Goal: Transaction & Acquisition: Purchase product/service

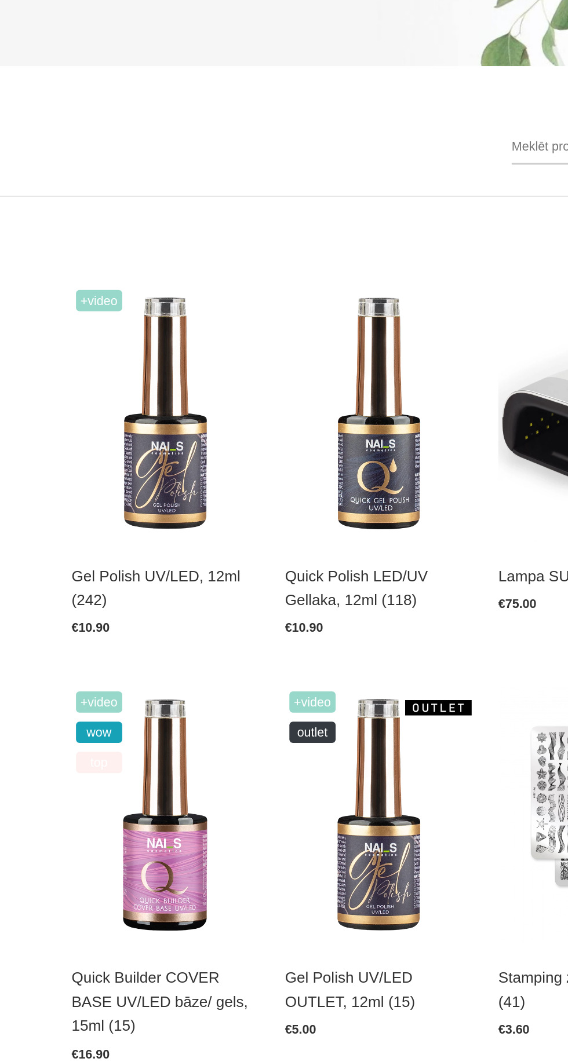
scroll to position [1, 0]
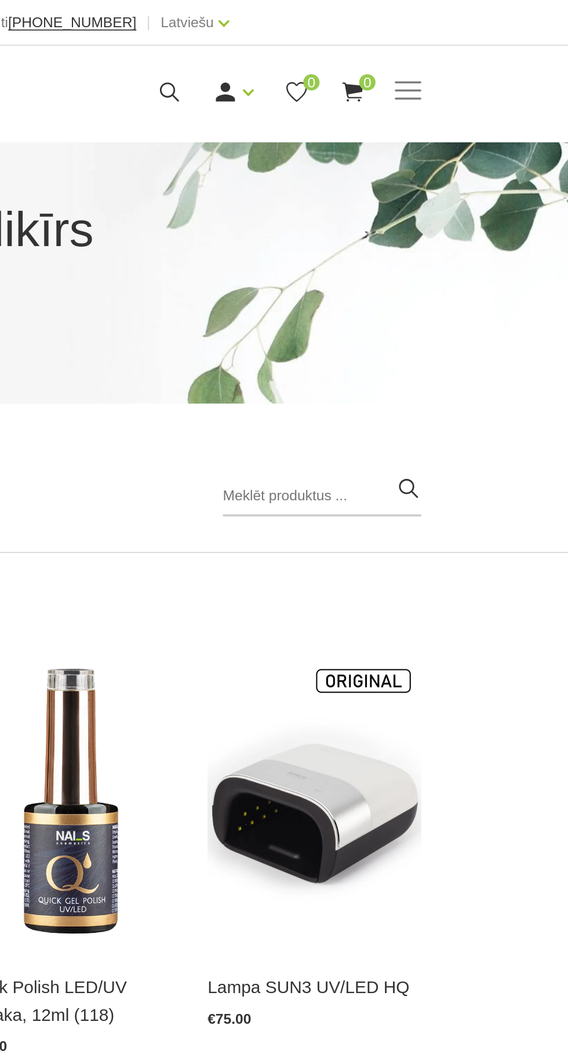
click at [477, 51] on span at bounding box center [476, 51] width 15 height 1
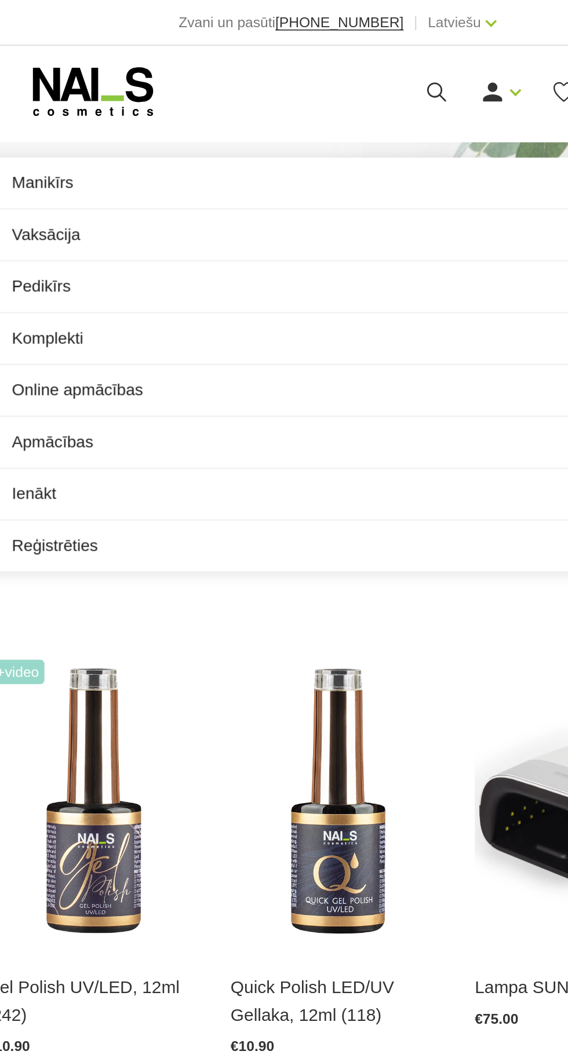
click at [131, 97] on link "Manikīrs" at bounding box center [284, 104] width 400 height 29
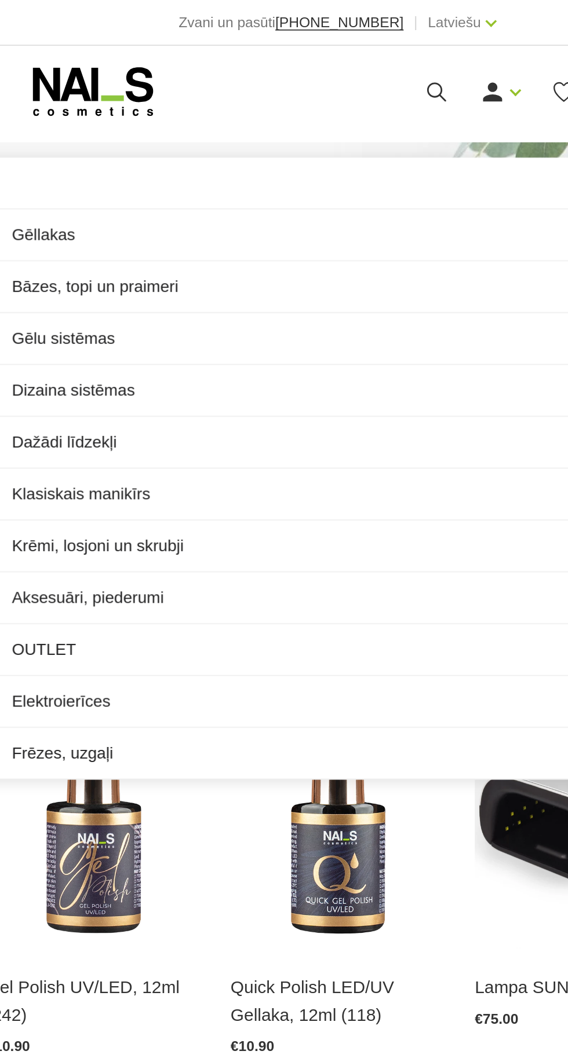
click at [141, 214] on link "Dizaina sistēmas" at bounding box center [284, 222] width 400 height 29
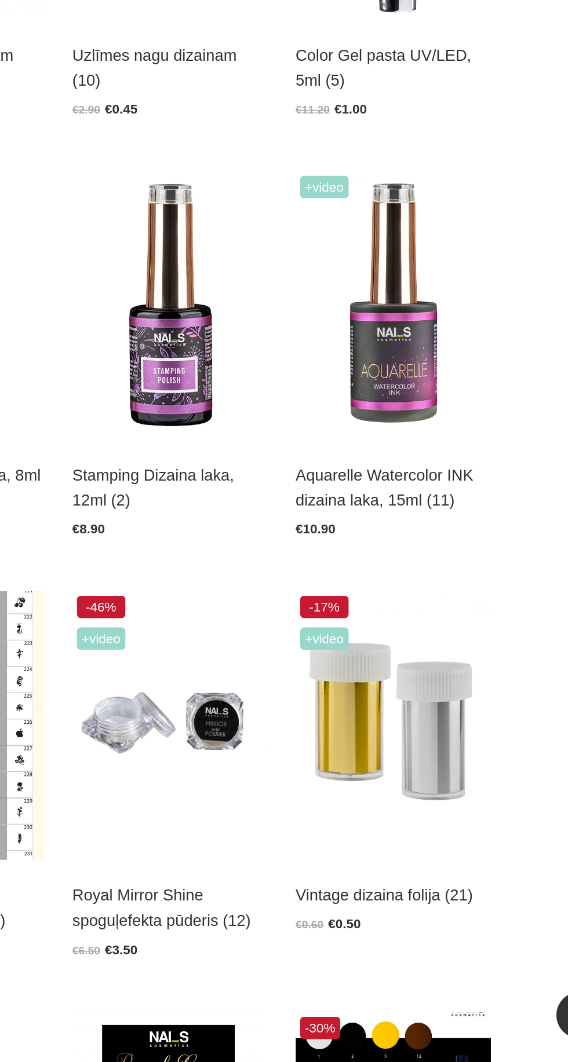
scroll to position [381, 0]
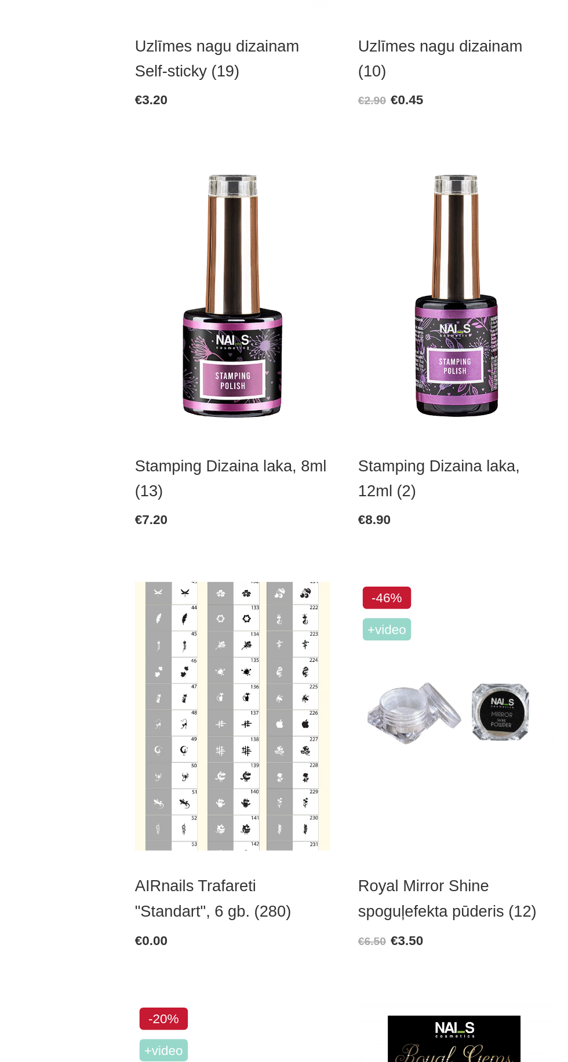
click at [145, 841] on img at bounding box center [145, 846] width 122 height 167
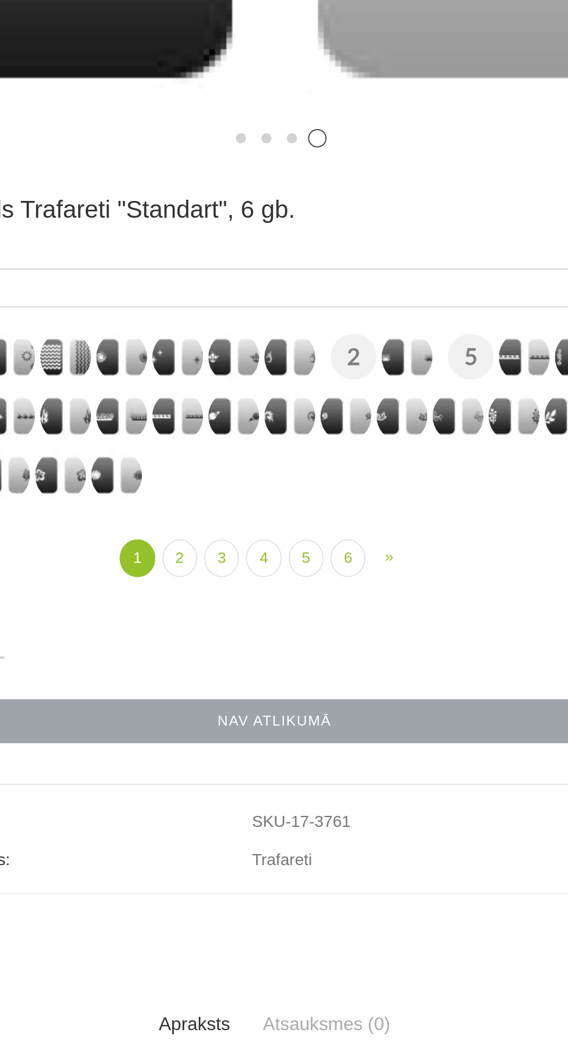
scroll to position [336, 0]
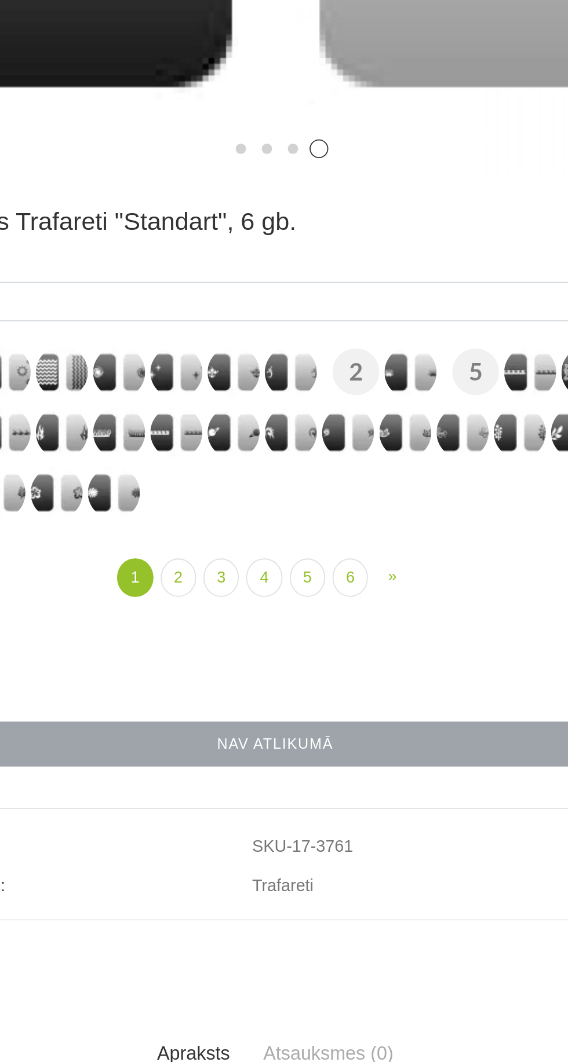
click at [345, 433] on img at bounding box center [356, 431] width 29 height 29
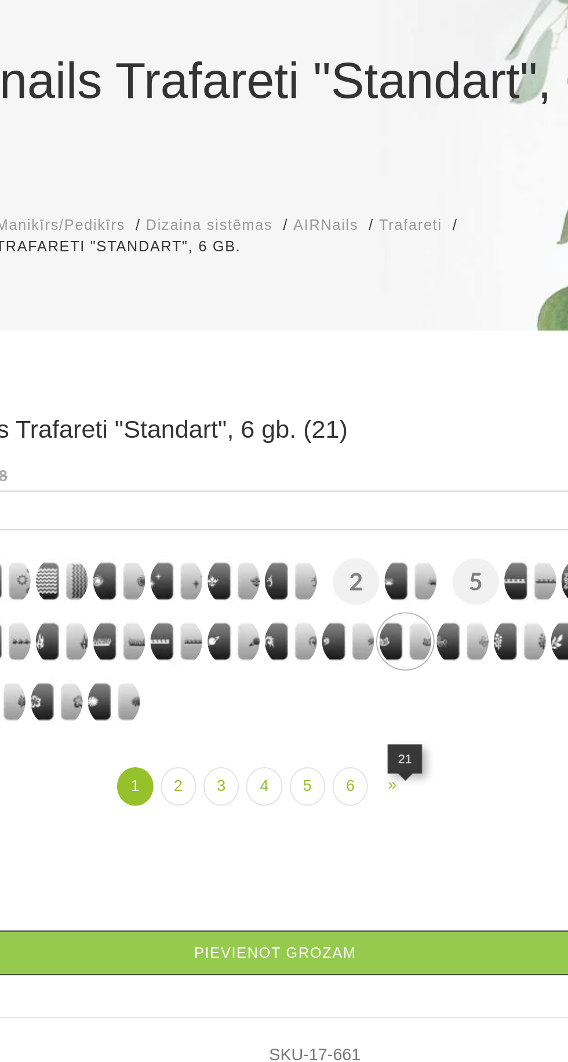
scroll to position [83, 0]
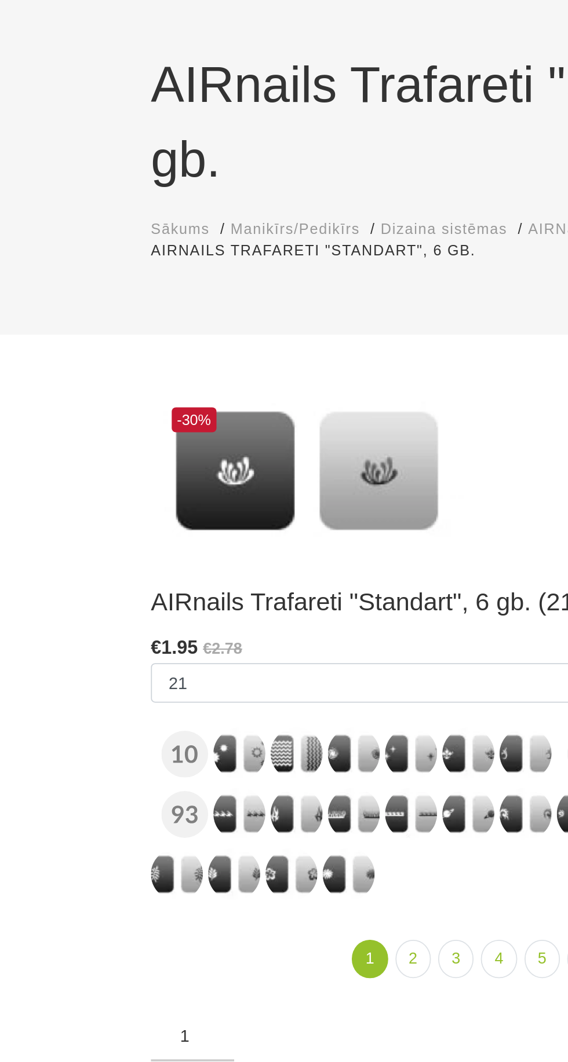
click at [195, 455] on img at bounding box center [196, 453] width 29 height 29
click at [149, 493] on img at bounding box center [162, 487] width 29 height 29
click at [120, 485] on img at bounding box center [130, 487] width 29 height 29
click at [134, 453] on img at bounding box center [133, 453] width 29 height 29
click at [97, 487] on img at bounding box center [98, 487] width 29 height 29
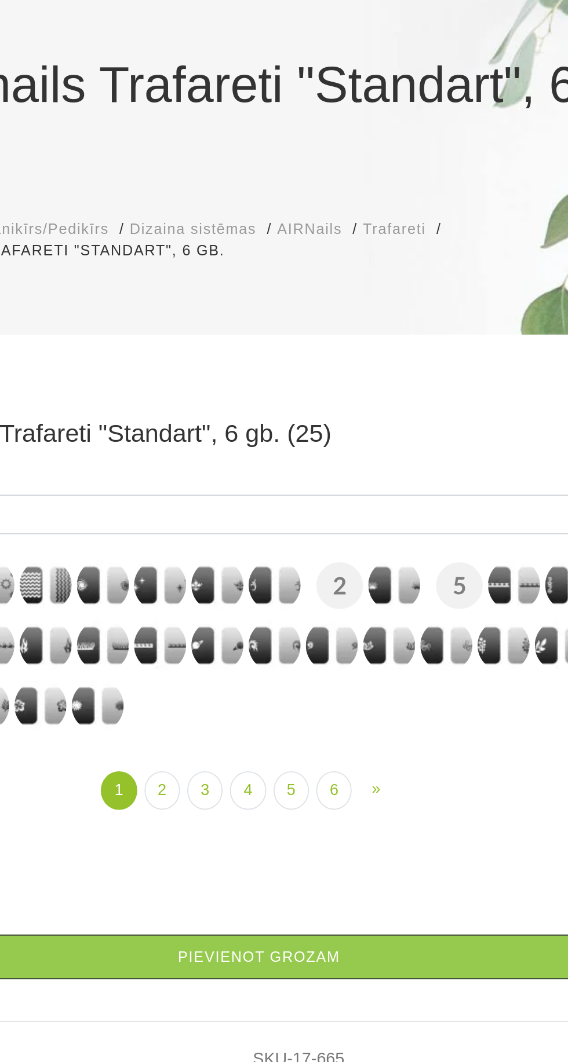
click at [414, 374] on img at bounding box center [419, 359] width 29 height 29
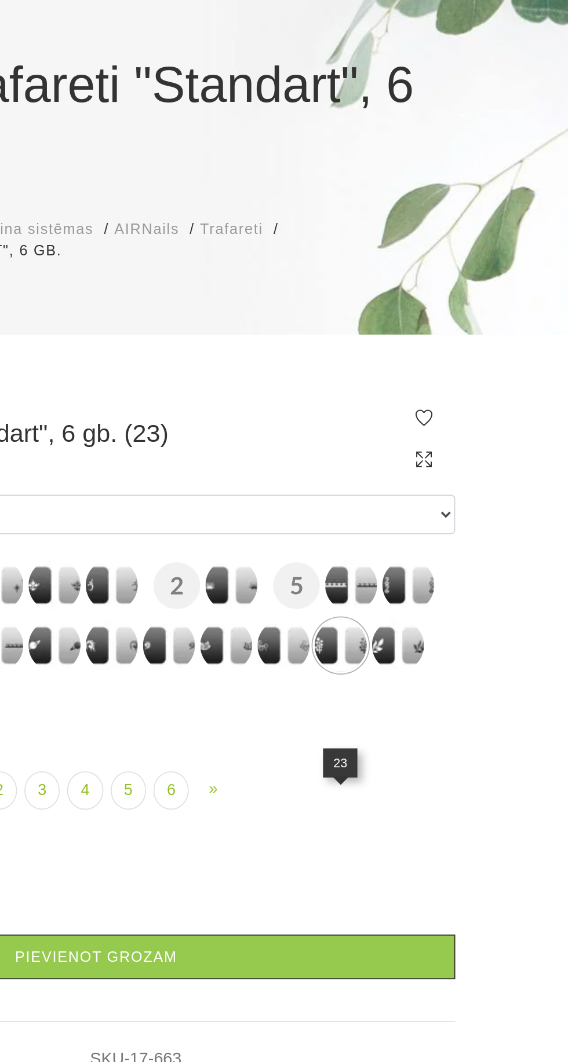
click at [449, 374] on img at bounding box center [451, 359] width 29 height 29
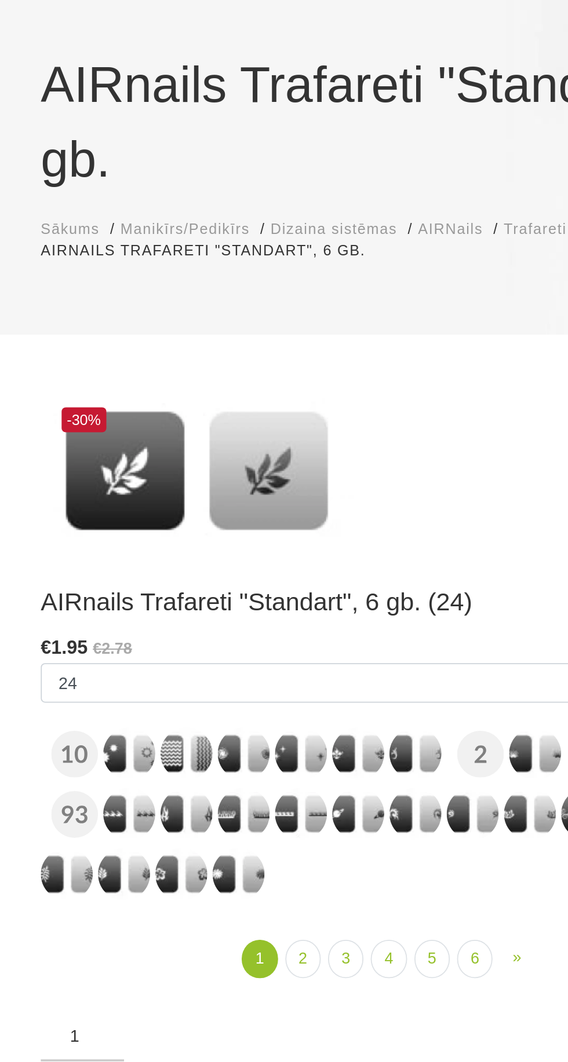
click at [160, 413] on img at bounding box center [165, 419] width 29 height 29
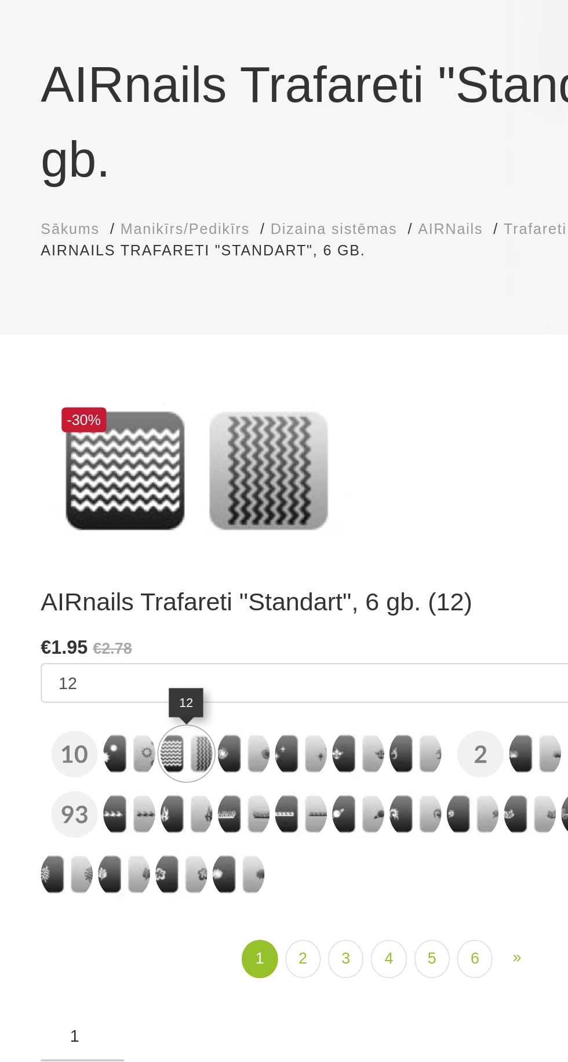
click at [230, 424] on img at bounding box center [228, 419] width 29 height 29
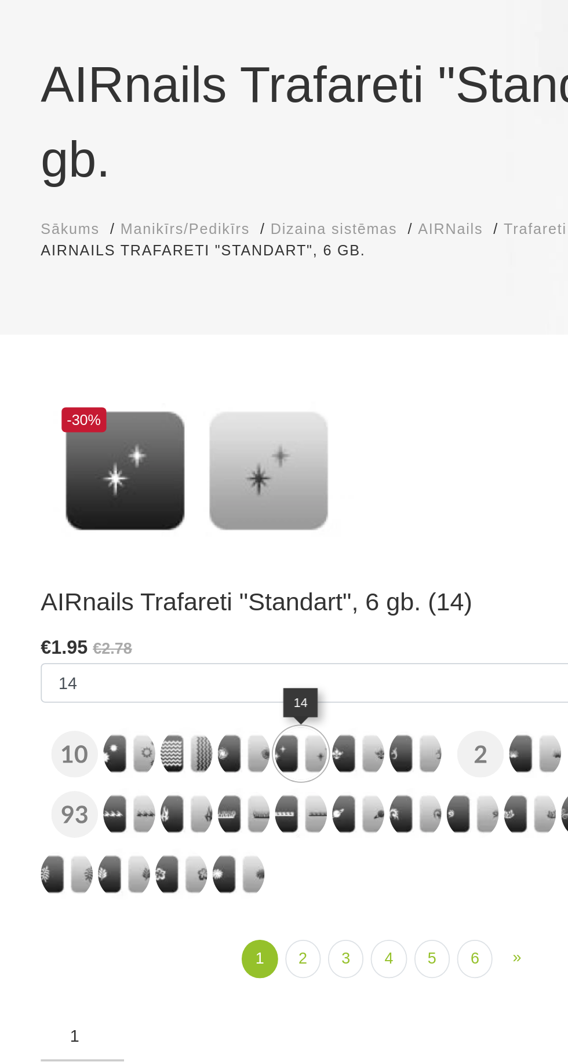
click at [286, 425] on img at bounding box center [292, 419] width 29 height 29
click at [231, 417] on img at bounding box center [228, 419] width 29 height 29
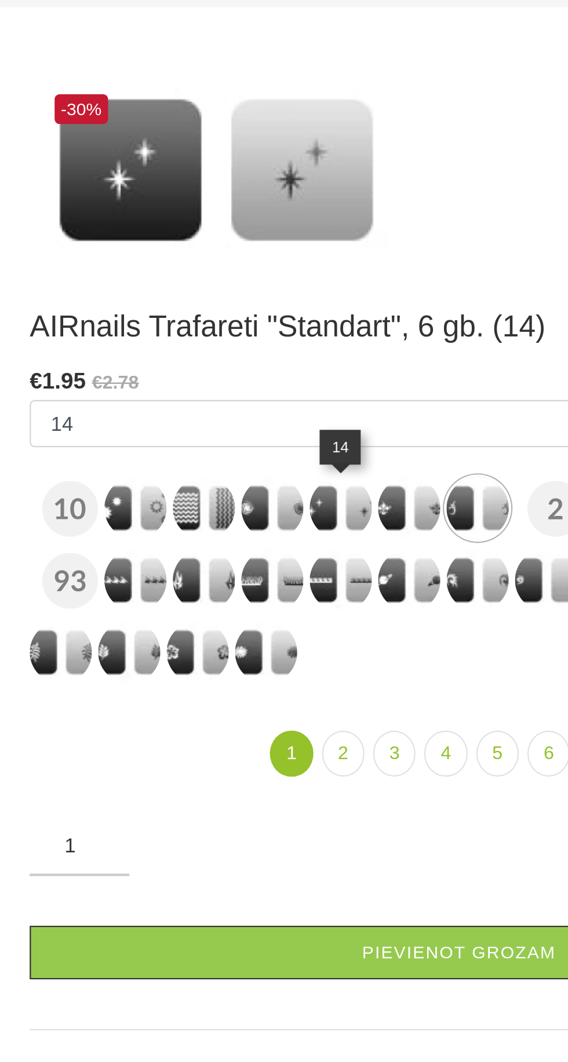
scroll to position [80, 0]
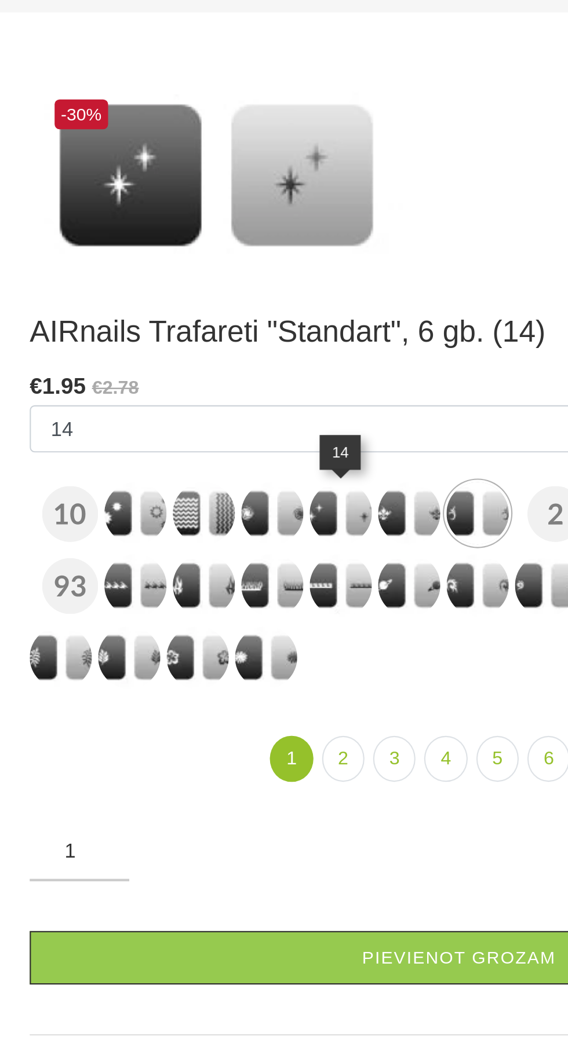
click at [295, 635] on link "Pievienot grozam" at bounding box center [284, 630] width 400 height 25
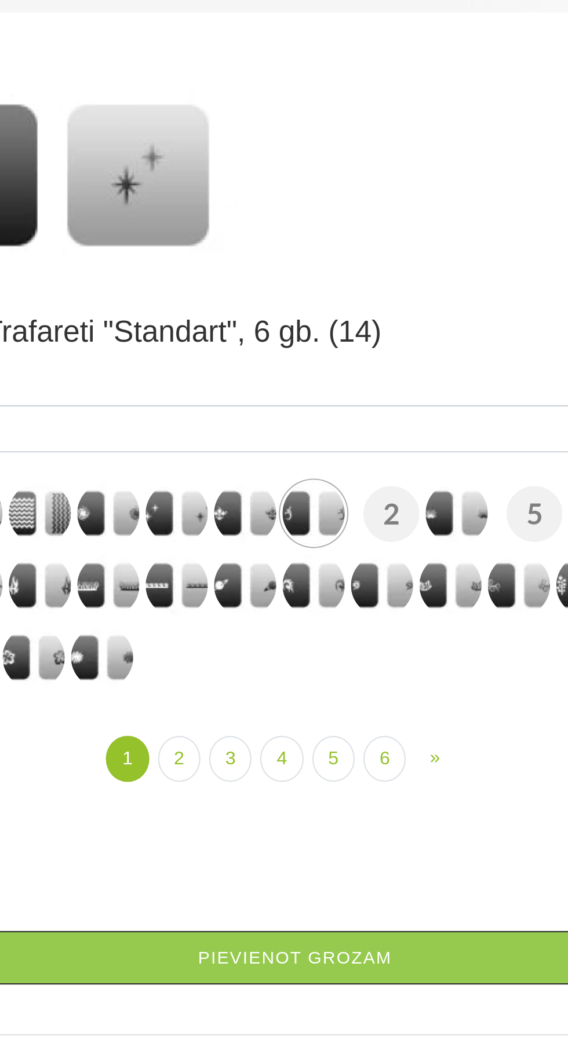
click at [357, 429] on img at bounding box center [359, 423] width 29 height 29
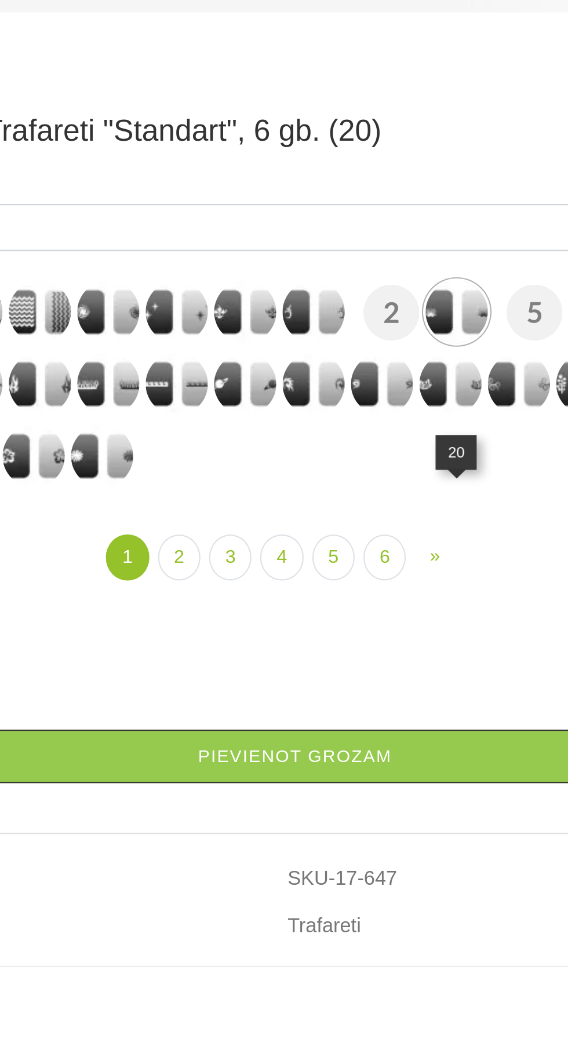
click at [383, 378] on img at bounding box center [388, 363] width 29 height 29
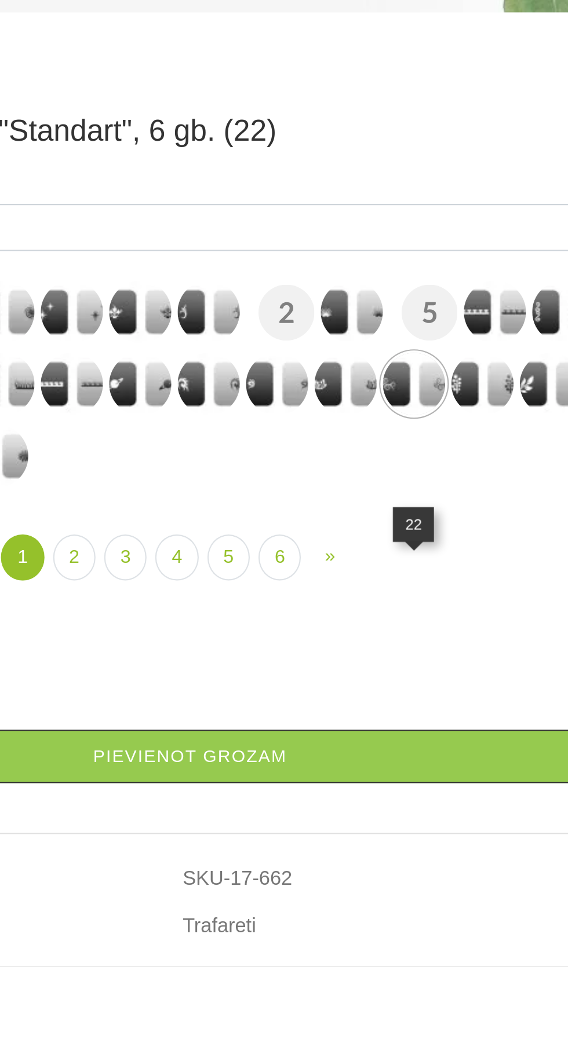
click at [441, 378] on img at bounding box center [451, 363] width 29 height 29
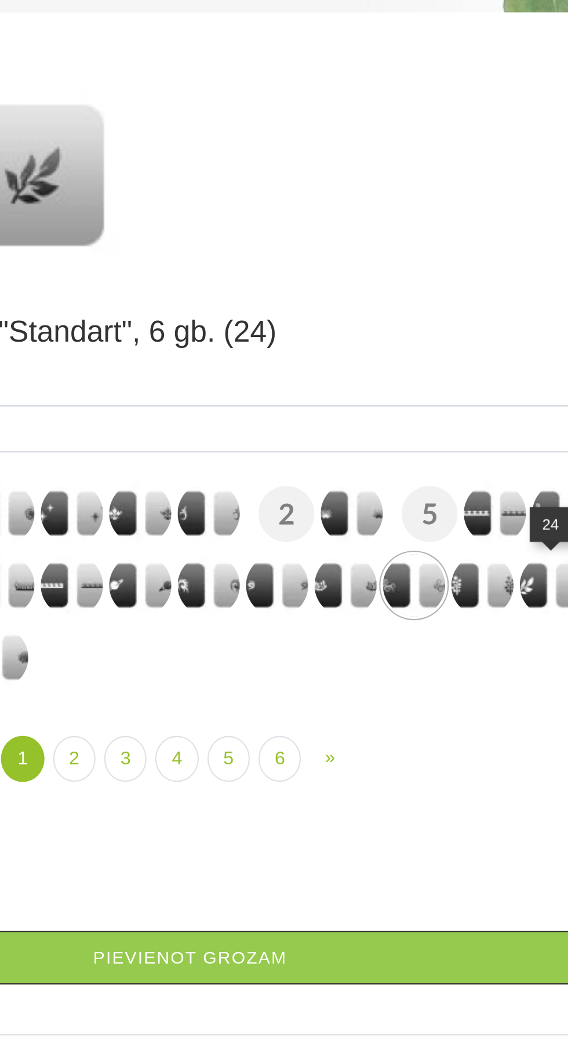
click at [457, 424] on img at bounding box center [457, 423] width 29 height 29
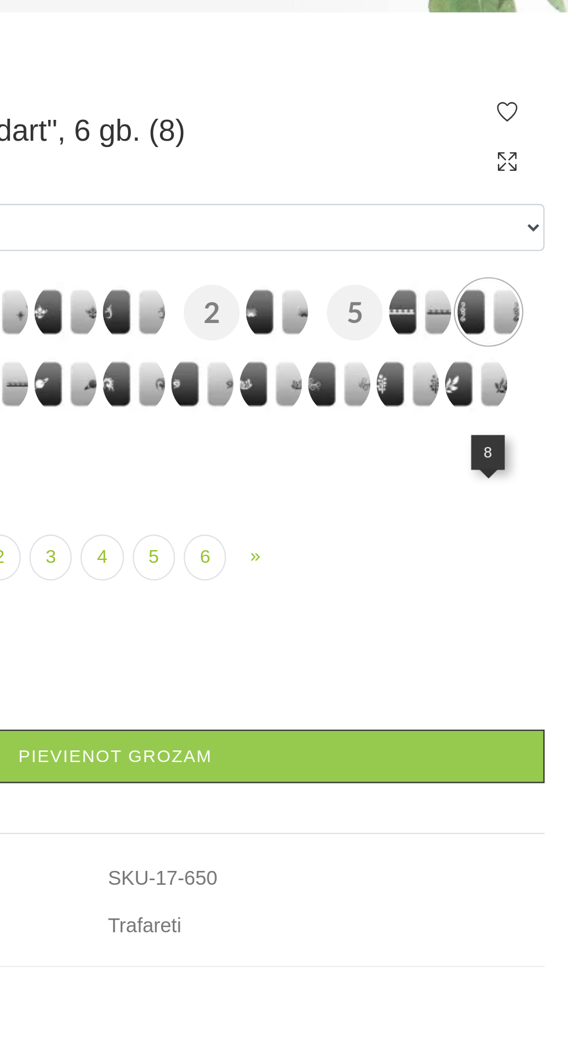
click at [419, 344] on img at bounding box center [425, 329] width 29 height 29
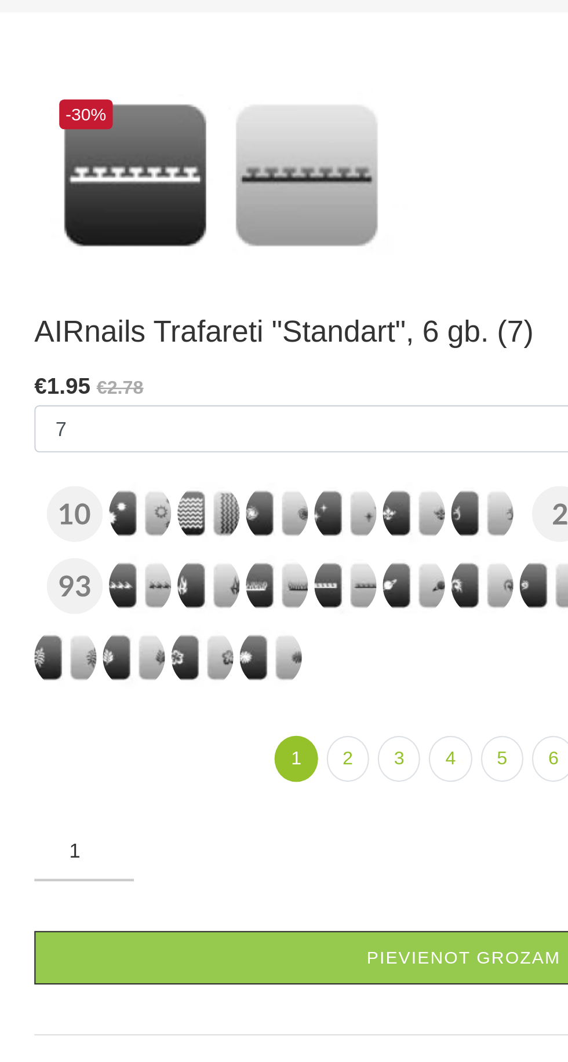
click at [287, 424] on img at bounding box center [292, 423] width 29 height 29
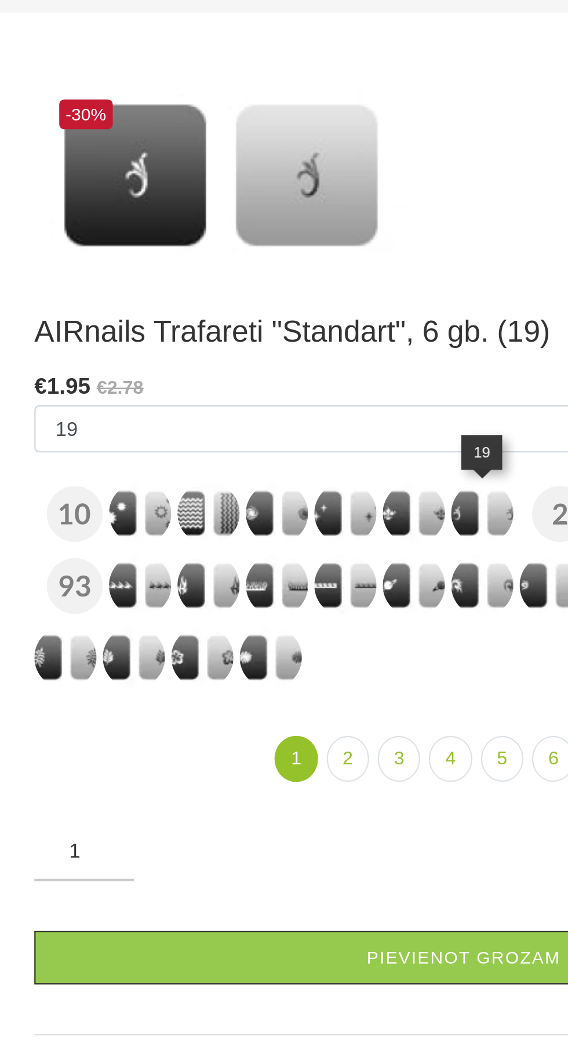
click at [254, 424] on img at bounding box center [260, 423] width 29 height 29
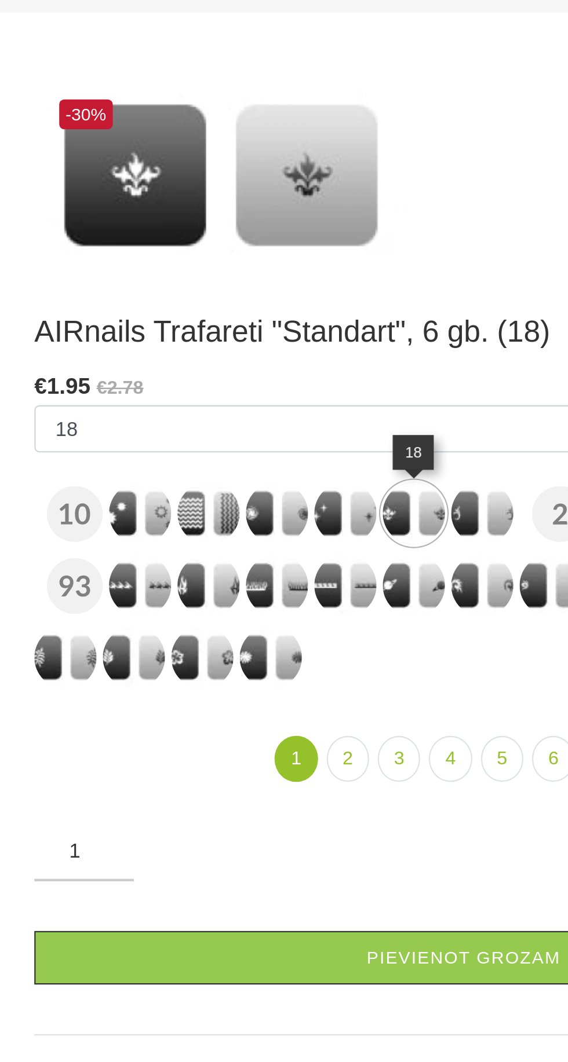
click at [223, 418] on img at bounding box center [228, 423] width 29 height 29
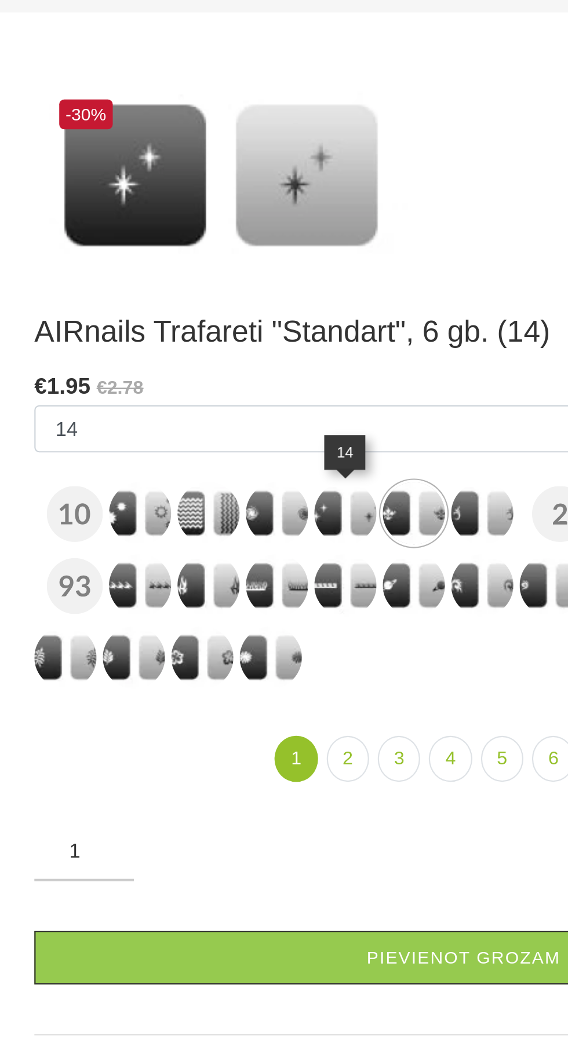
click at [184, 422] on img at bounding box center [196, 423] width 29 height 29
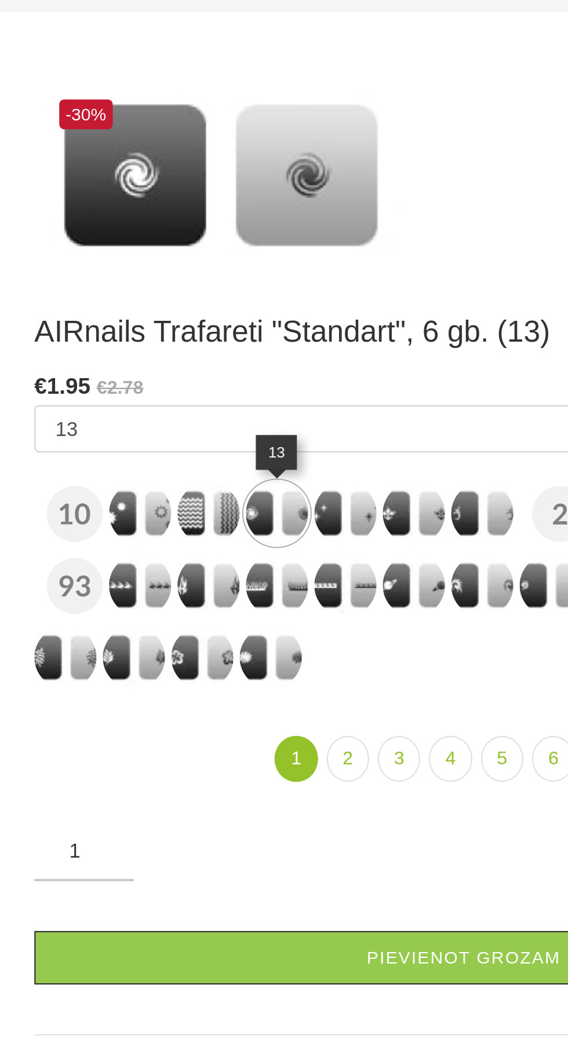
click at [162, 423] on img at bounding box center [165, 423] width 29 height 29
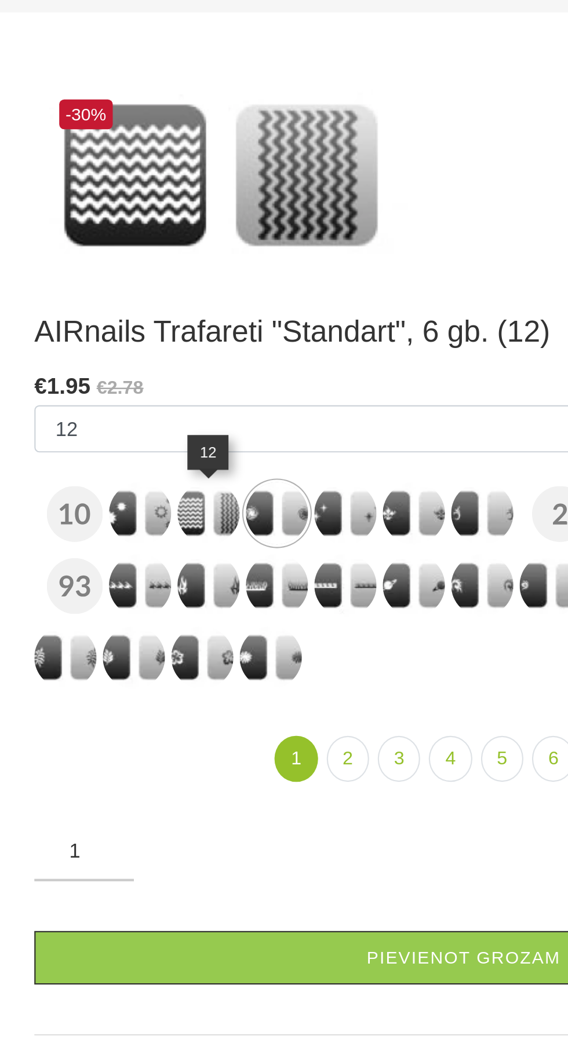
click at [128, 456] on img at bounding box center [133, 456] width 29 height 29
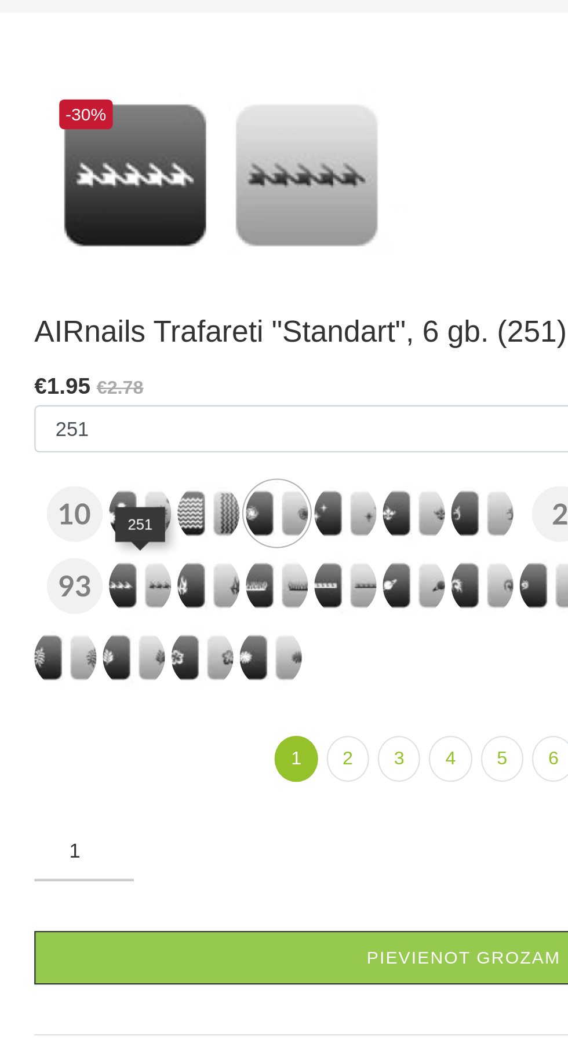
click at [90, 489] on img at bounding box center [98, 490] width 29 height 29
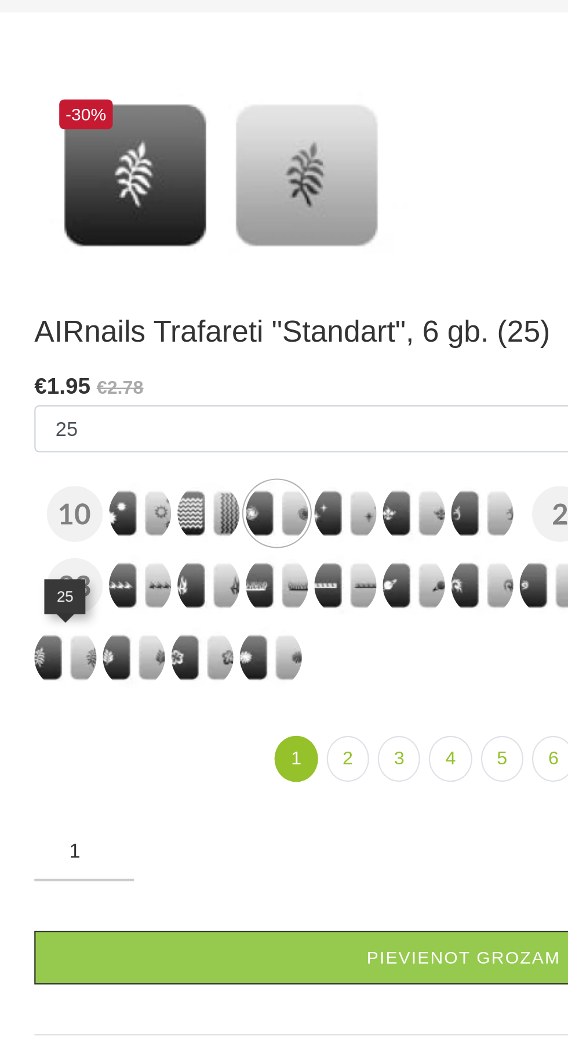
click at [190, 458] on img at bounding box center [196, 456] width 29 height 29
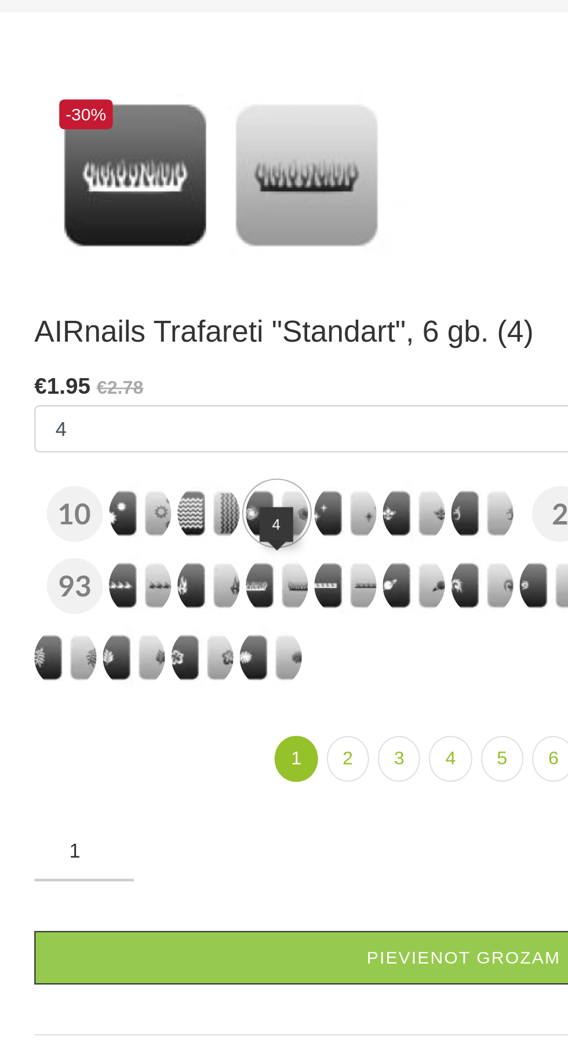
click at [127, 458] on img at bounding box center [133, 456] width 29 height 29
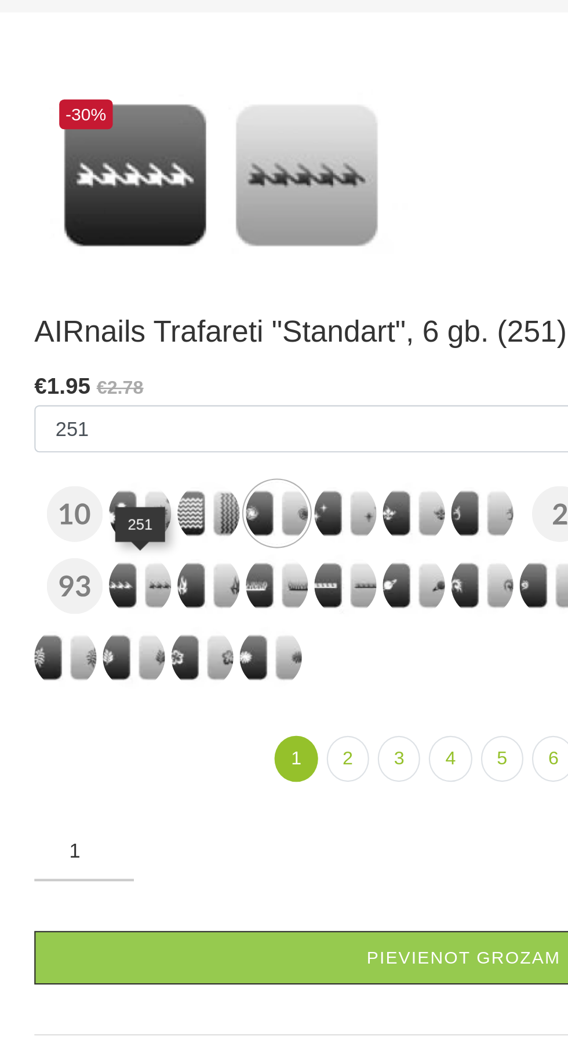
click at [259, 455] on img at bounding box center [260, 456] width 29 height 29
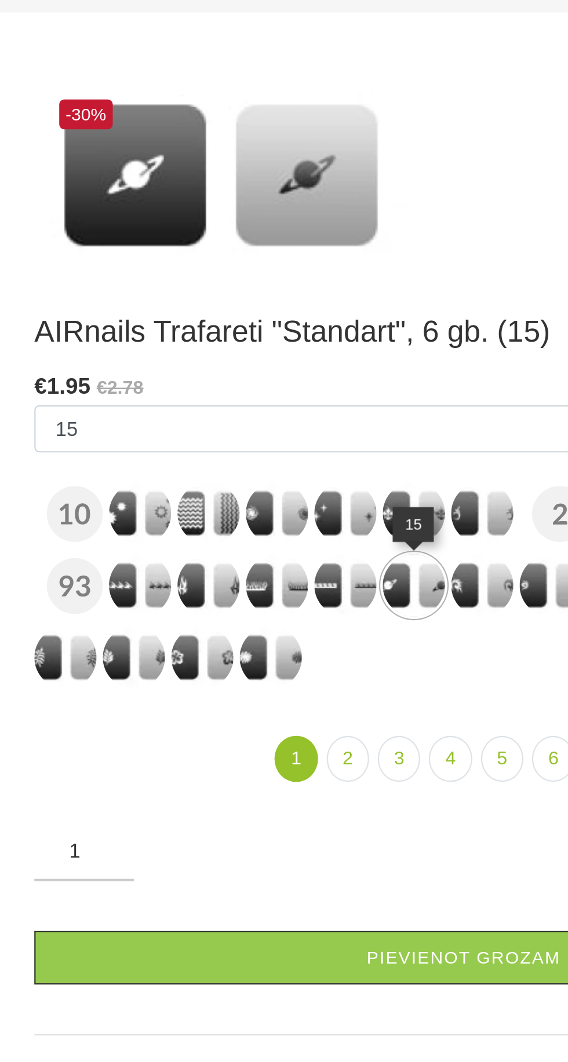
click at [285, 454] on img at bounding box center [292, 456] width 29 height 29
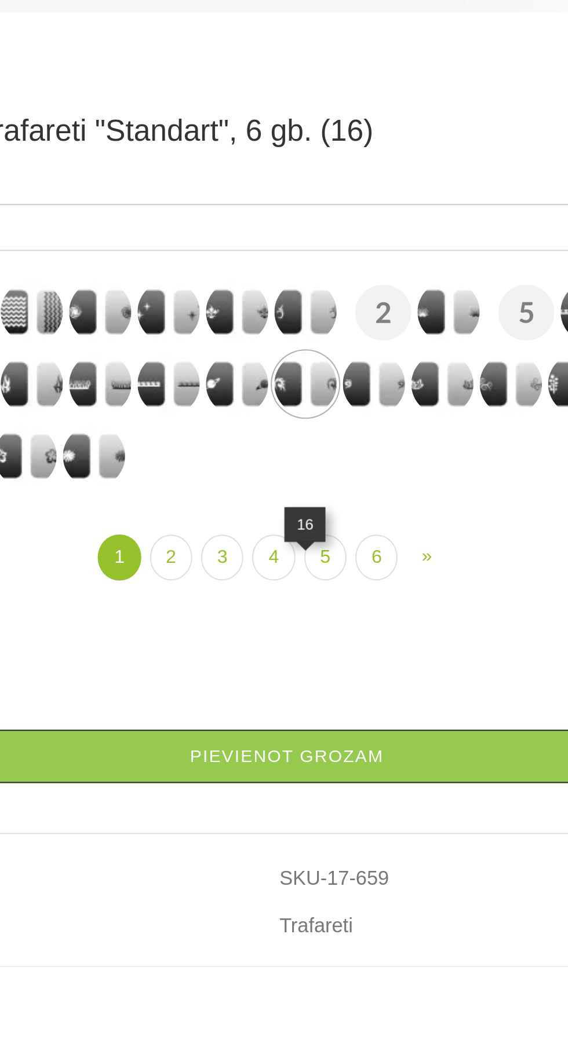
click at [313, 378] on img at bounding box center [324, 363] width 29 height 29
select select "660"
click at [230, 455] on link "2" at bounding box center [230, 443] width 20 height 21
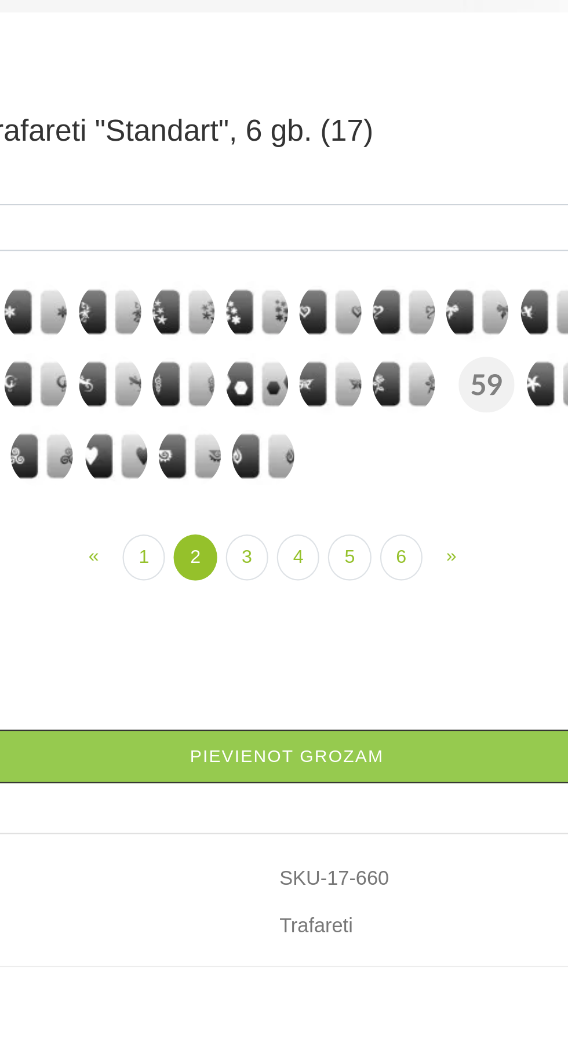
click at [329, 378] on img at bounding box center [338, 363] width 29 height 29
click at [396, 378] on img at bounding box center [410, 363] width 29 height 29
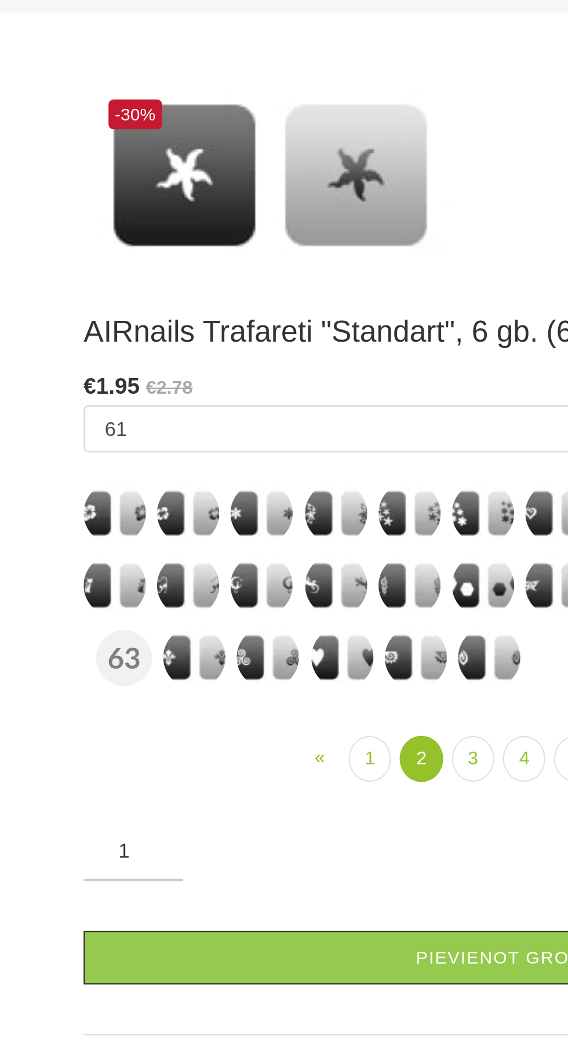
click at [187, 455] on img at bounding box center [201, 456] width 29 height 29
click at [159, 456] on img at bounding box center [166, 456] width 29 height 29
click at [141, 492] on img at bounding box center [135, 490] width 29 height 29
click at [173, 490] on img at bounding box center [169, 490] width 29 height 29
select select "705"
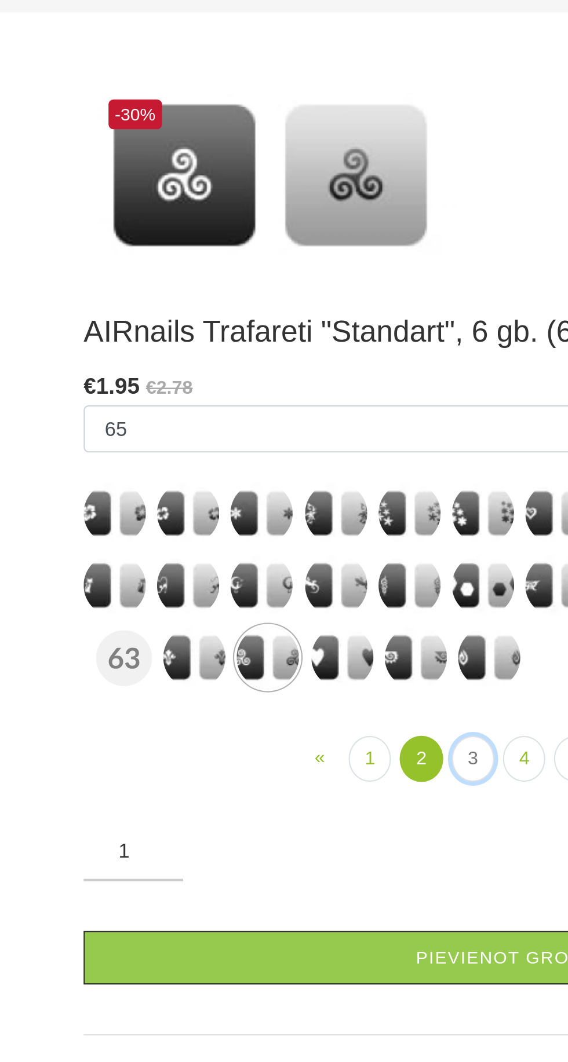
click at [263, 540] on link "3" at bounding box center [265, 537] width 20 height 21
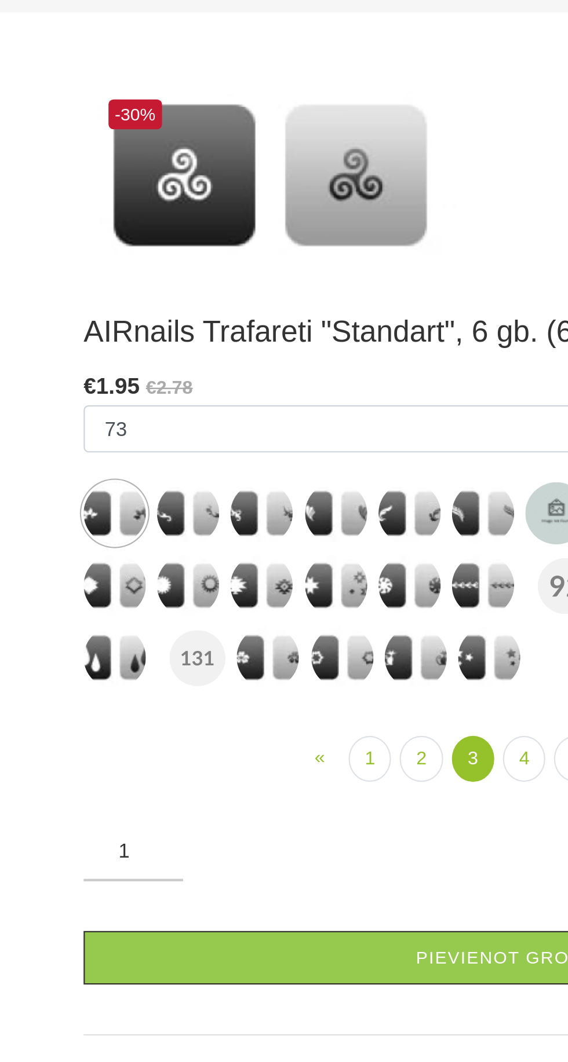
click at [225, 455] on img at bounding box center [235, 456] width 29 height 29
click at [196, 489] on img at bounding box center [204, 490] width 29 height 29
click at [122, 458] on img at bounding box center [132, 456] width 29 height 29
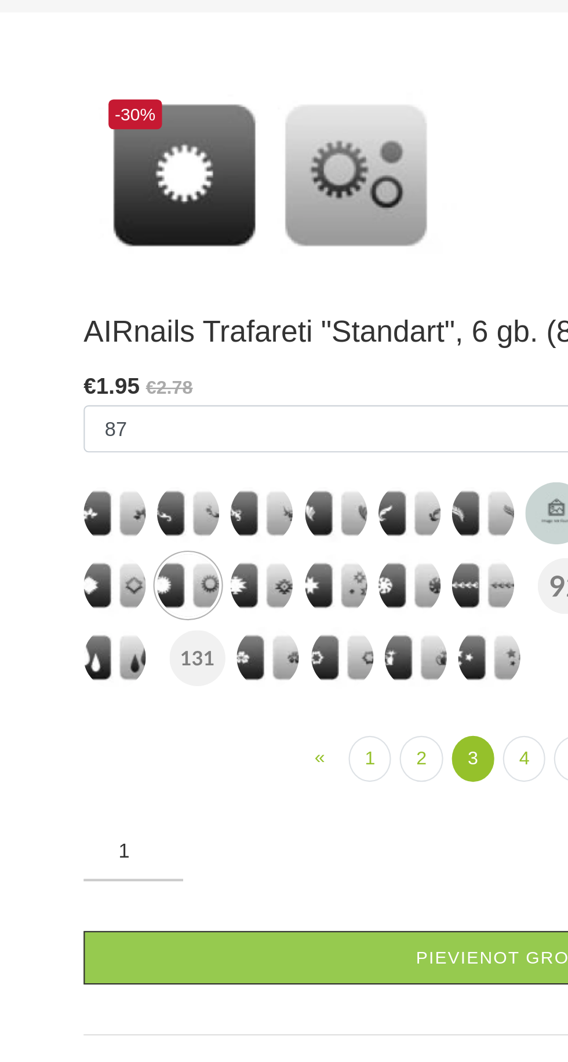
click at [96, 489] on img at bounding box center [98, 490] width 29 height 29
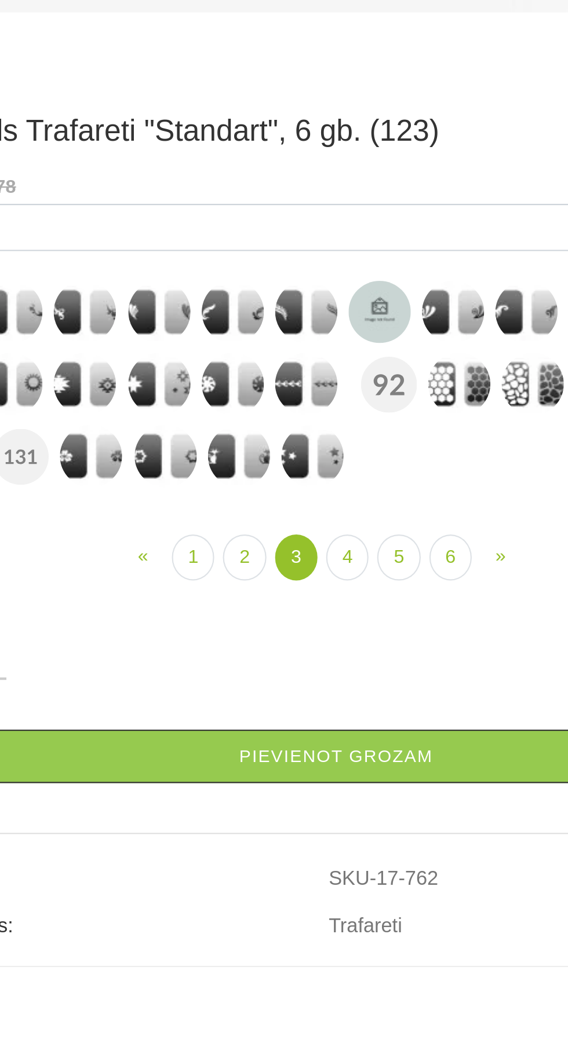
click at [335, 344] on img at bounding box center [338, 329] width 29 height 29
click at [368, 344] on img at bounding box center [372, 329] width 29 height 29
click at [368, 378] on img at bounding box center [375, 363] width 29 height 29
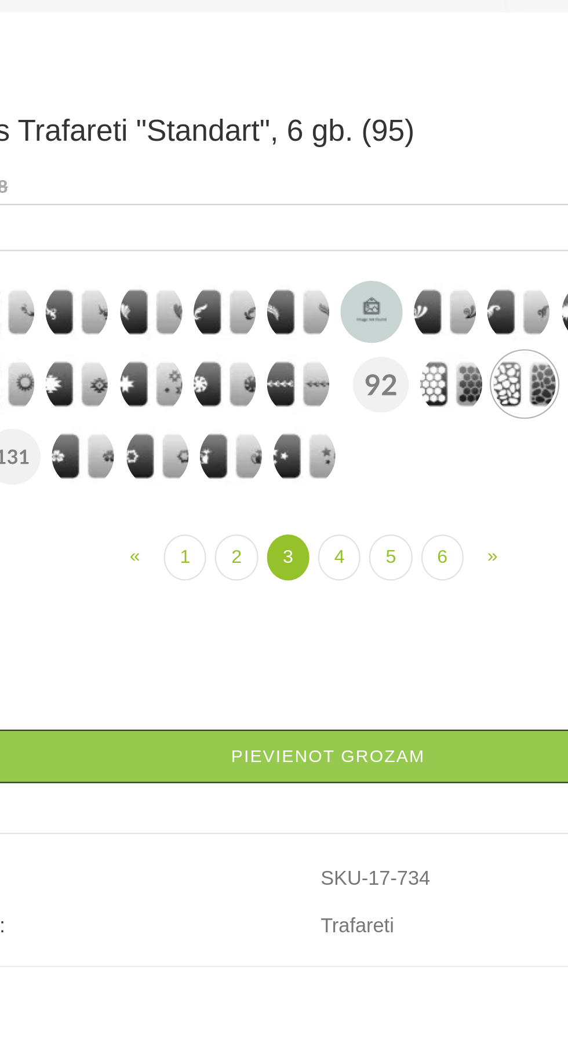
click at [332, 378] on img at bounding box center [341, 363] width 29 height 29
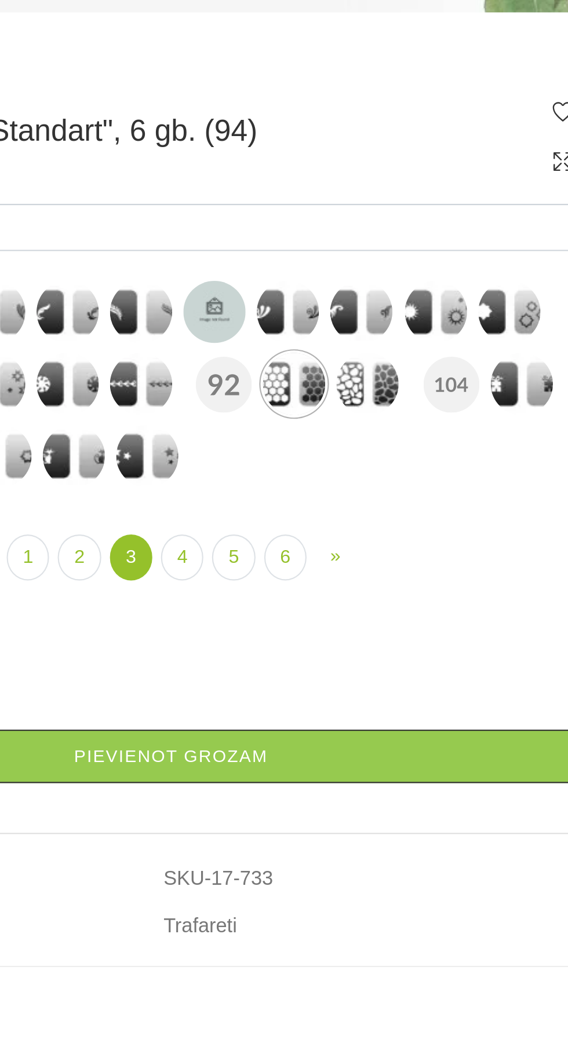
click at [442, 378] on img at bounding box center [447, 363] width 29 height 29
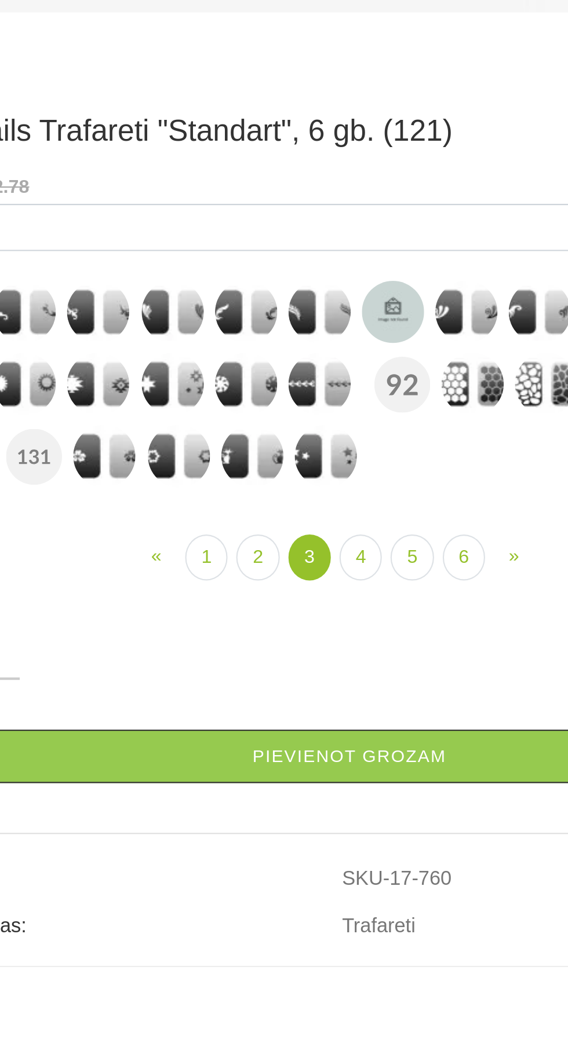
click at [266, 378] on img at bounding box center [269, 363] width 29 height 29
select select "731"
click at [293, 455] on link "4" at bounding box center [289, 443] width 20 height 21
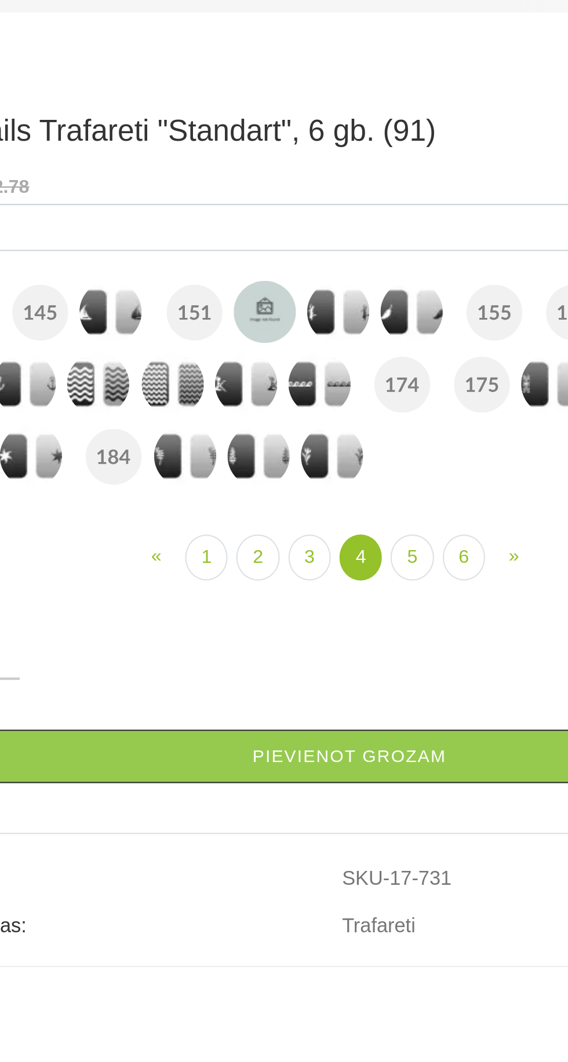
click at [259, 378] on img at bounding box center [269, 363] width 29 height 29
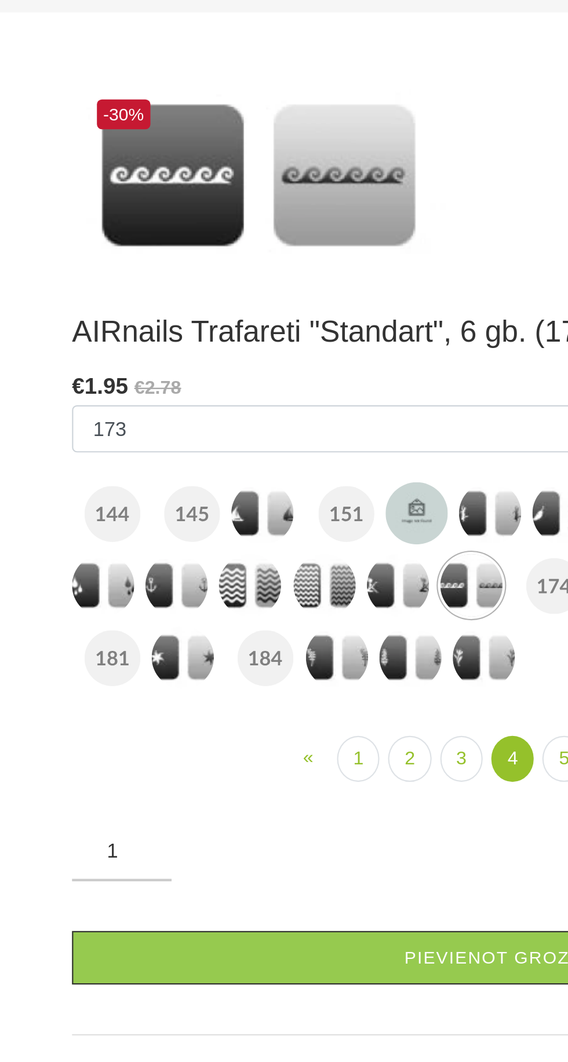
click at [159, 452] on img at bounding box center [166, 456] width 29 height 29
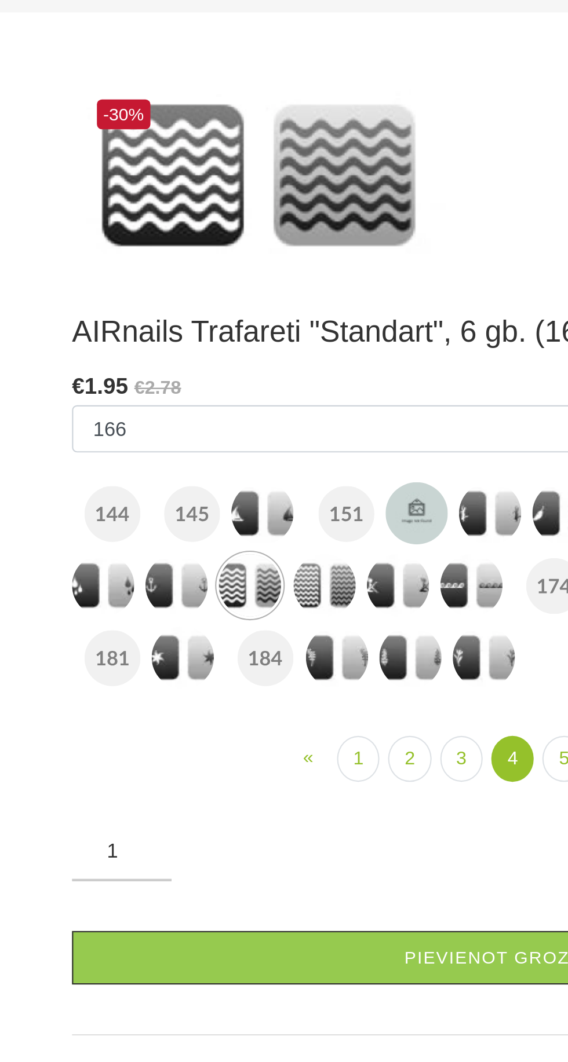
click at [216, 460] on ul "10 11 12 13 14 18 19 2 20 5 7 8 93 251 3 4 6 15 16 17 21 22 23 24 25" at bounding box center [284, 441] width 400 height 137
click at [203, 461] on img at bounding box center [201, 456] width 29 height 29
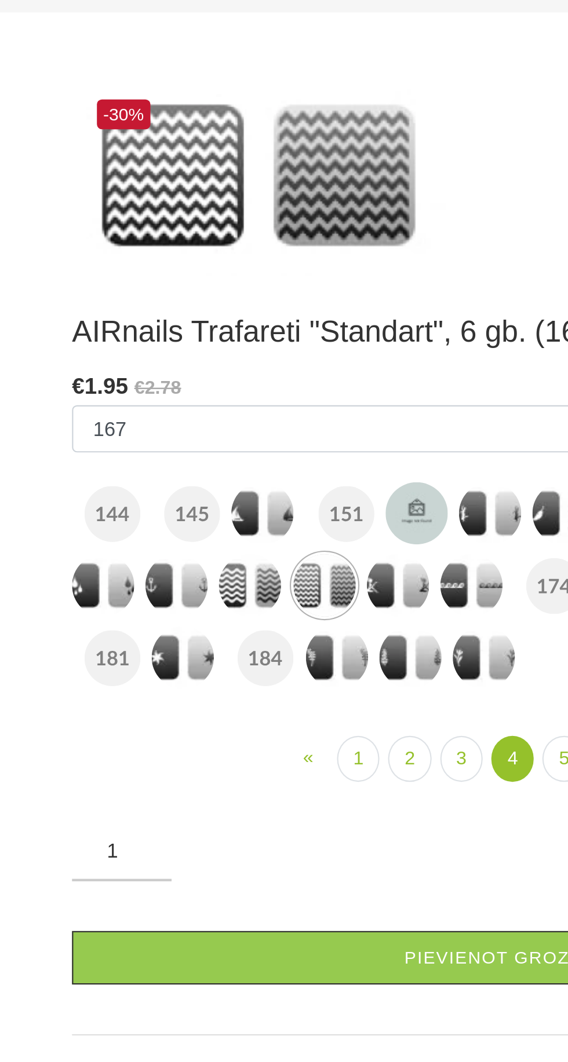
click at [235, 458] on img at bounding box center [235, 456] width 29 height 29
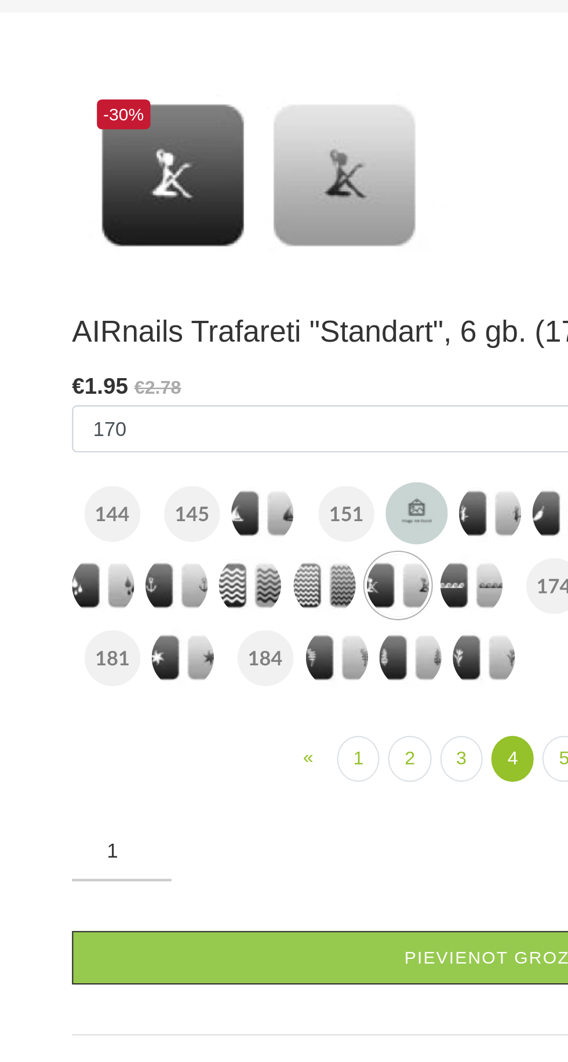
click at [170, 424] on img at bounding box center [172, 423] width 29 height 29
click at [92, 456] on img at bounding box center [98, 456] width 29 height 29
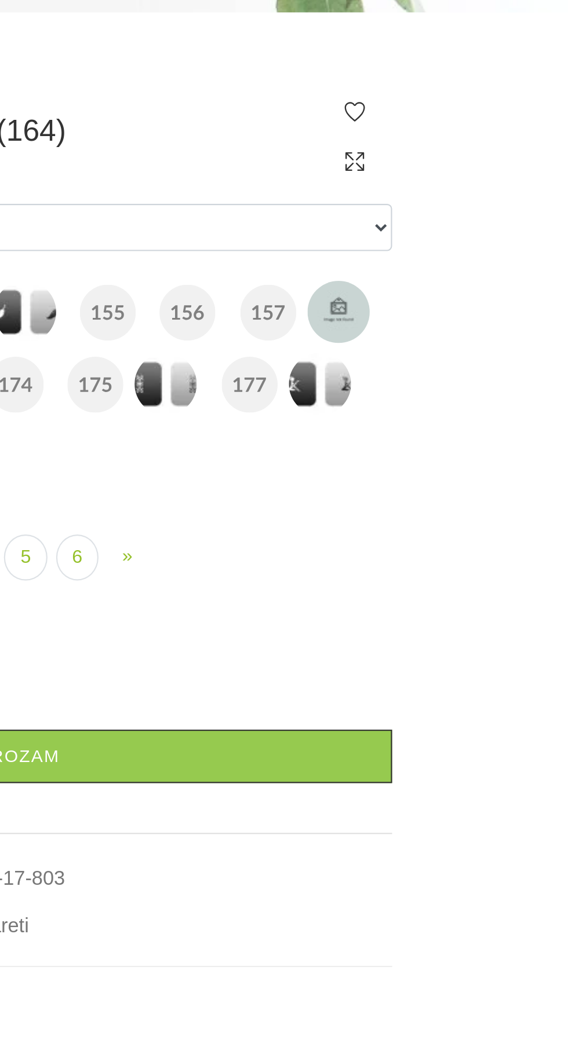
click at [438, 378] on img at bounding box center [450, 363] width 29 height 29
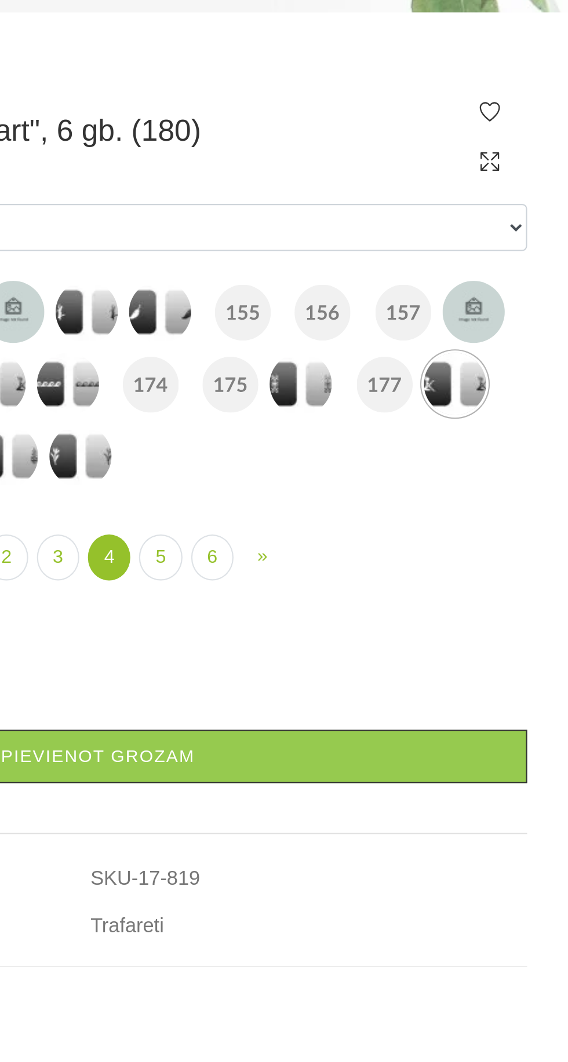
click at [387, 343] on img at bounding box center [388, 330] width 26 height 26
select select "795"
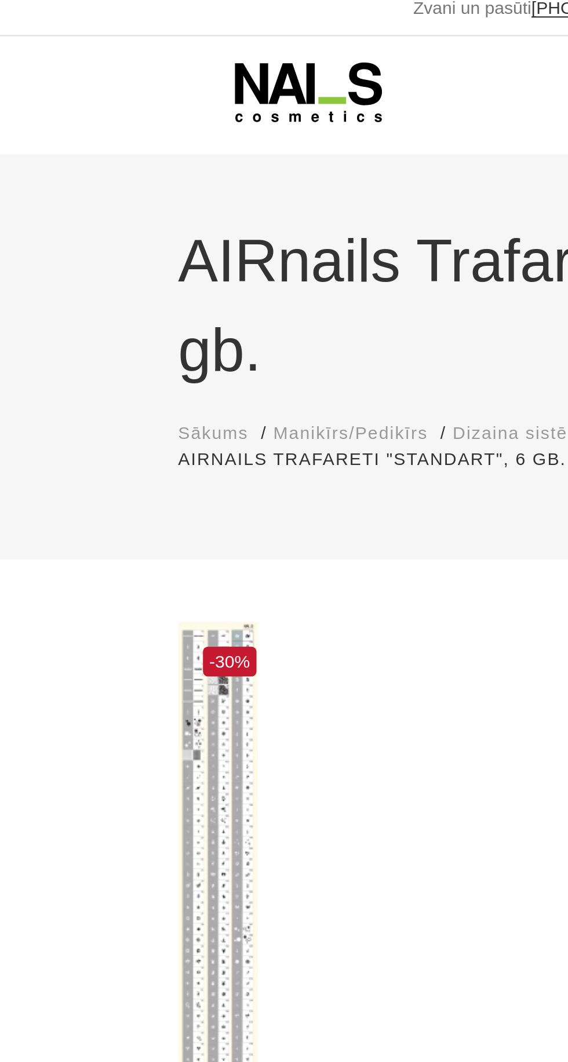
scroll to position [9, 0]
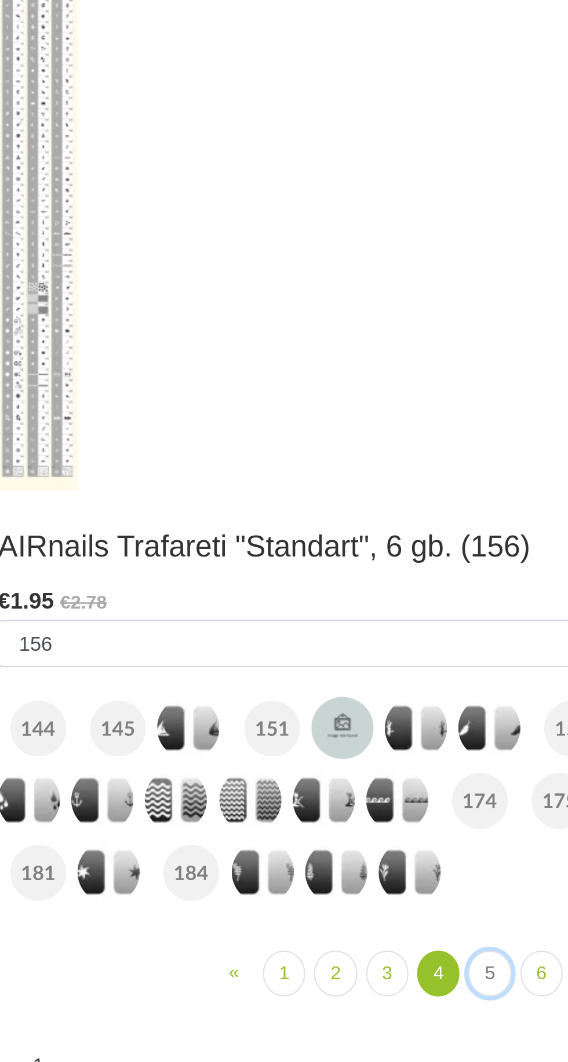
click at [310, 983] on link "5" at bounding box center [313, 989] width 20 height 21
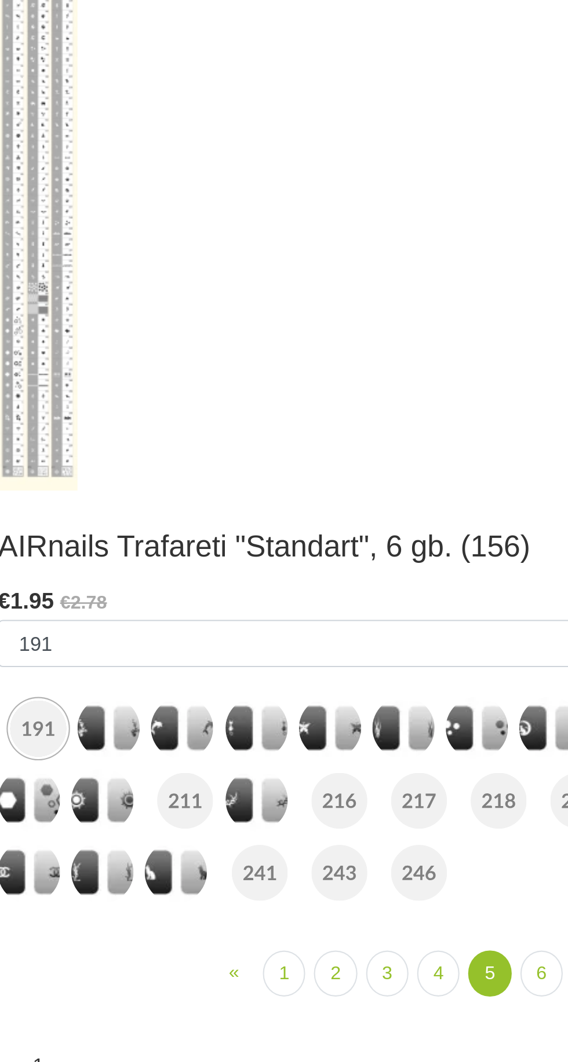
click at [164, 946] on img at bounding box center [166, 942] width 29 height 29
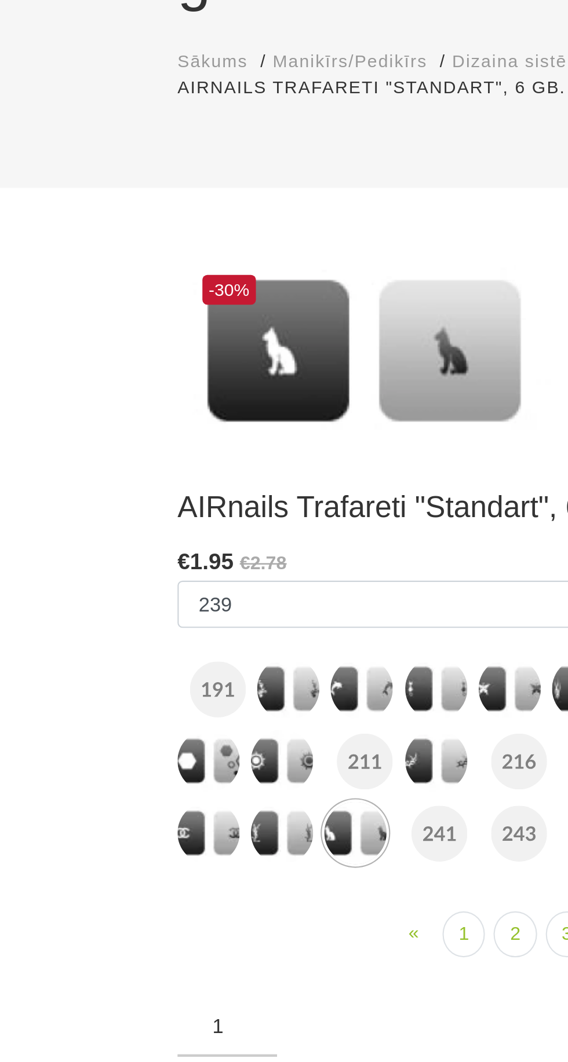
scroll to position [167, 0]
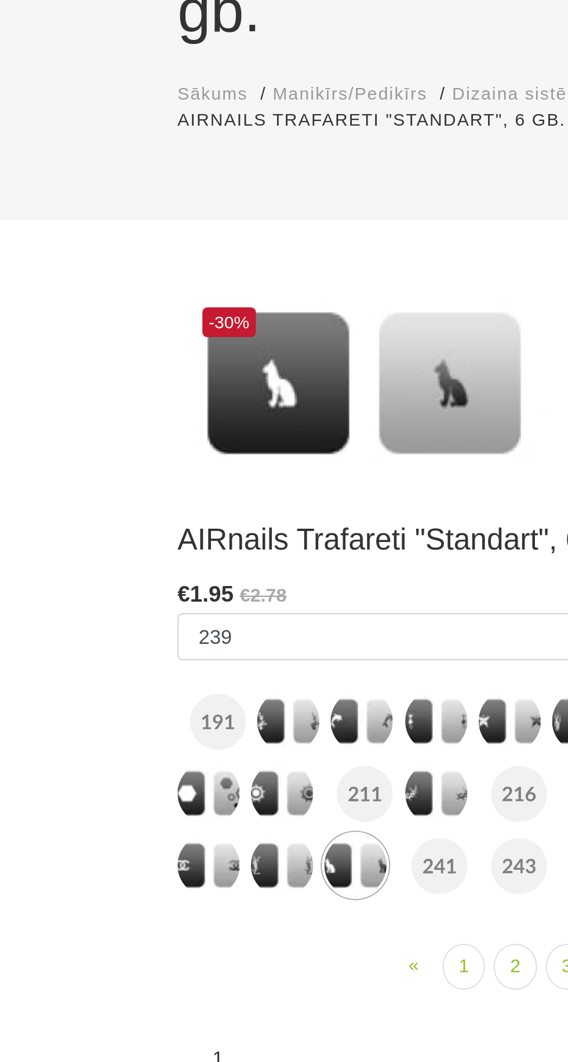
click at [130, 406] on img at bounding box center [132, 403] width 29 height 29
click at [96, 408] on img at bounding box center [98, 403] width 29 height 29
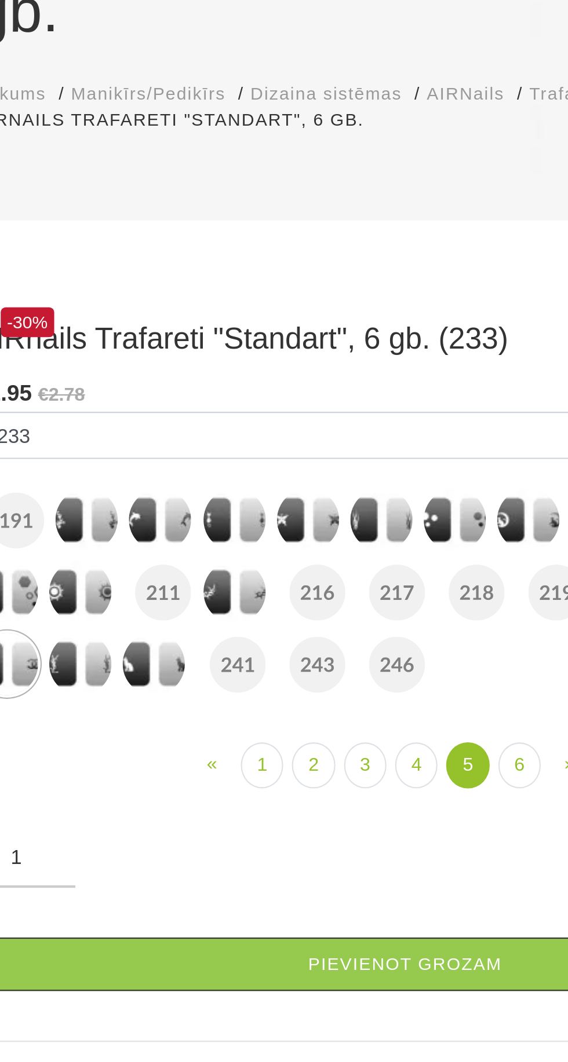
click at [230, 257] on img at bounding box center [238, 242] width 29 height 29
click at [302, 257] on img at bounding box center [306, 242] width 29 height 29
click at [197, 290] on img at bounding box center [204, 275] width 29 height 29
select select "850"
click at [337, 367] on link "6" at bounding box center [337, 356] width 20 height 21
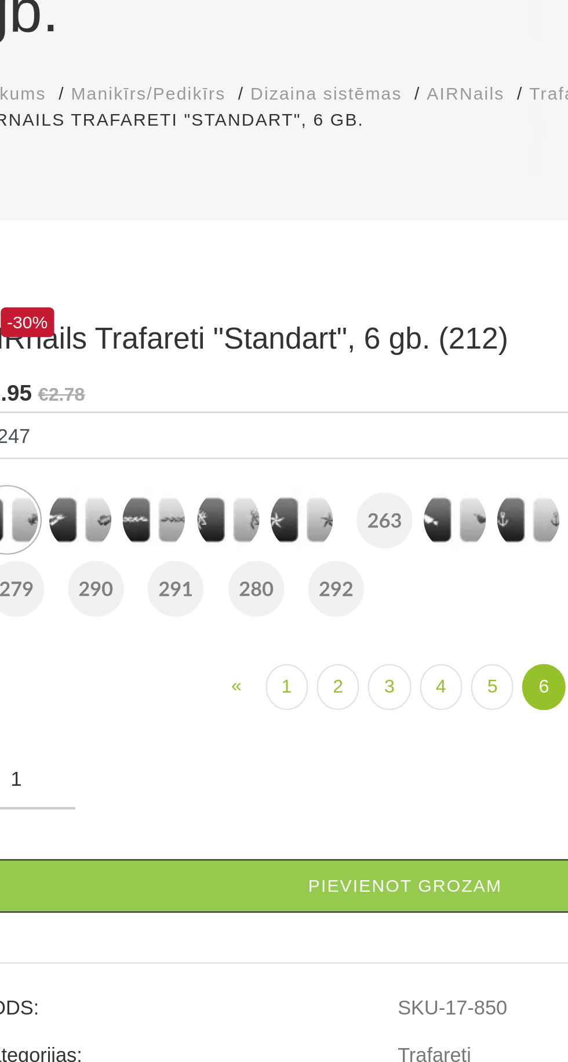
click at [302, 257] on img at bounding box center [306, 242] width 29 height 29
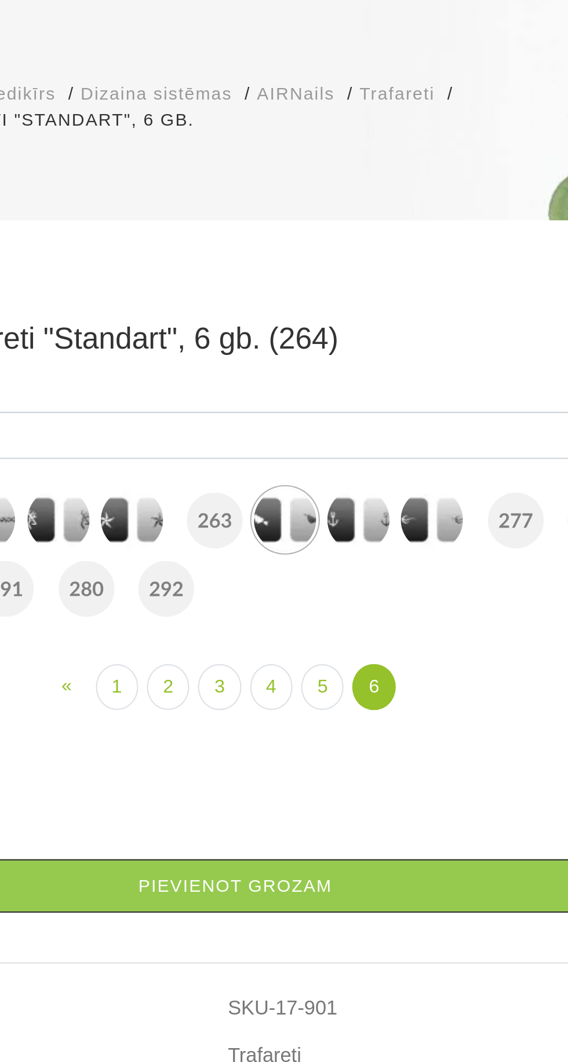
click at [367, 257] on img at bounding box center [375, 242] width 29 height 29
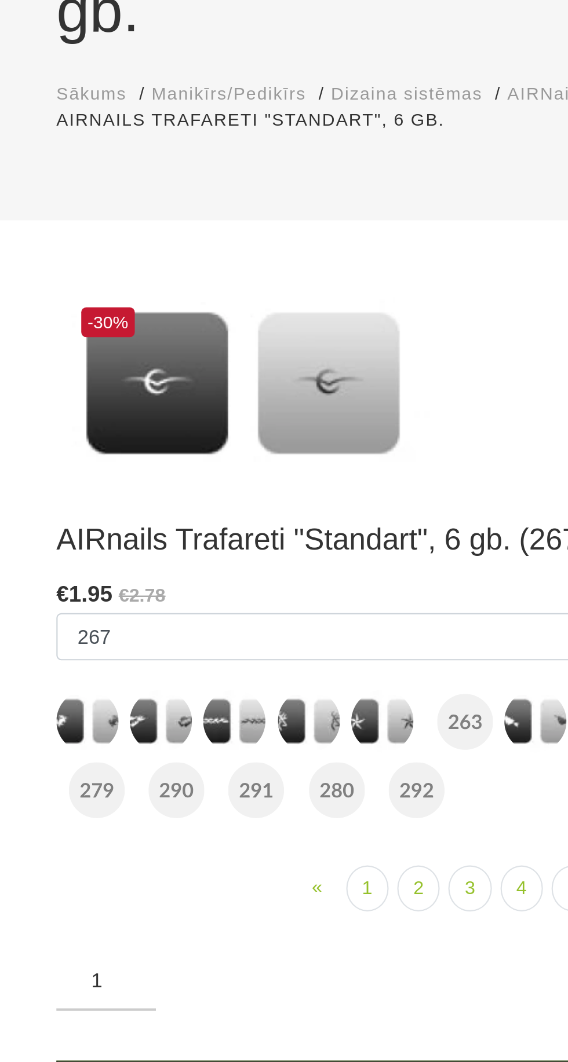
click at [160, 336] on img at bounding box center [166, 335] width 29 height 29
click at [125, 337] on img at bounding box center [132, 335] width 29 height 29
click at [88, 334] on img at bounding box center [98, 335] width 29 height 29
select select "885"
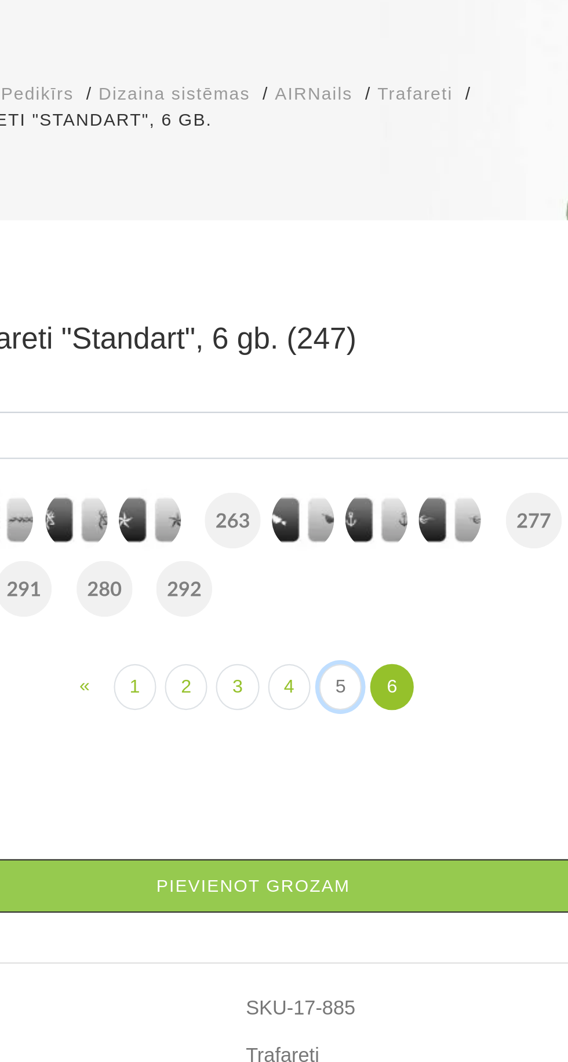
click at [325, 331] on link "5" at bounding box center [324, 319] width 20 height 21
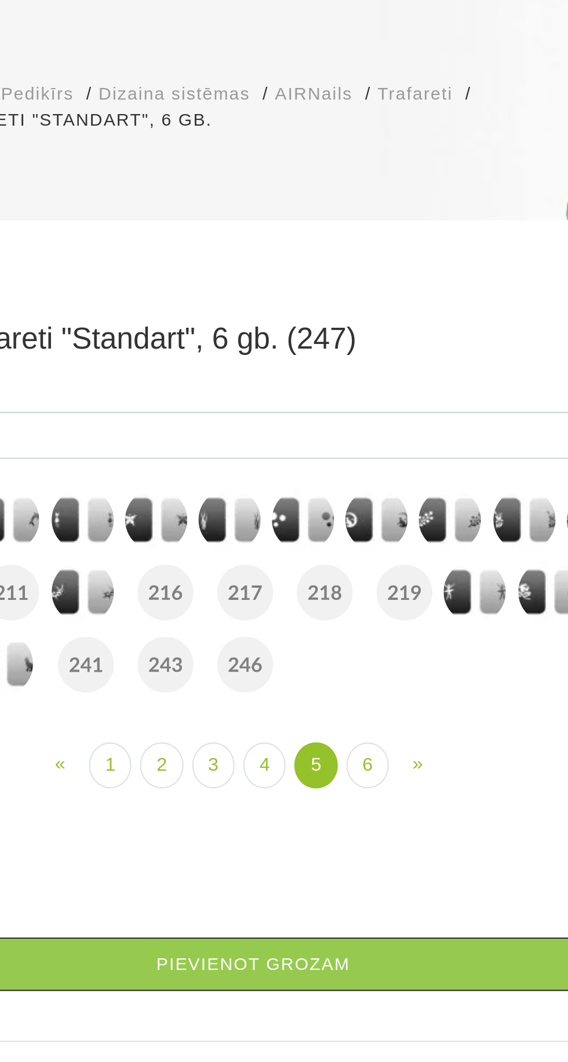
click at [336, 257] on img at bounding box center [341, 242] width 29 height 29
click at [377, 290] on img at bounding box center [386, 275] width 29 height 29
click at [232, 289] on img at bounding box center [243, 276] width 26 height 26
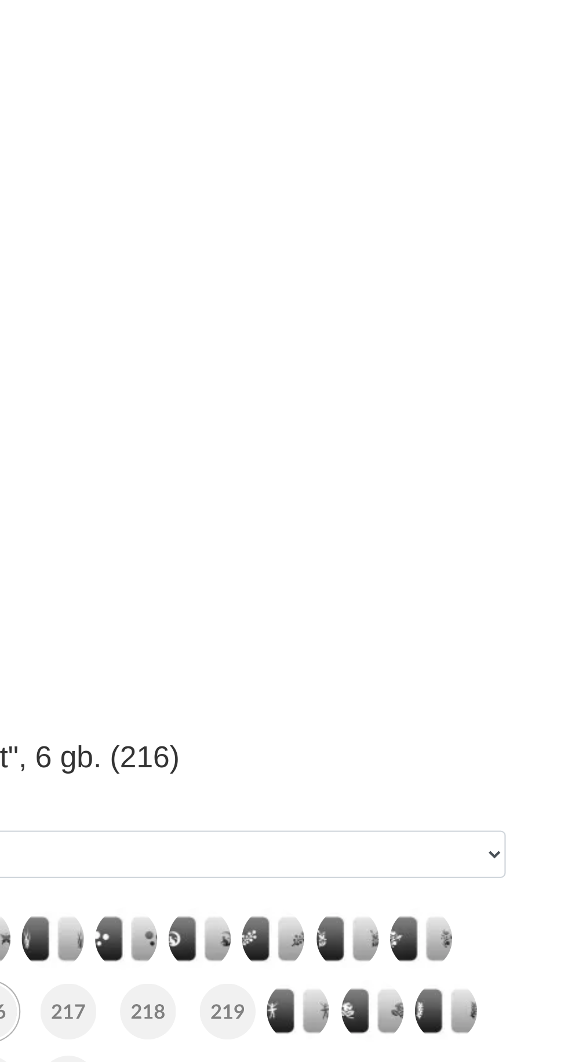
scroll to position [167, 0]
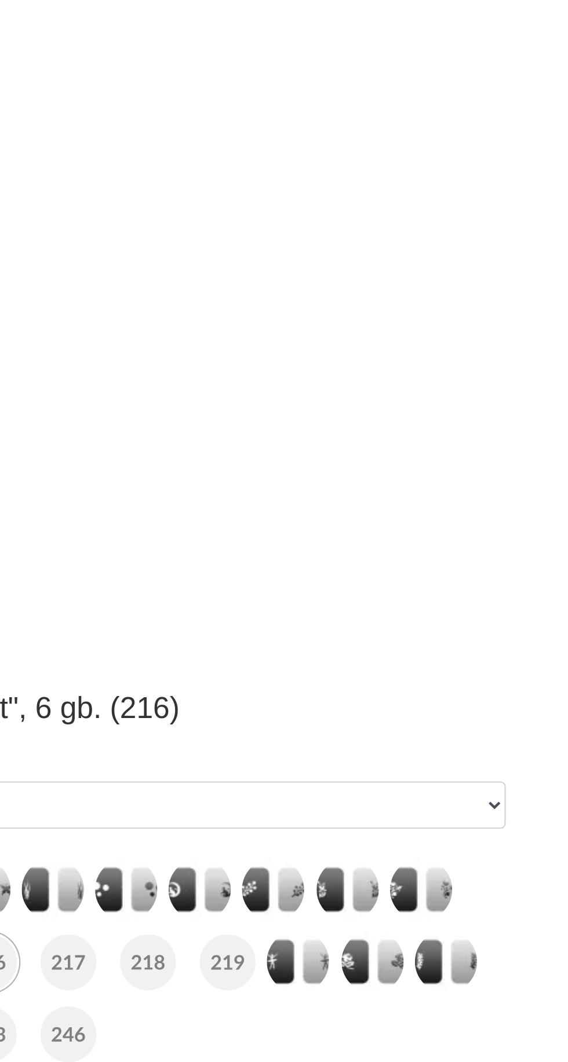
click at [352, 751] on img at bounding box center [354, 751] width 26 height 26
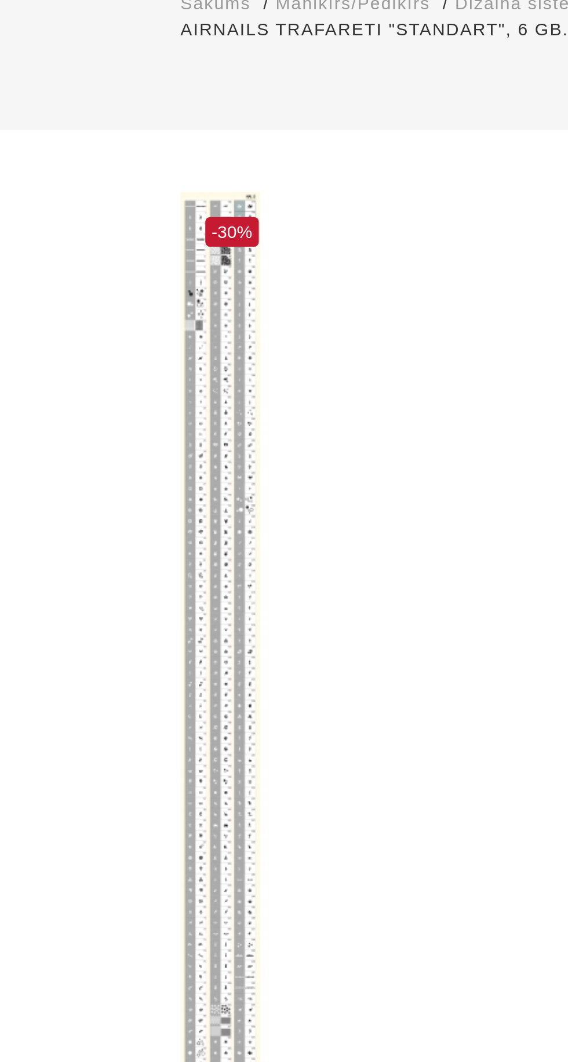
scroll to position [70, 0]
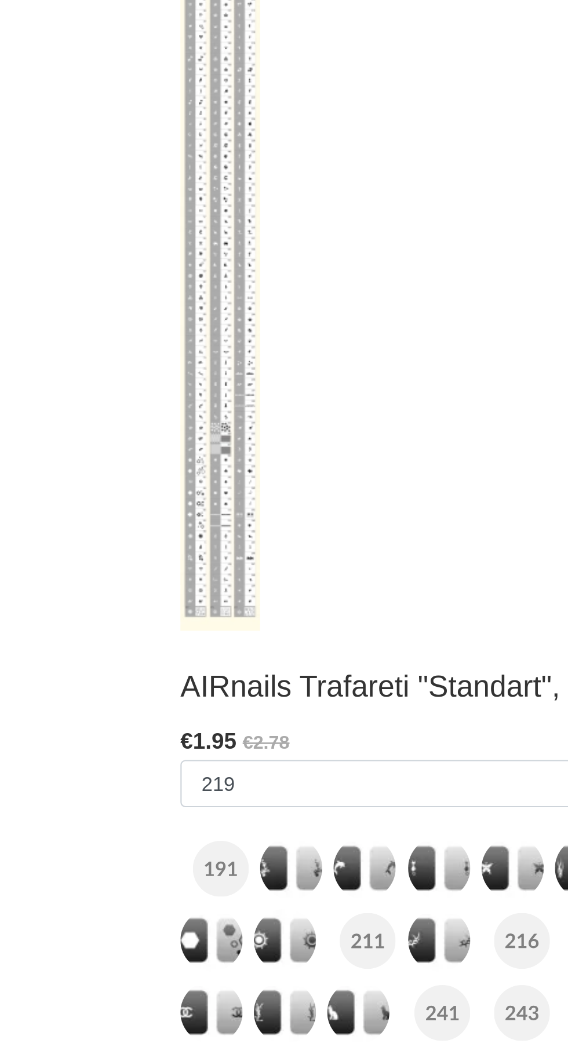
click at [177, 851] on img at bounding box center [171, 849] width 26 height 26
click at [100, 816] on img at bounding box center [103, 816] width 26 height 26
click at [162, 817] on img at bounding box center [169, 815] width 29 height 29
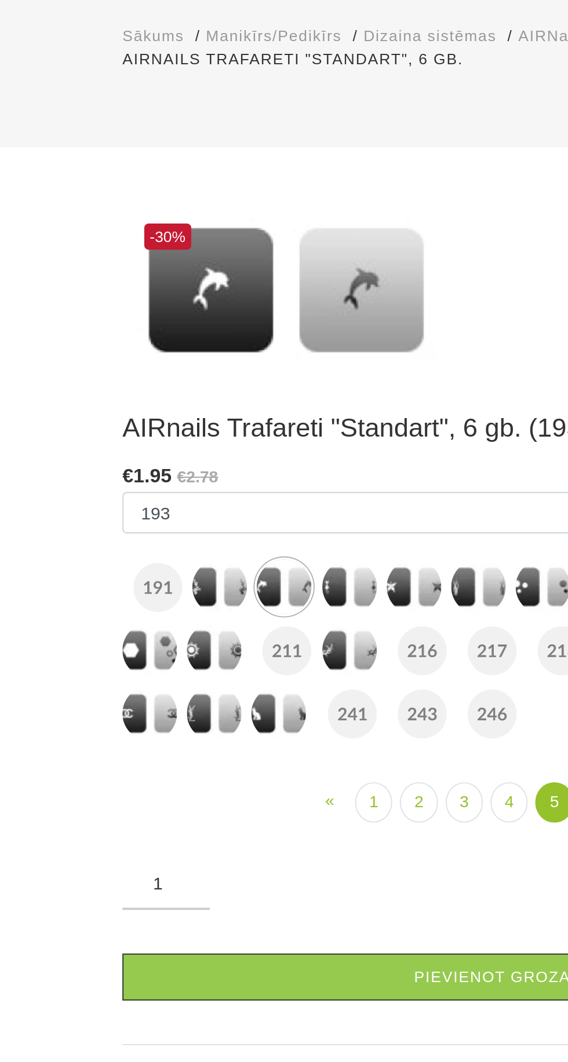
scroll to position [78, 0]
click at [130, 419] on img at bounding box center [135, 425] width 29 height 29
select select "831"
click at [242, 539] on link "2" at bounding box center [241, 539] width 20 height 21
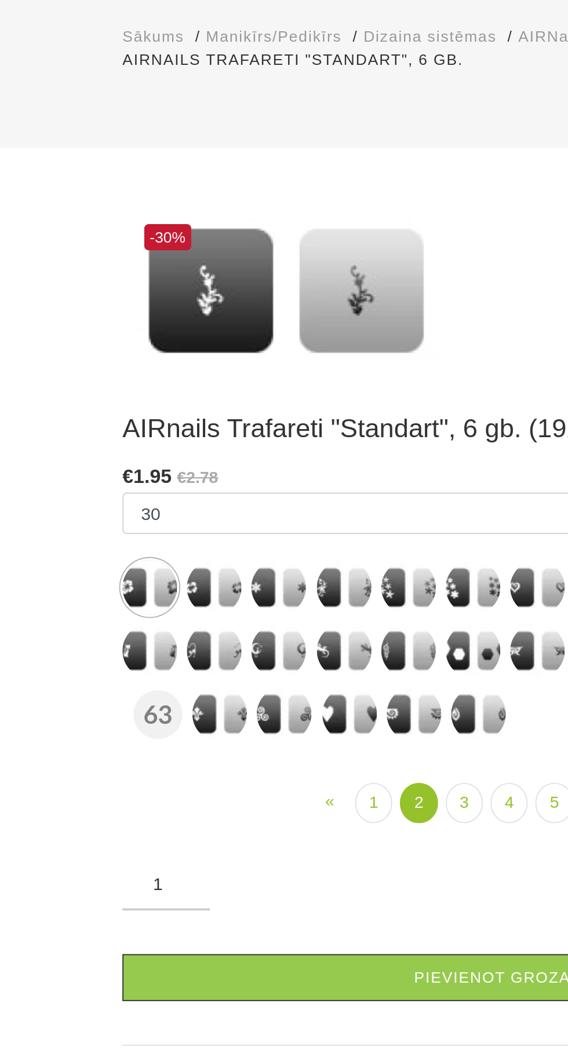
click at [261, 425] on img at bounding box center [269, 425] width 29 height 29
click at [222, 427] on img at bounding box center [235, 425] width 29 height 29
click at [193, 425] on img at bounding box center [201, 425] width 29 height 29
click at [156, 425] on img at bounding box center [166, 425] width 29 height 29
click at [122, 425] on img at bounding box center [132, 425] width 29 height 29
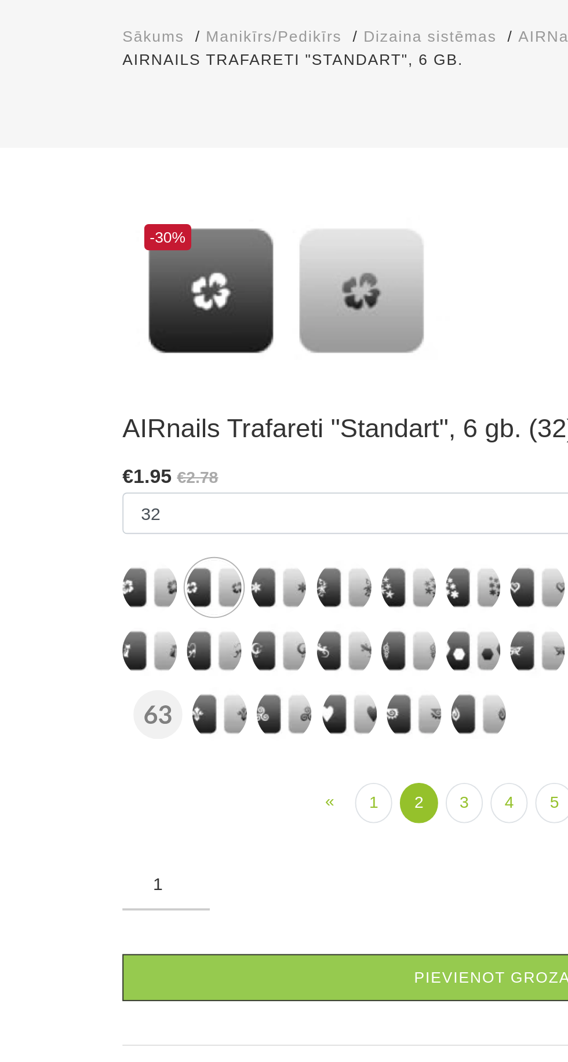
click at [91, 413] on img at bounding box center [98, 425] width 29 height 29
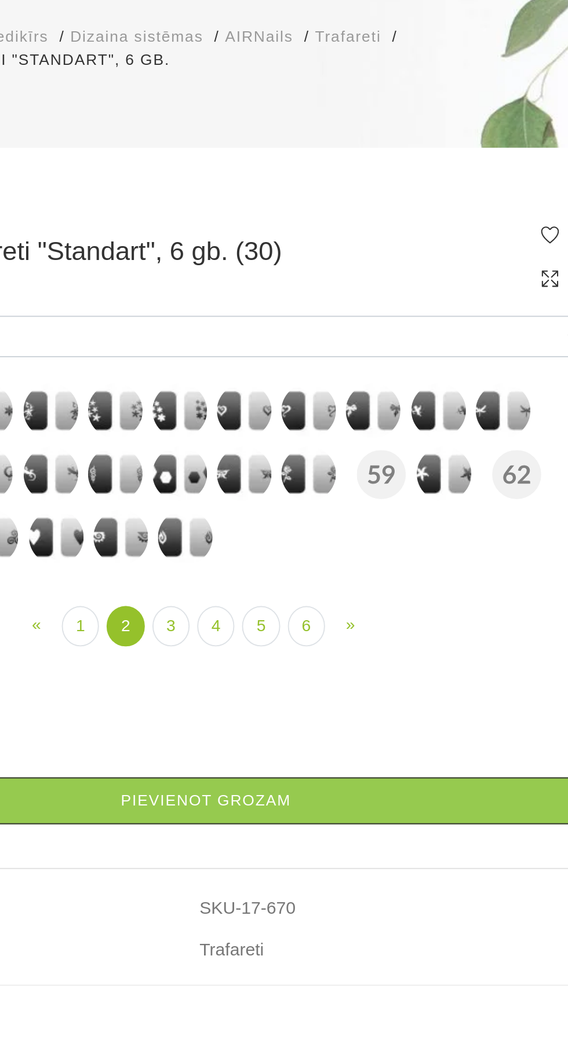
click at [364, 346] on img at bounding box center [372, 331] width 29 height 29
click at [436, 346] on img at bounding box center [441, 331] width 29 height 29
click at [400, 380] on img at bounding box center [410, 365] width 29 height 29
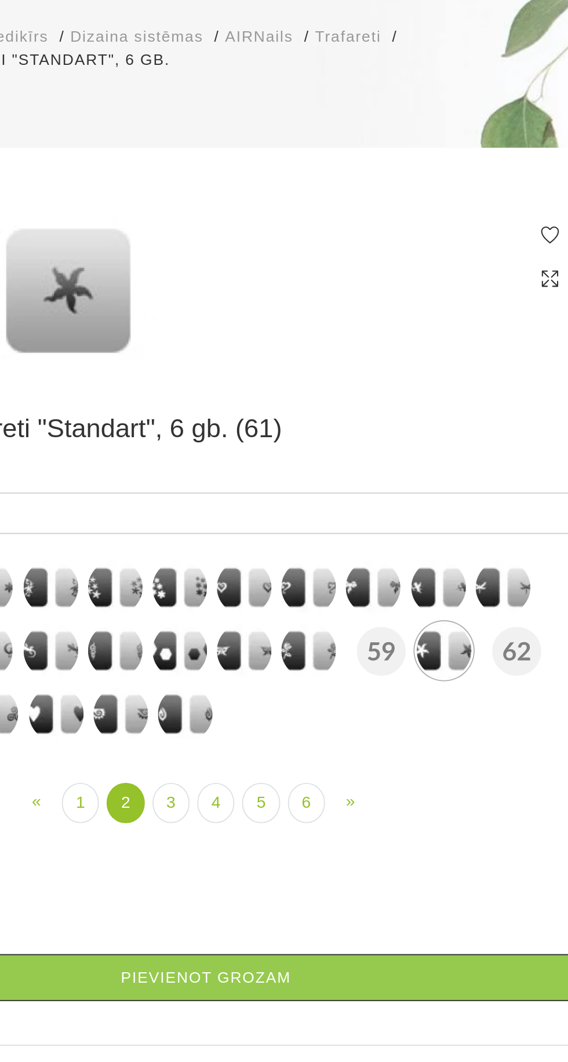
click at [331, 462] on img at bounding box center [338, 459] width 29 height 29
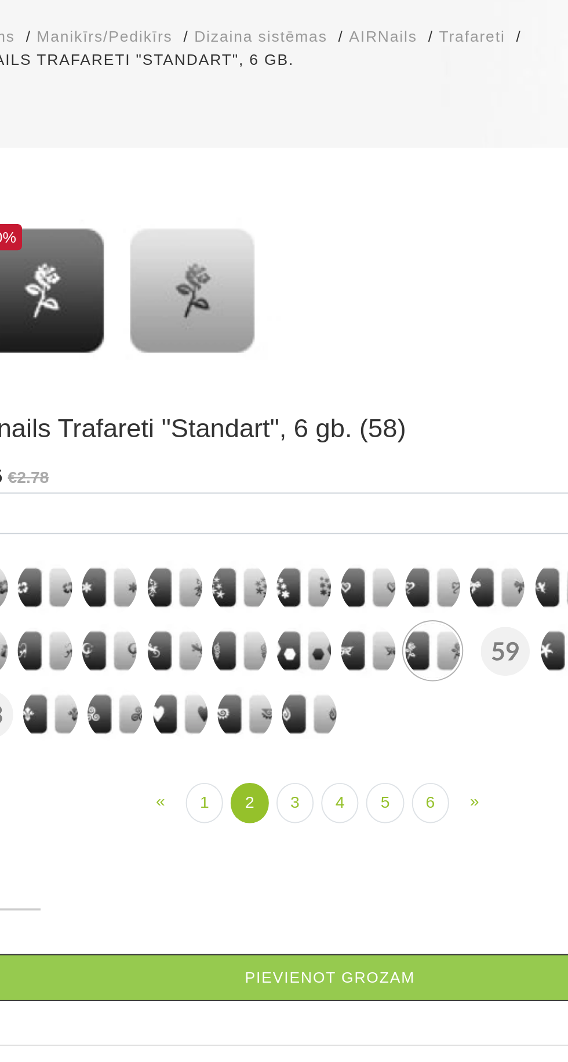
click at [292, 460] on img at bounding box center [304, 459] width 29 height 29
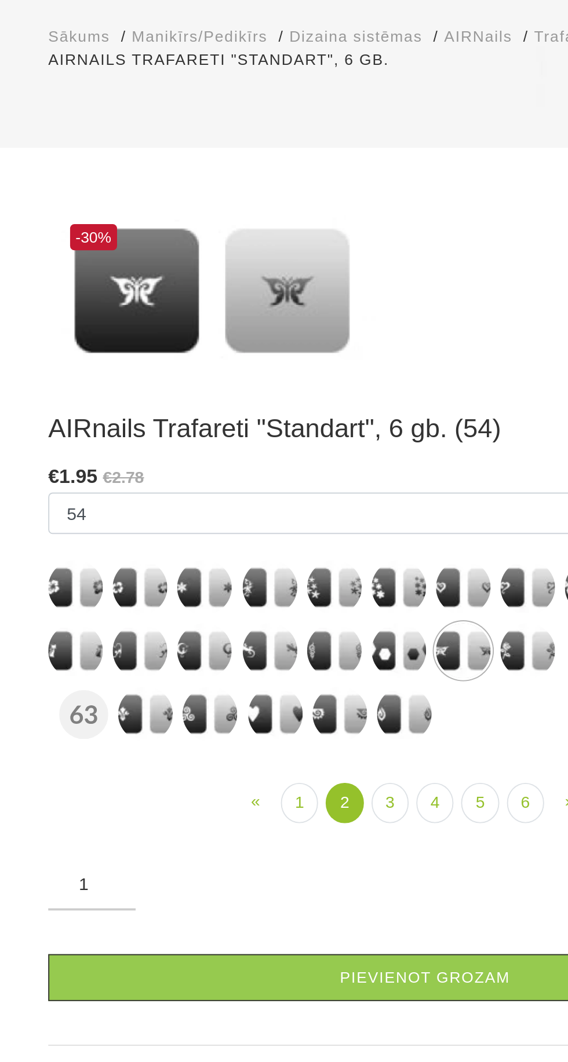
click at [226, 458] on img at bounding box center [235, 459] width 29 height 29
click at [192, 461] on img at bounding box center [201, 459] width 29 height 29
click at [158, 453] on img at bounding box center [166, 459] width 29 height 29
click at [118, 464] on ul "10 11 12 13 14 18 19 2 20 5 7 8 93 251 3 4 6 15 16 17 21 22 23 24 25" at bounding box center [284, 443] width 400 height 137
click at [127, 459] on img at bounding box center [132, 459] width 29 height 29
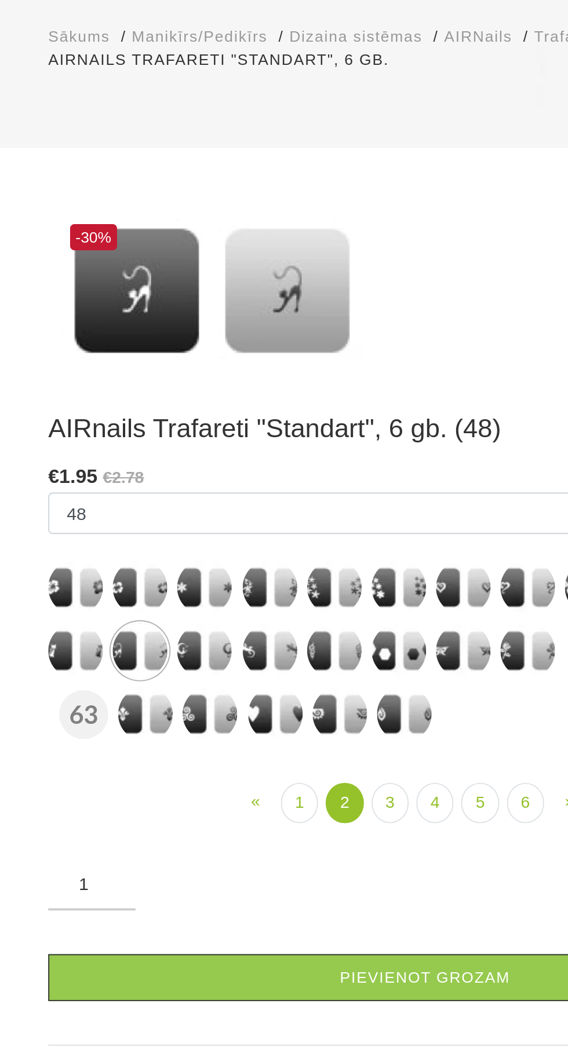
click at [84, 453] on label at bounding box center [98, 459] width 29 height 29
select select "687"
click at [217, 543] on link "1" at bounding box center [217, 539] width 20 height 21
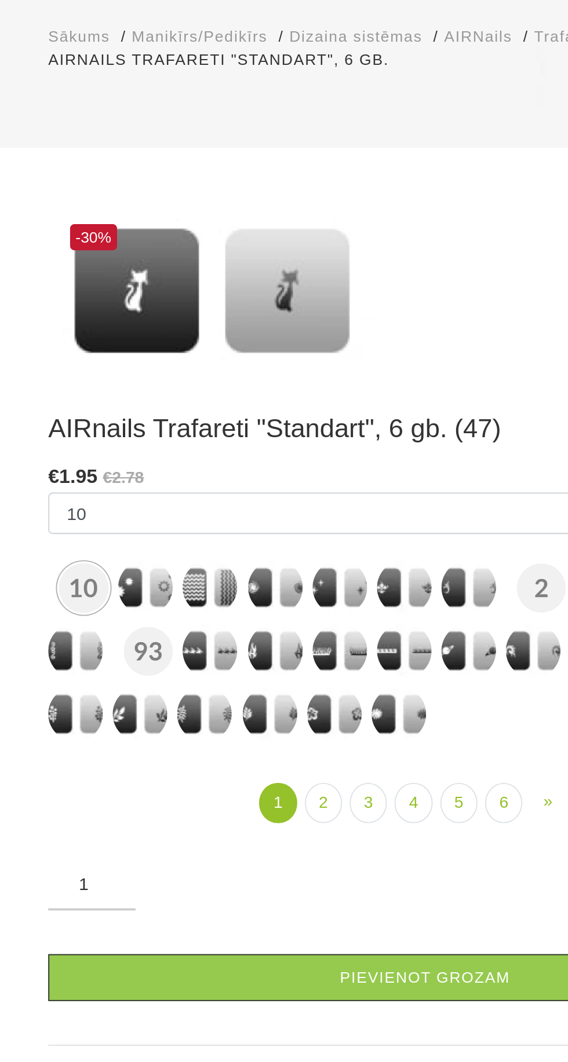
click at [272, 634] on link "Pievienot grozam" at bounding box center [284, 632] width 400 height 25
click at [229, 492] on img at bounding box center [235, 492] width 29 height 29
click at [153, 492] on img at bounding box center [166, 492] width 29 height 29
click at [123, 497] on img at bounding box center [132, 492] width 29 height 29
click at [289, 637] on link "Pievienot grozam" at bounding box center [284, 632] width 400 height 25
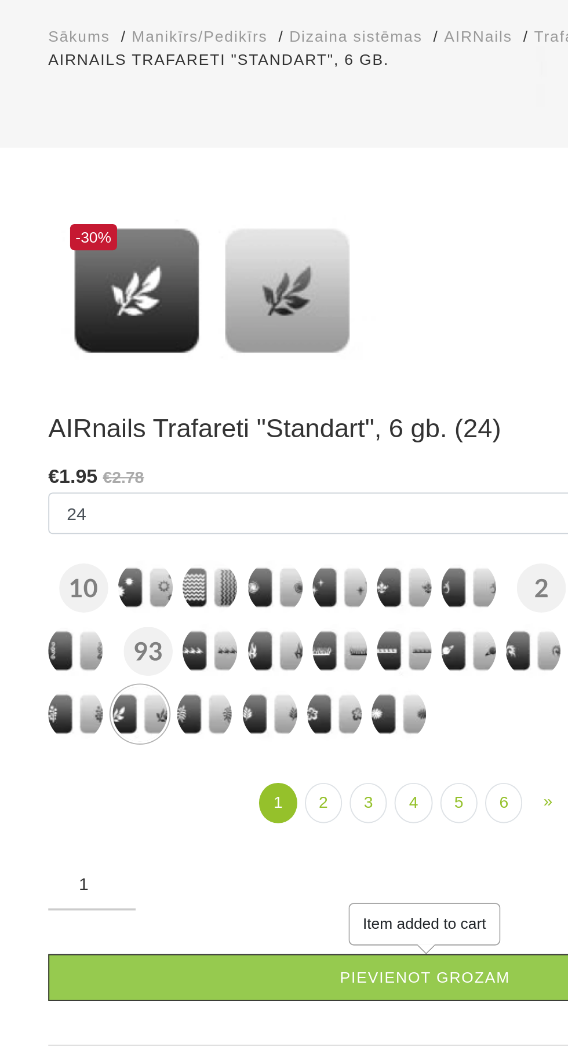
click at [86, 487] on img at bounding box center [98, 492] width 29 height 29
click at [89, 454] on img at bounding box center [98, 459] width 29 height 29
click at [262, 426] on img at bounding box center [272, 425] width 29 height 29
select select "644"
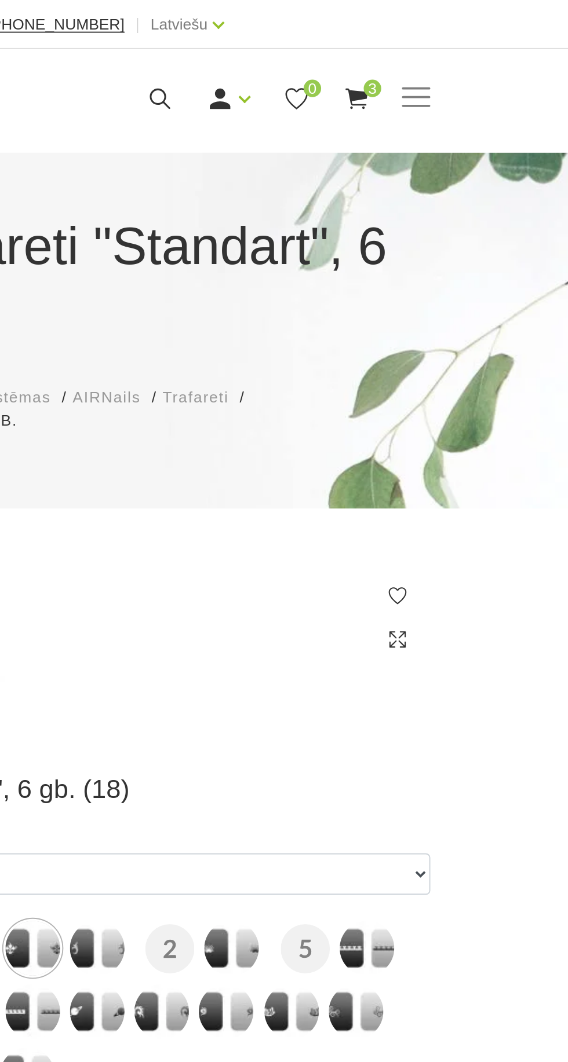
click at [478, 51] on span at bounding box center [476, 51] width 15 height 1
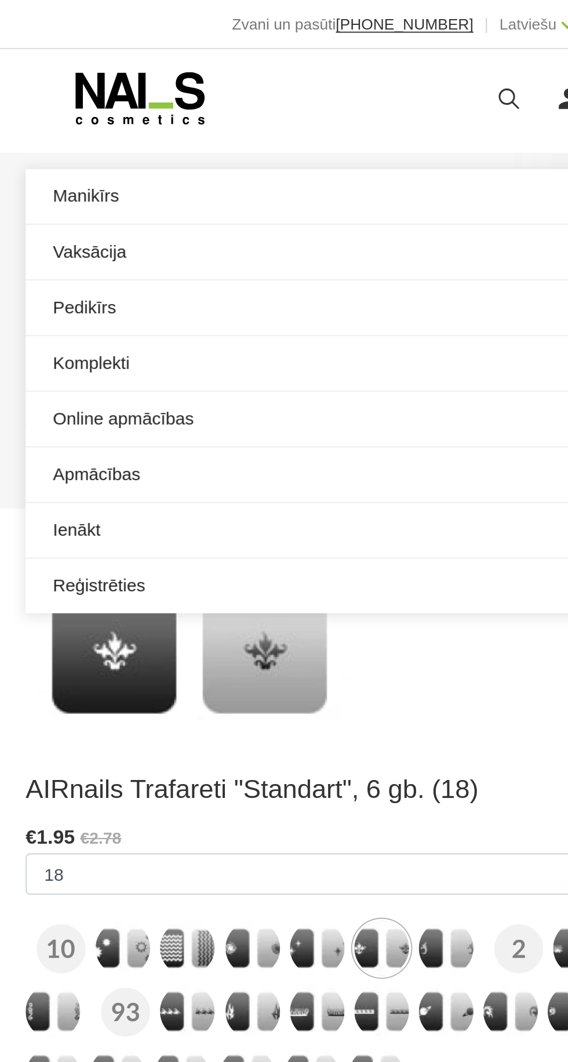
click at [134, 97] on link "Manikīrs" at bounding box center [284, 104] width 400 height 29
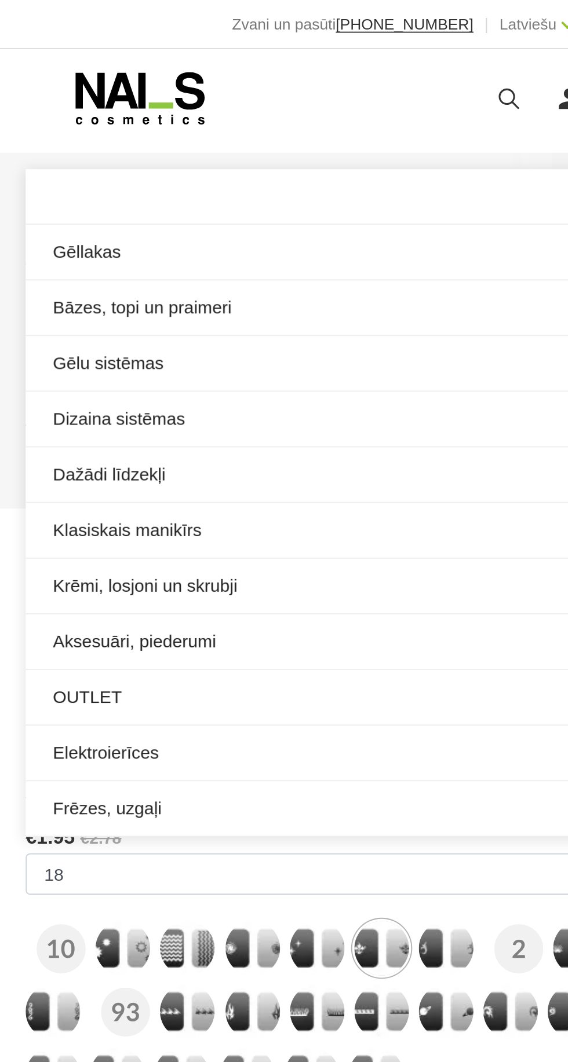
click at [150, 223] on link "Dizaina sistēmas" at bounding box center [284, 222] width 400 height 29
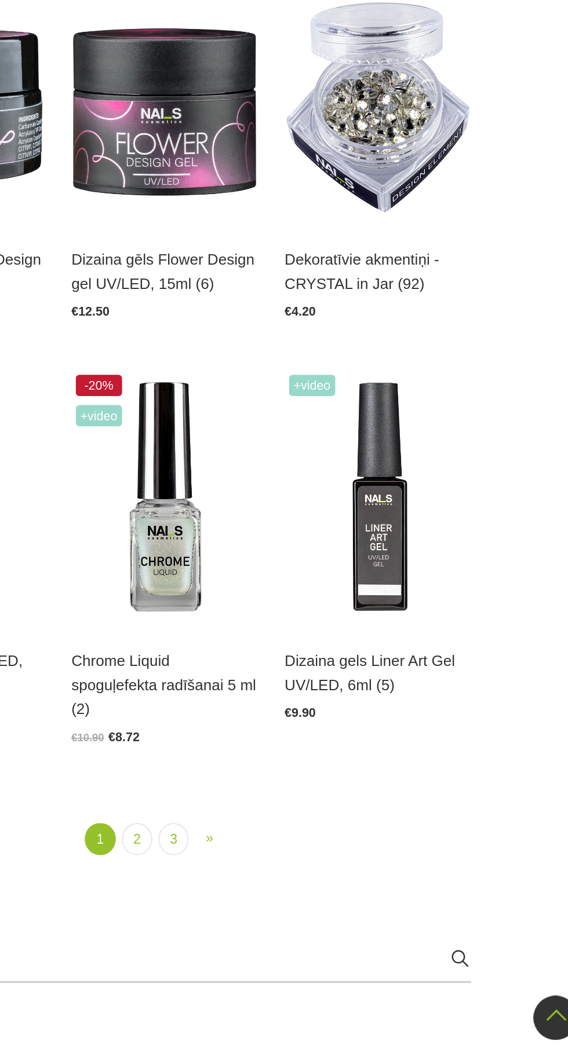
scroll to position [1601, 0]
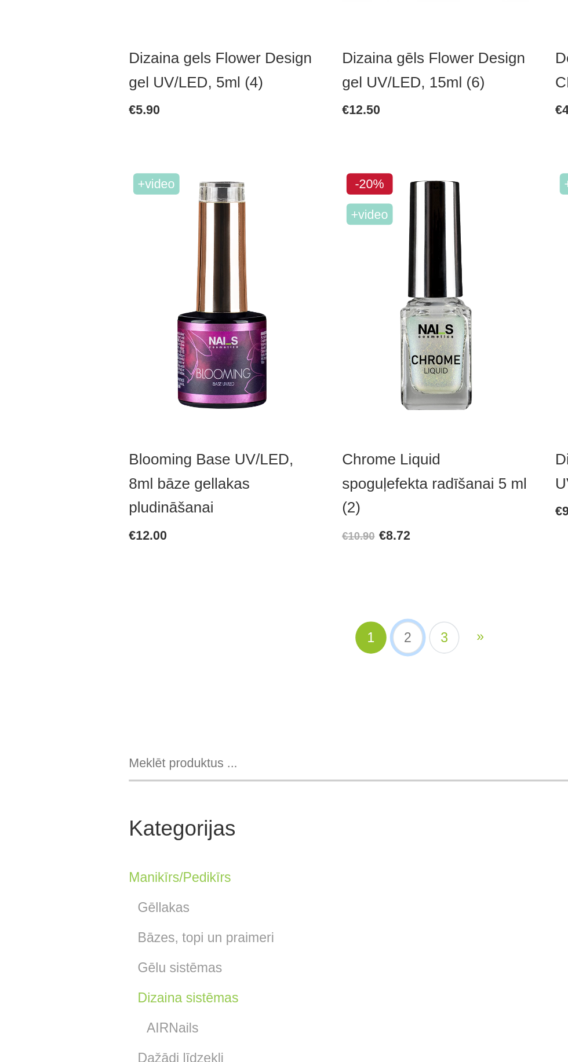
click at [265, 788] on link "2" at bounding box center [266, 785] width 20 height 21
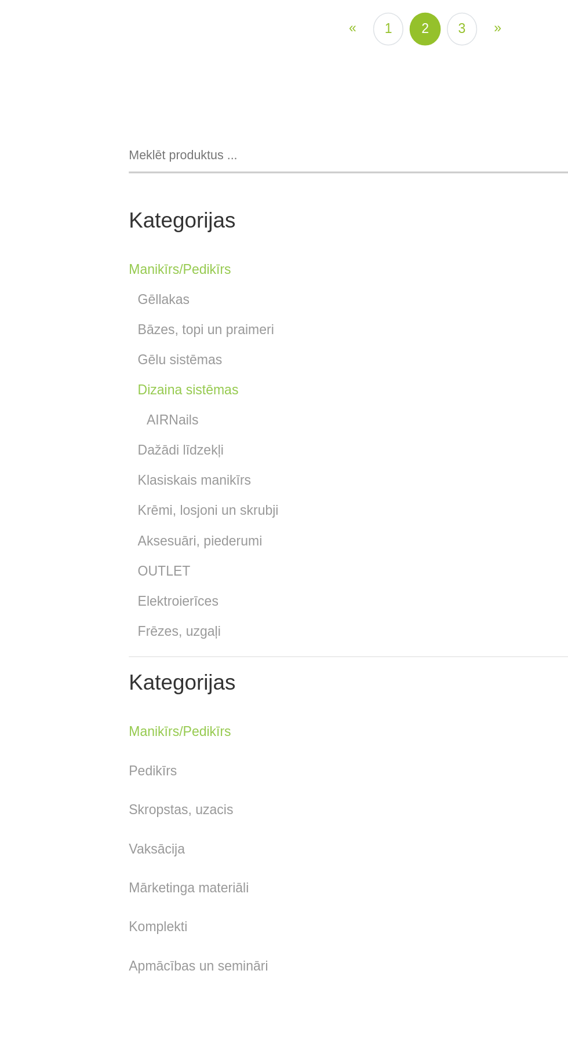
scroll to position [937, 0]
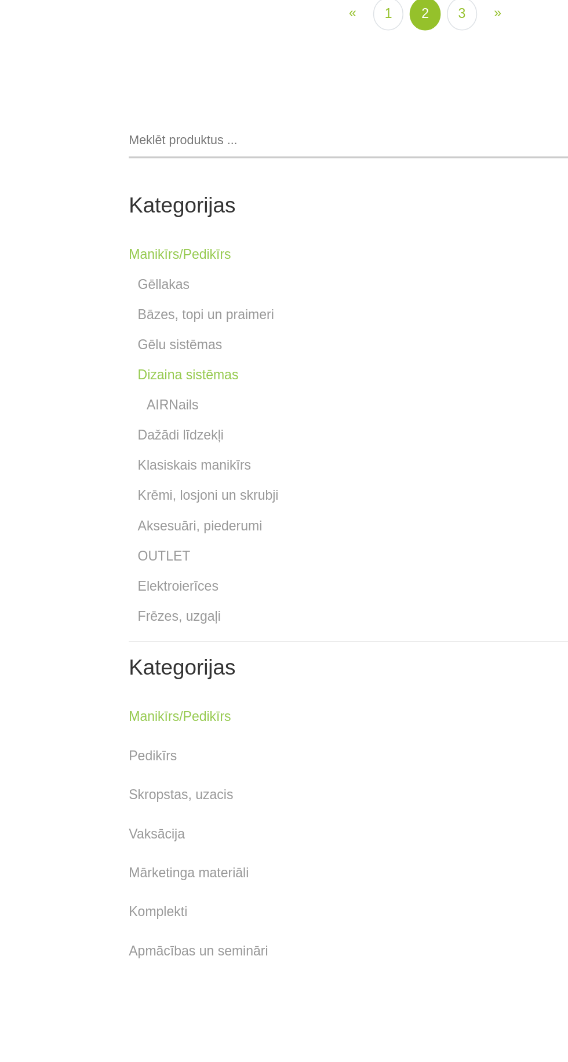
click at [140, 79] on img at bounding box center [145, 79] width 122 height 0
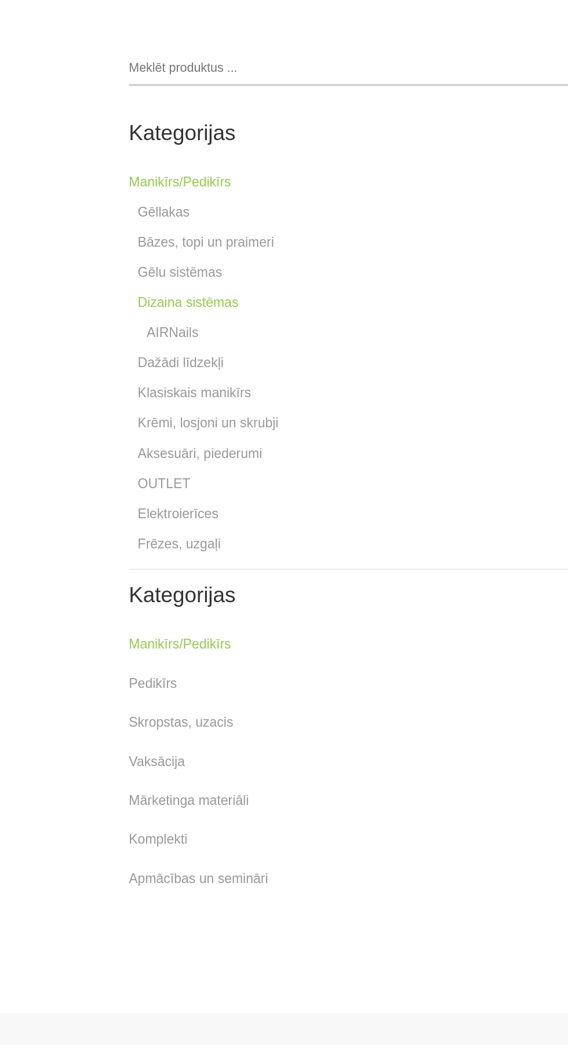
scroll to position [1045, 0]
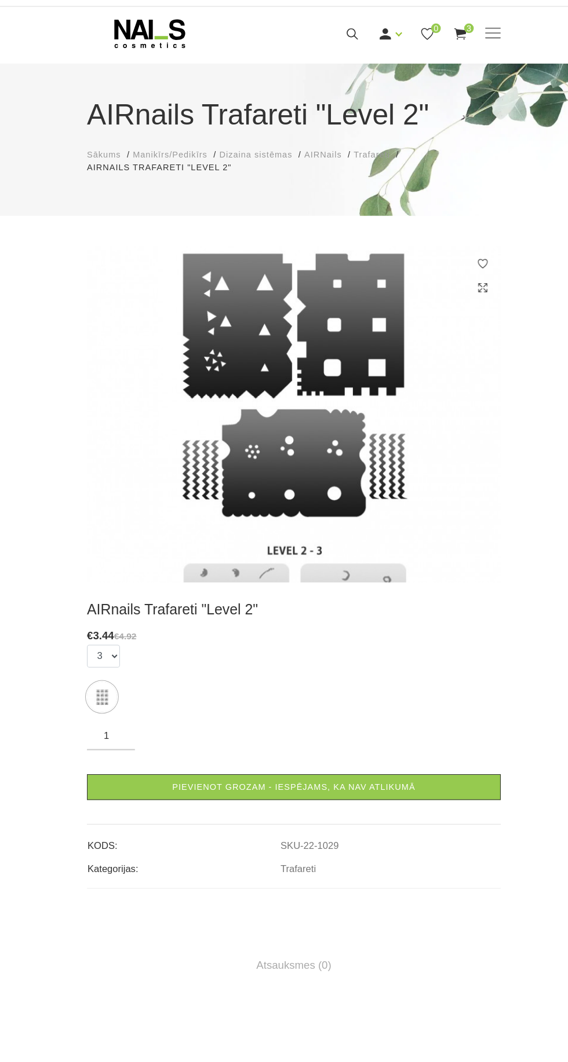
scroll to position [3, 0]
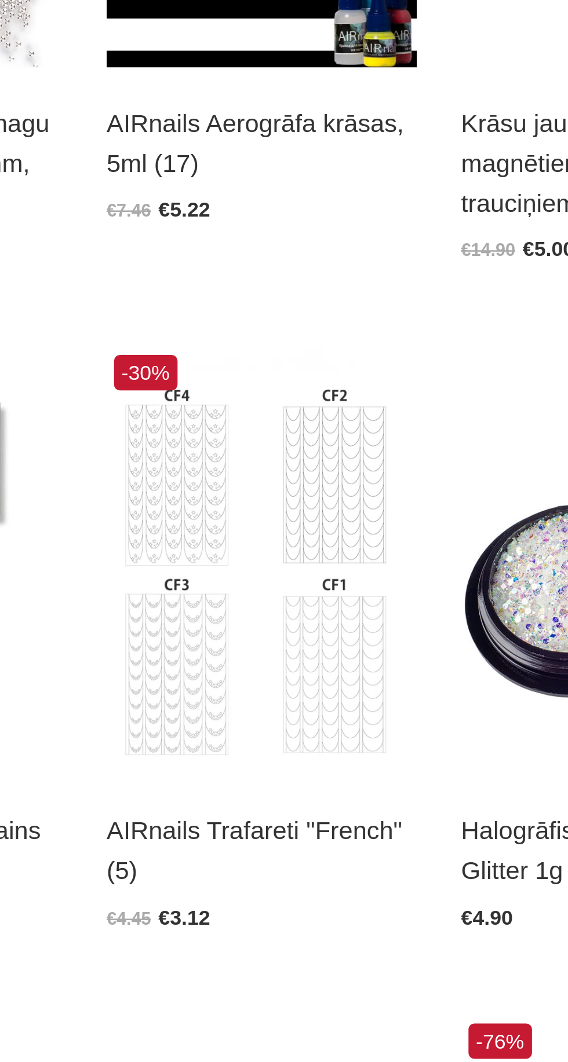
click at [314, 744] on img at bounding box center [284, 720] width 122 height 167
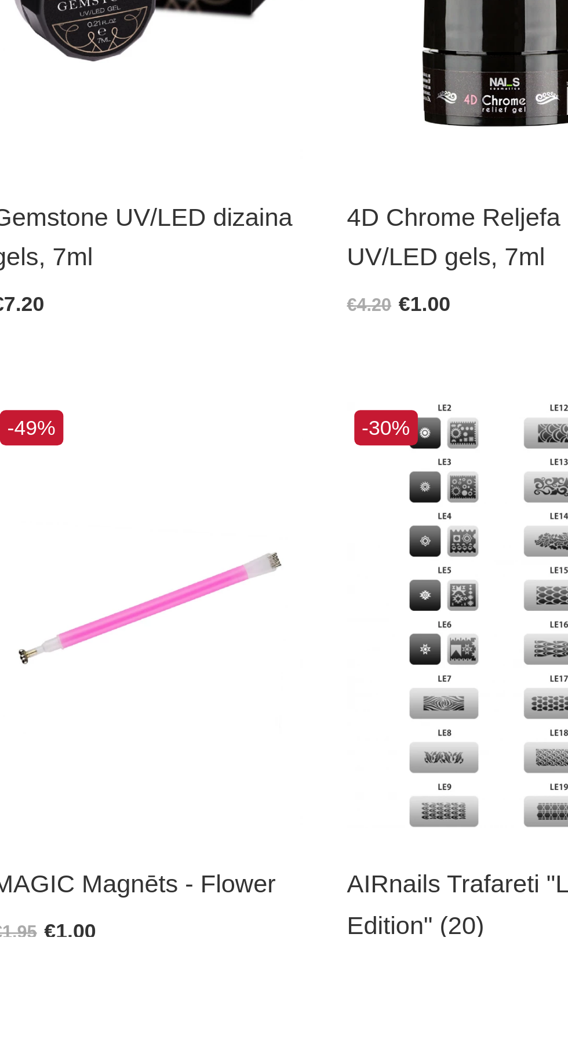
scroll to position [309, 0]
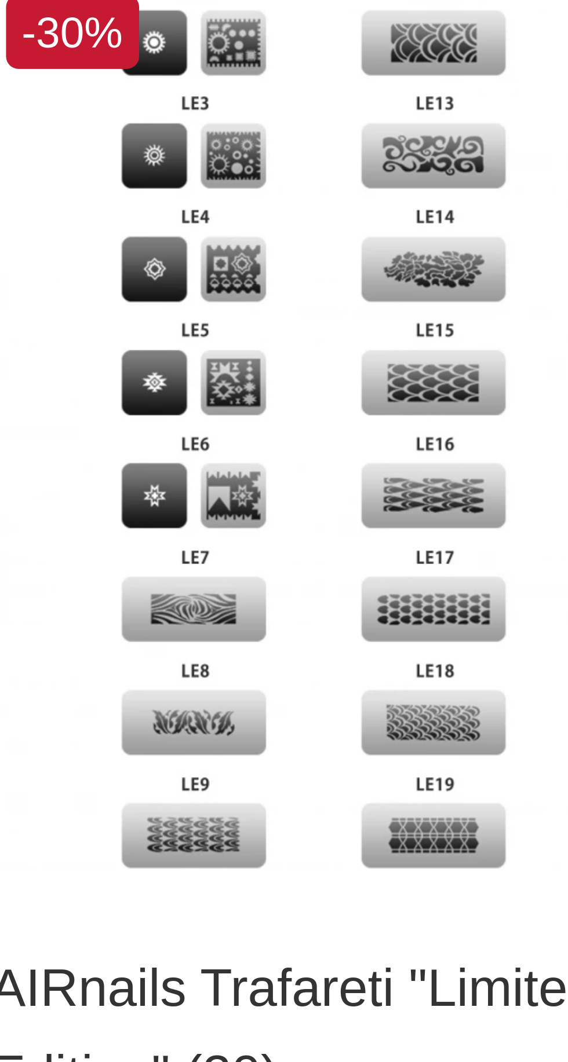
click at [448, 965] on img at bounding box center [423, 933] width 122 height 167
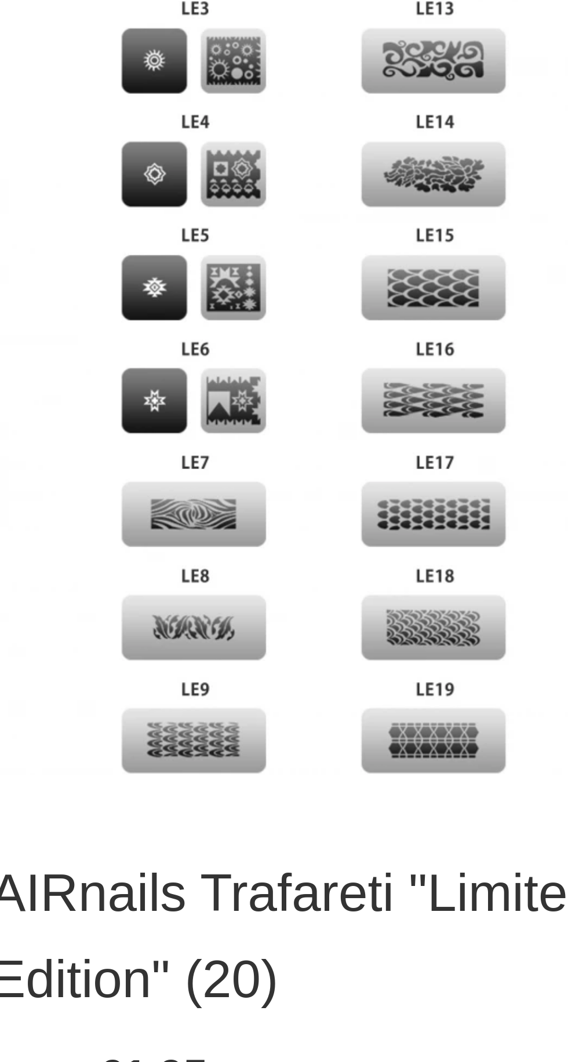
scroll to position [320, 0]
click at [405, 998] on img at bounding box center [423, 923] width 122 height 167
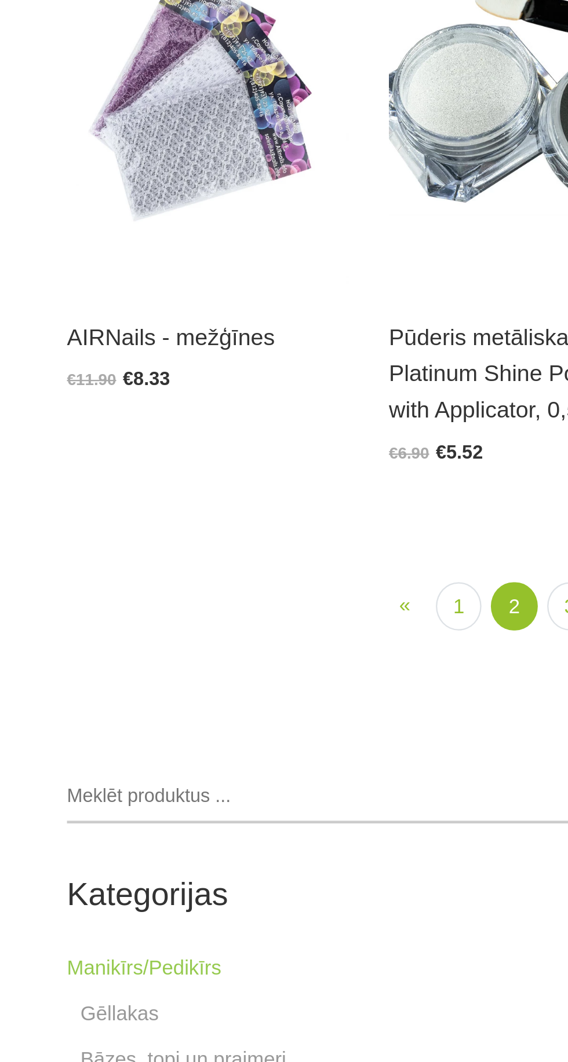
scroll to position [1728, 0]
click at [147, 580] on img at bounding box center [145, 563] width 122 height 167
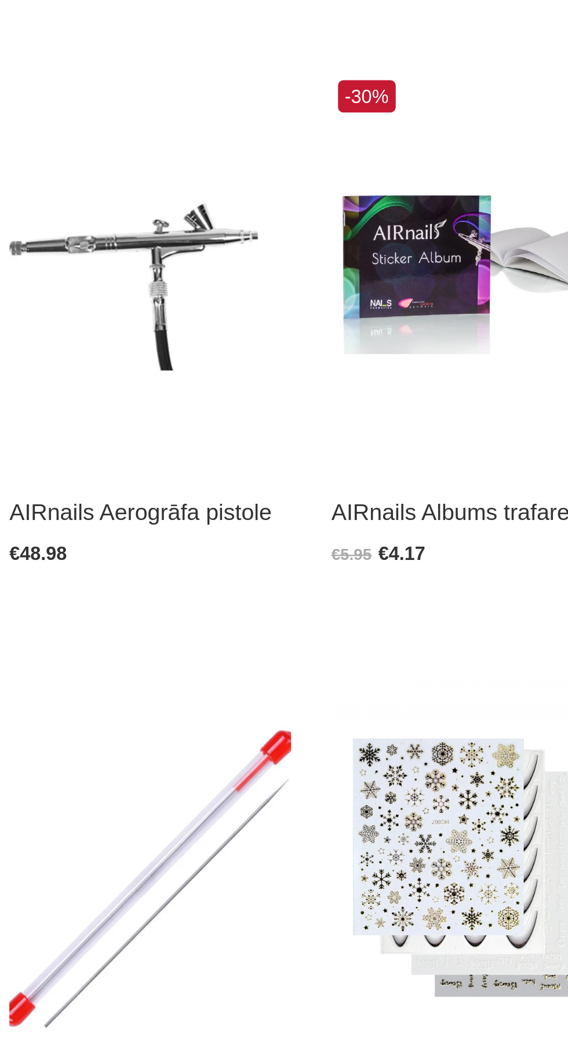
scroll to position [1652, 0]
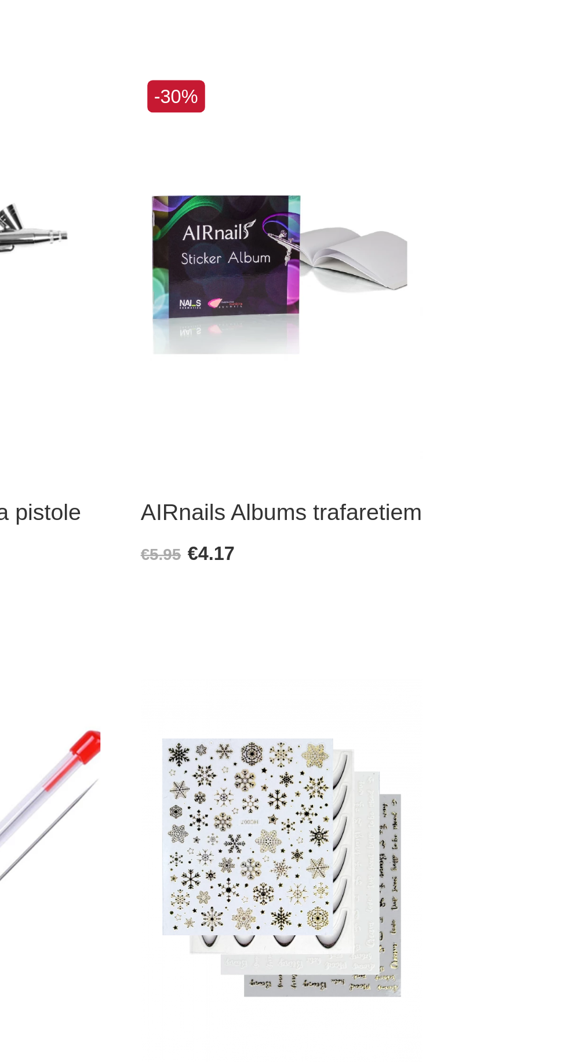
click at [404, 118] on img at bounding box center [423, 115] width 122 height 167
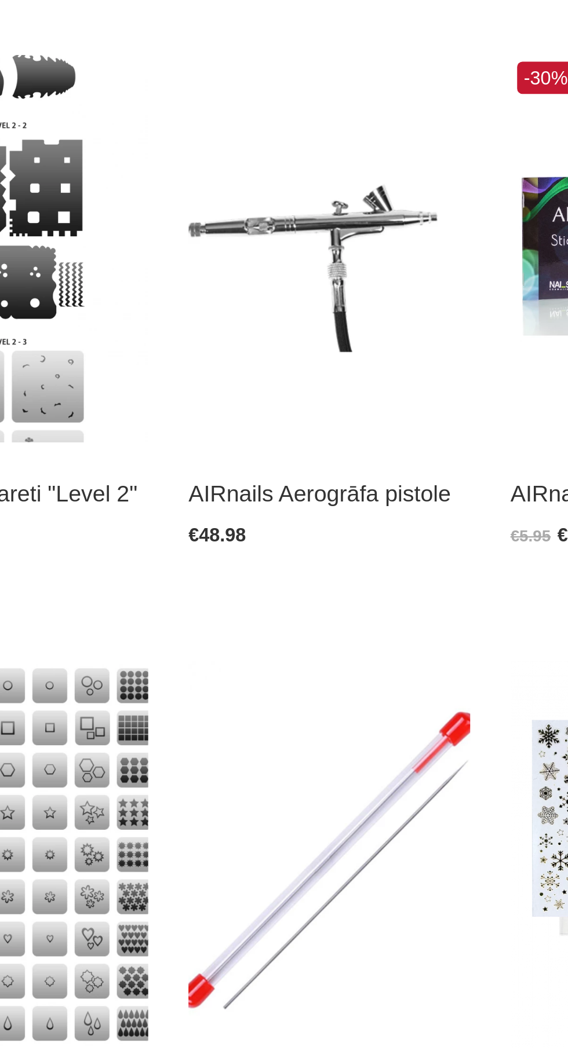
scroll to position [1648, 0]
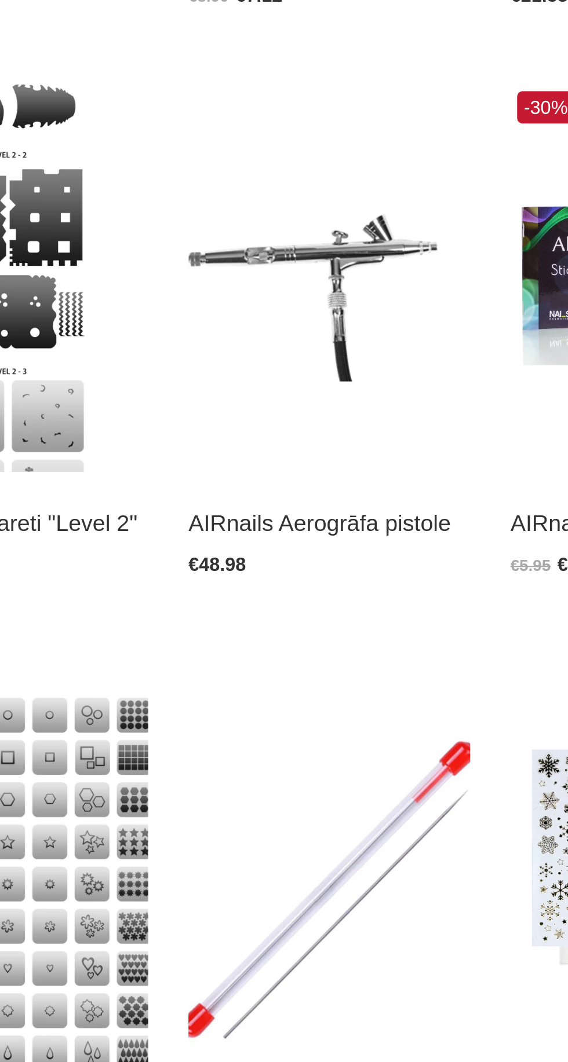
click at [281, 116] on img at bounding box center [284, 119] width 122 height 167
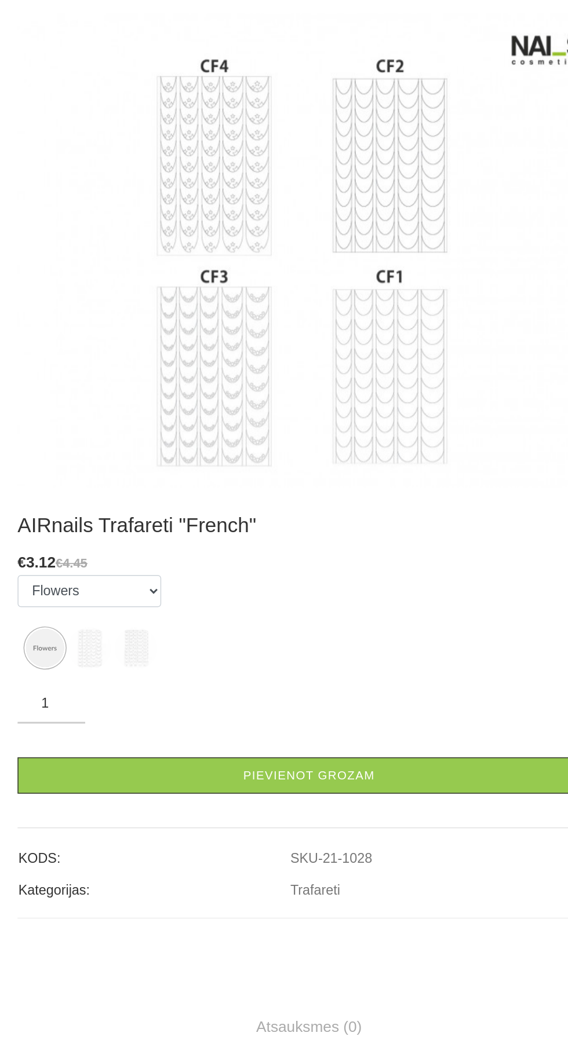
scroll to position [5, 0]
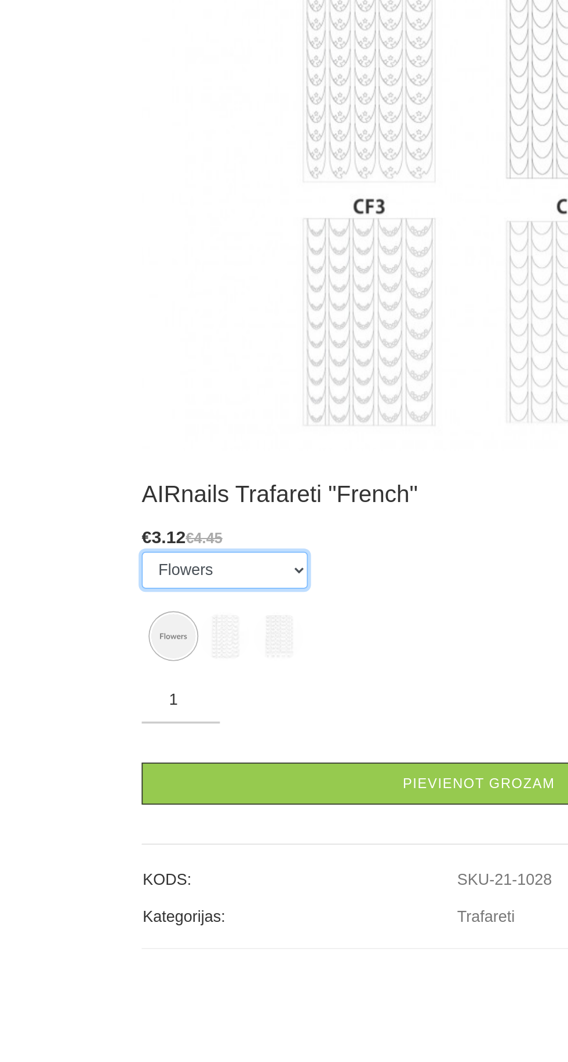
click at [175, 650] on select "Flowers 3 4" at bounding box center [133, 649] width 98 height 22
click at [84, 638] on select "Flowers 3 4" at bounding box center [133, 649] width 98 height 22
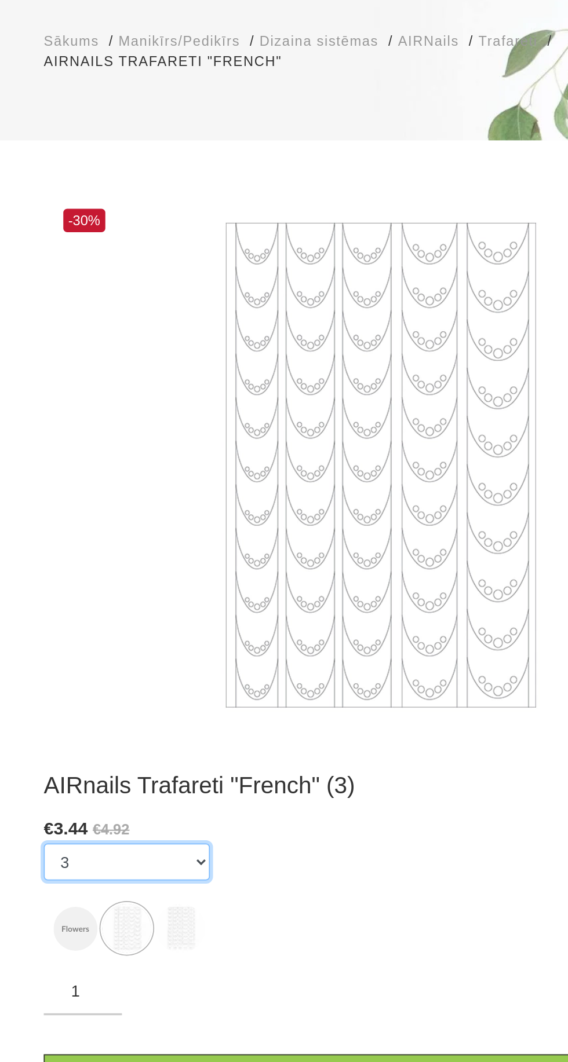
click at [177, 652] on select "Flowers 3 4" at bounding box center [133, 656] width 98 height 22
click at [84, 645] on select "Flowers 3 4" at bounding box center [133, 656] width 98 height 22
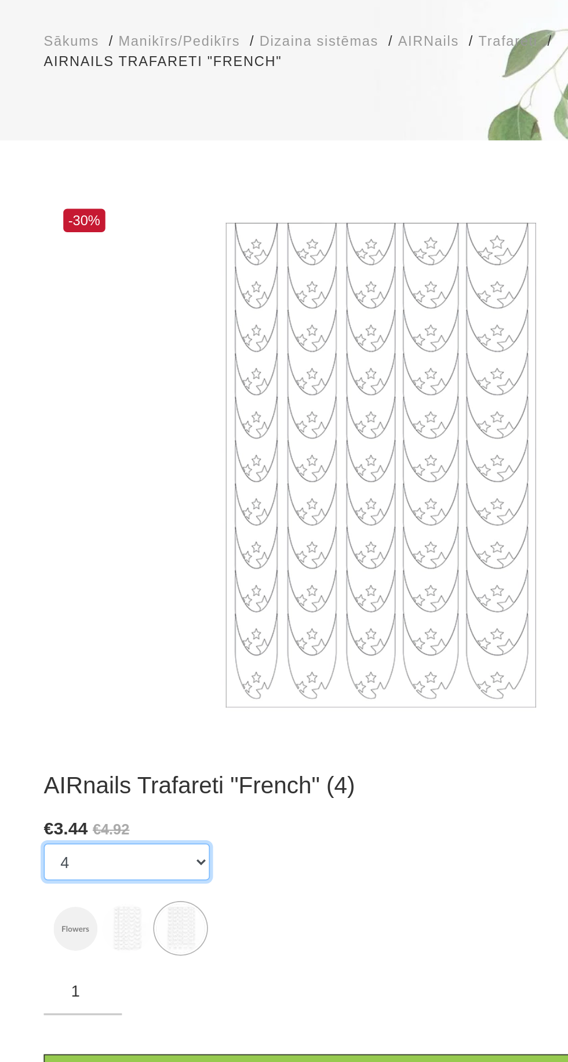
click at [177, 654] on select "Flowers 3 4" at bounding box center [133, 656] width 98 height 22
click at [84, 645] on select "Flowers 3 4" at bounding box center [133, 656] width 98 height 22
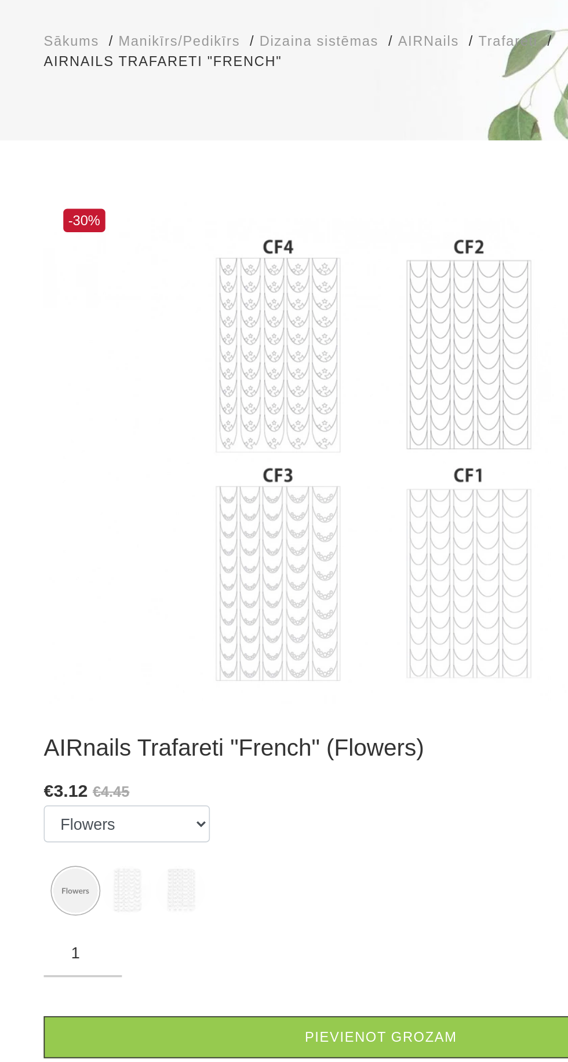
click at [167, 670] on img at bounding box center [165, 673] width 29 height 29
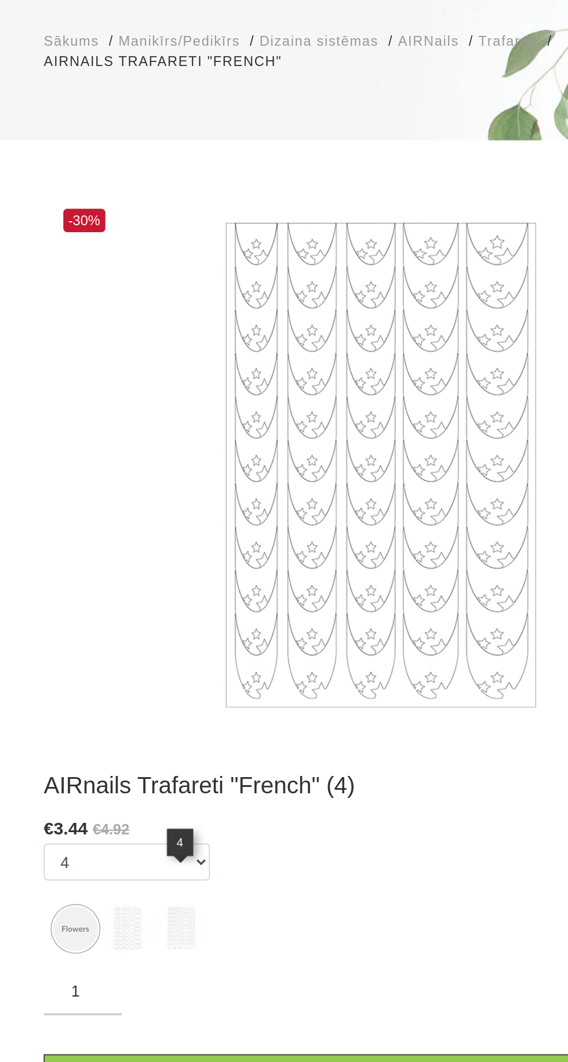
click at [135, 694] on img at bounding box center [133, 695] width 29 height 29
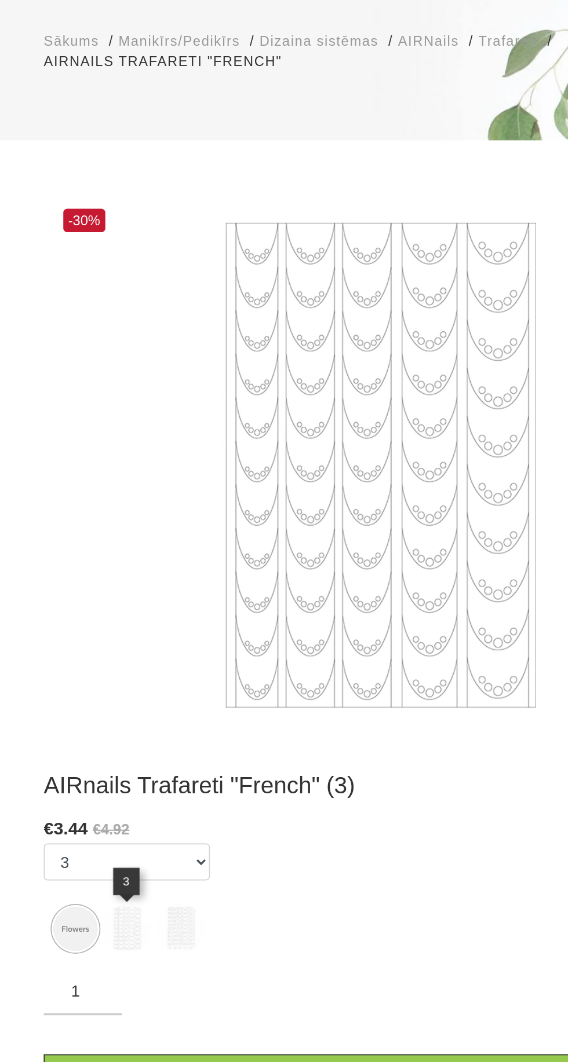
click at [106, 695] on img at bounding box center [103, 696] width 26 height 26
select select "1028"
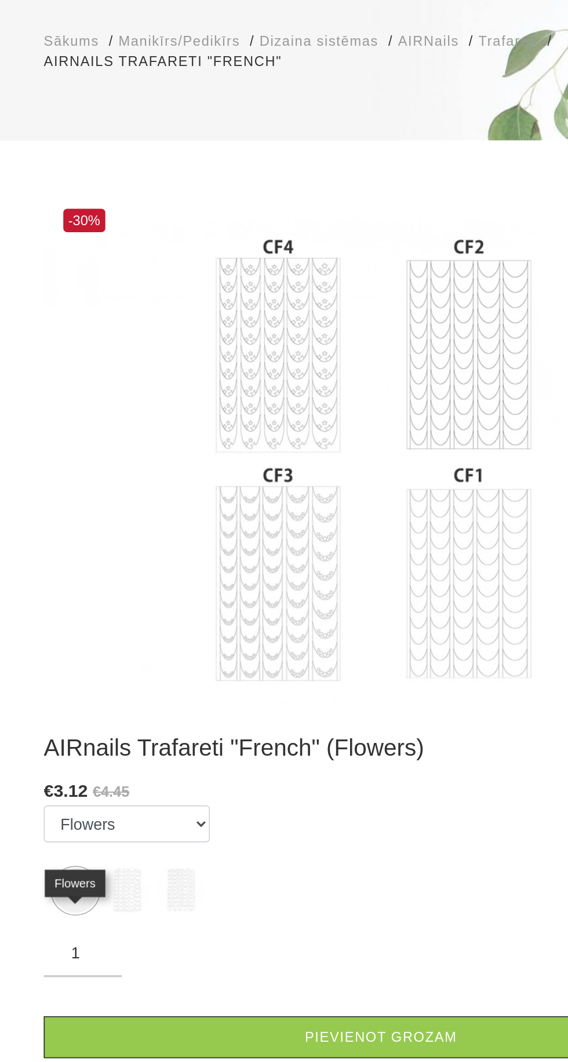
click at [294, 767] on link "Pievienot grozam" at bounding box center [284, 760] width 400 height 25
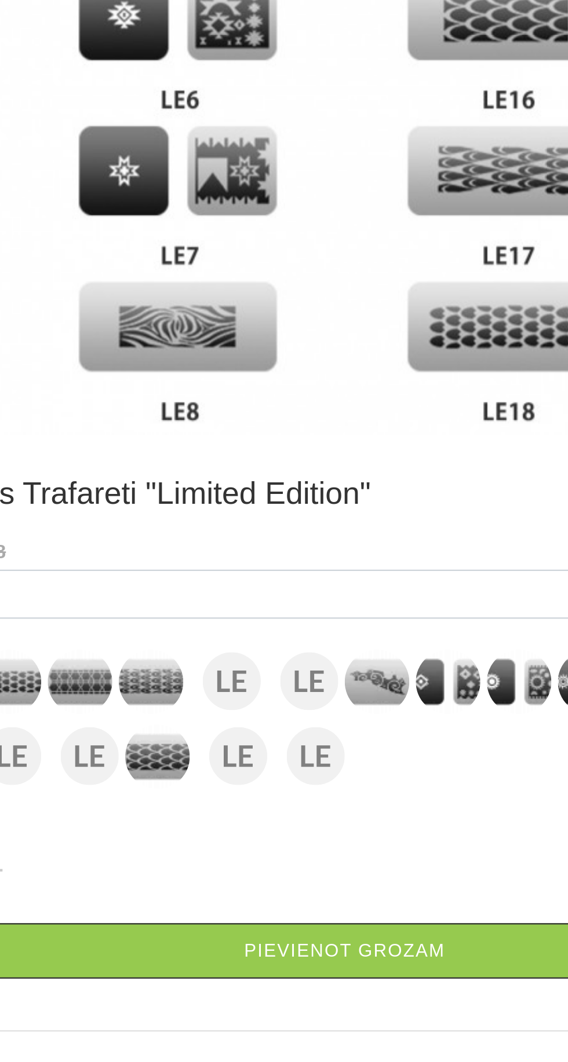
scroll to position [9, 0]
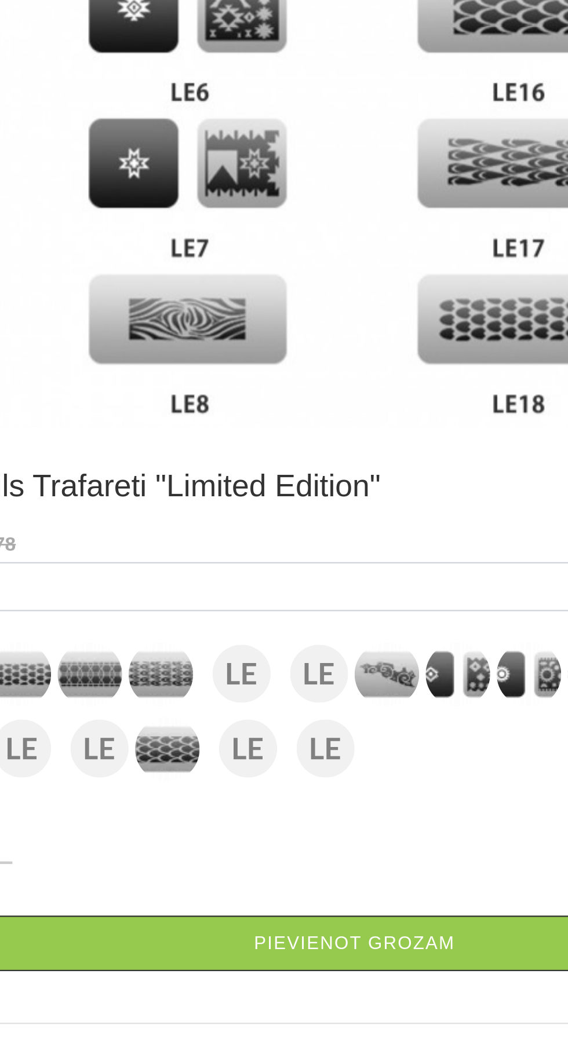
click at [342, 726] on img at bounding box center [330, 725] width 29 height 29
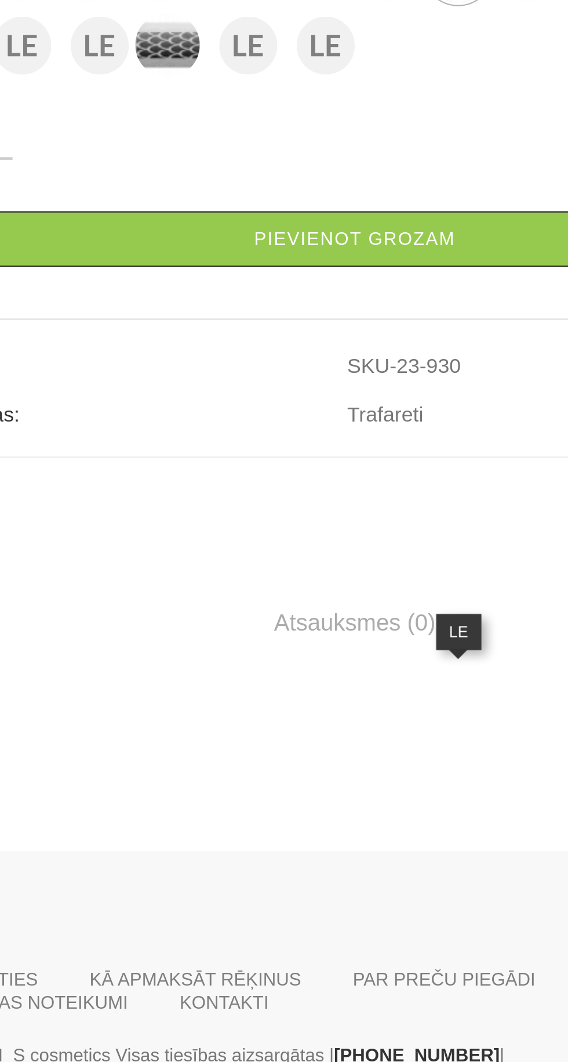
scroll to position [0, 0]
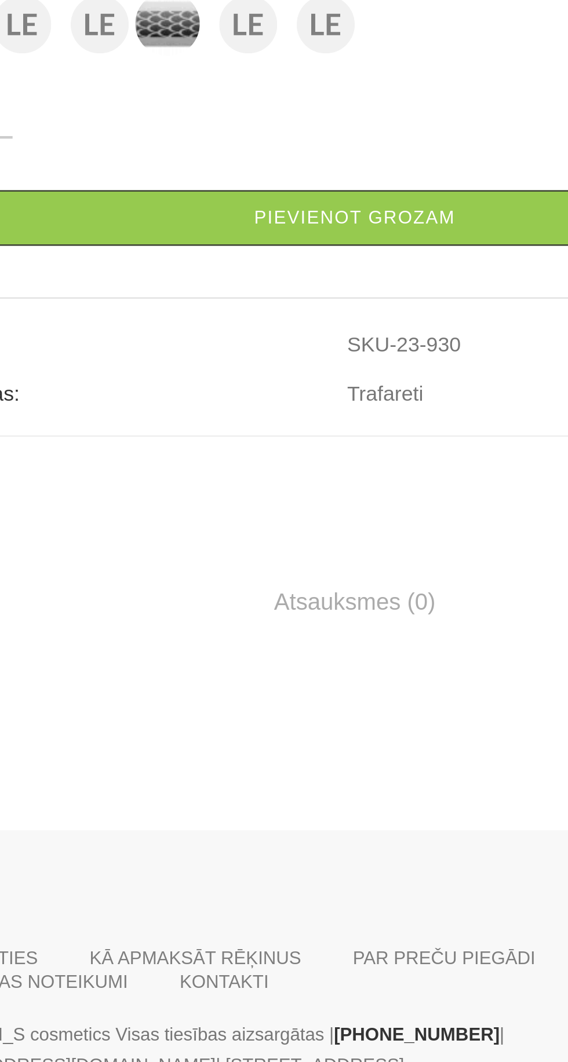
click at [200, 747] on div "Atsauksmes (0) Uzdod jautājumu 0 atsauksmes - AIRnails Trafareti "Limited Editi…" at bounding box center [284, 687] width 400 height 119
click at [189, 424] on img at bounding box center [196, 409] width 29 height 29
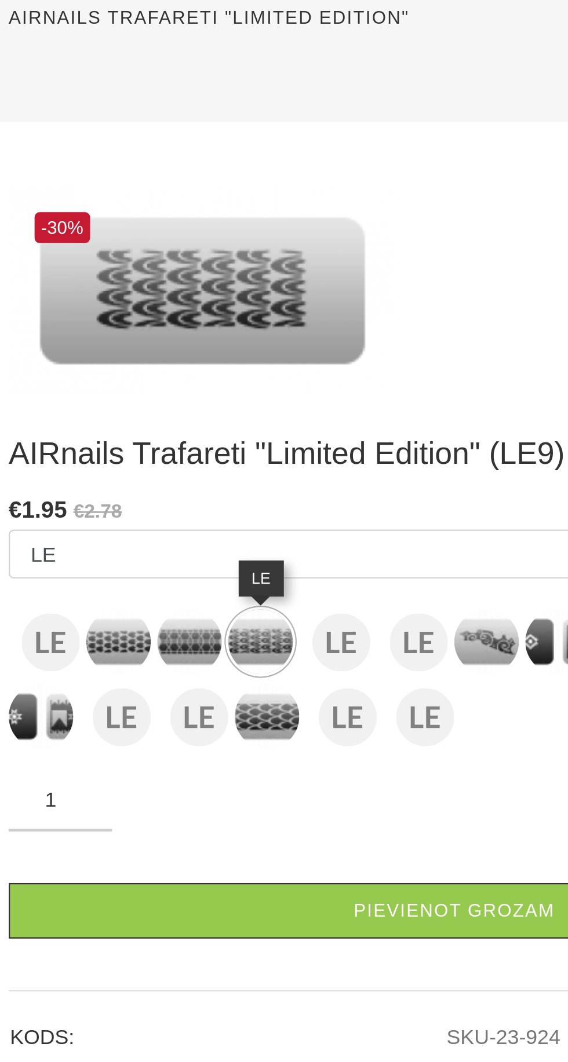
scroll to position [79, 0]
click at [134, 423] on img at bounding box center [133, 423] width 29 height 29
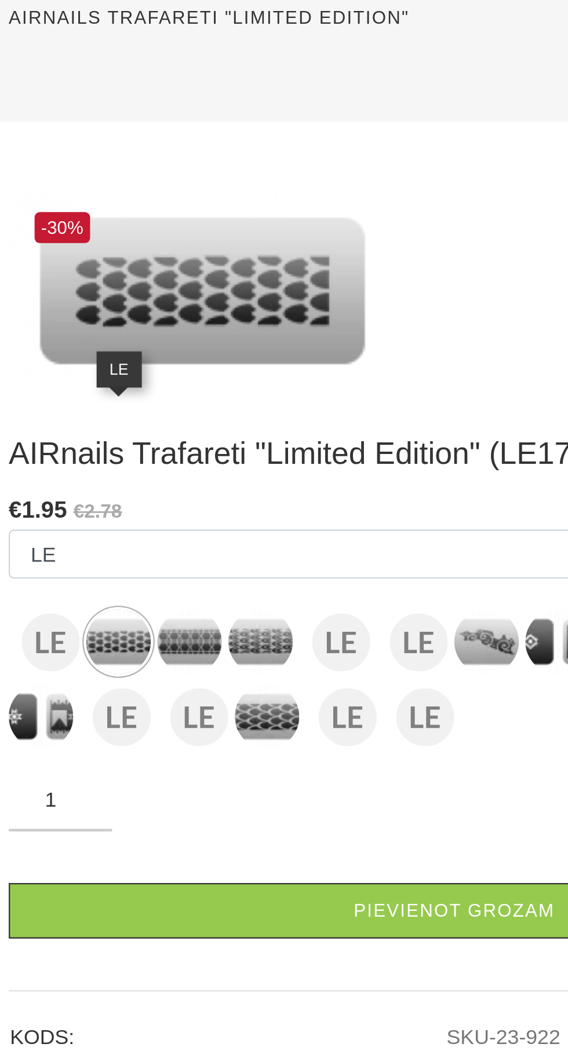
click at [167, 503] on img at bounding box center [165, 503] width 29 height 29
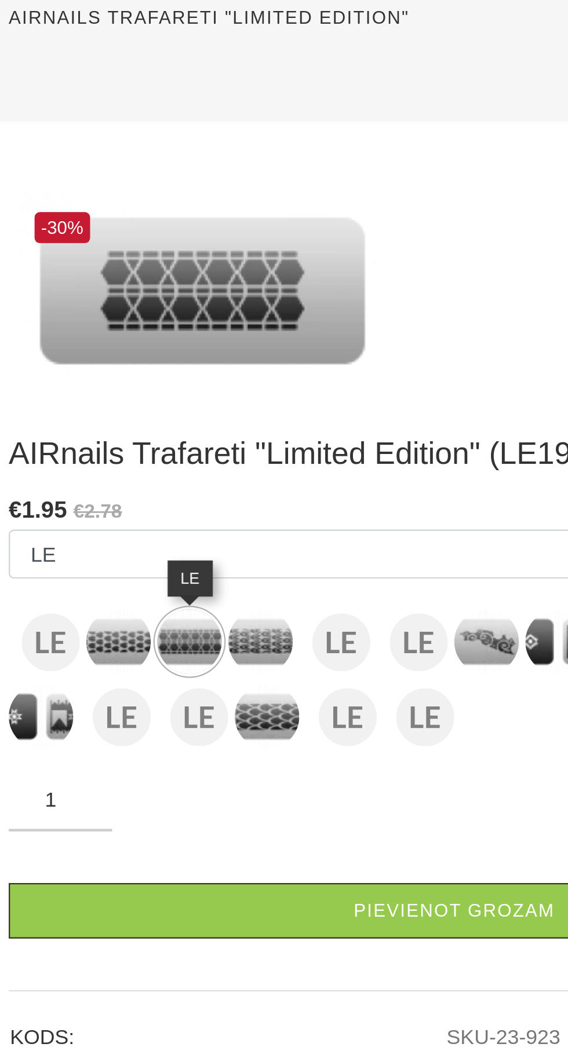
click at [206, 537] on img at bounding box center [199, 536] width 29 height 29
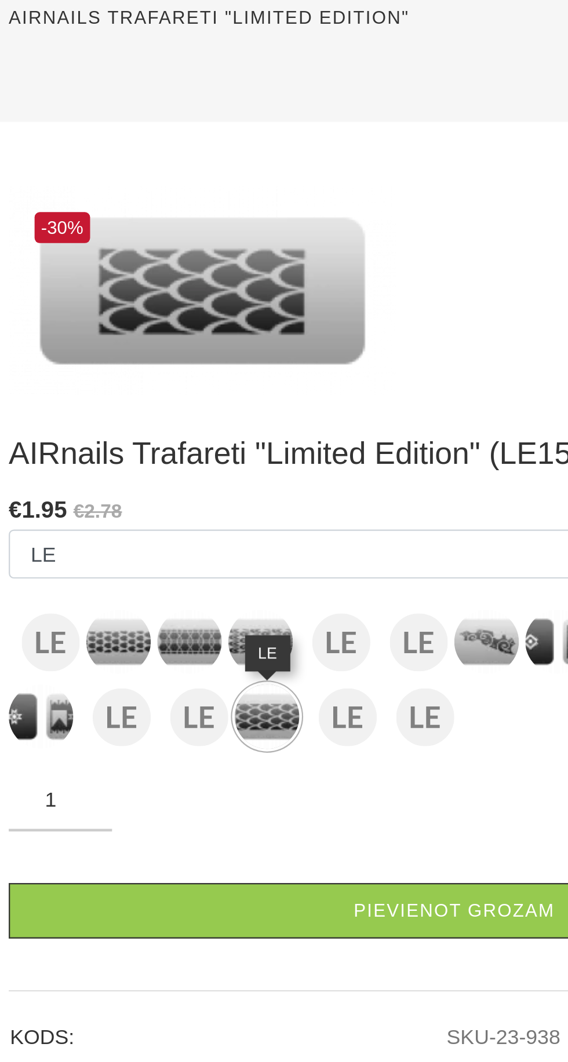
click at [271, 623] on link "Pievienot grozam" at bounding box center [284, 624] width 400 height 25
click at [234, 503] on img at bounding box center [233, 504] width 26 height 26
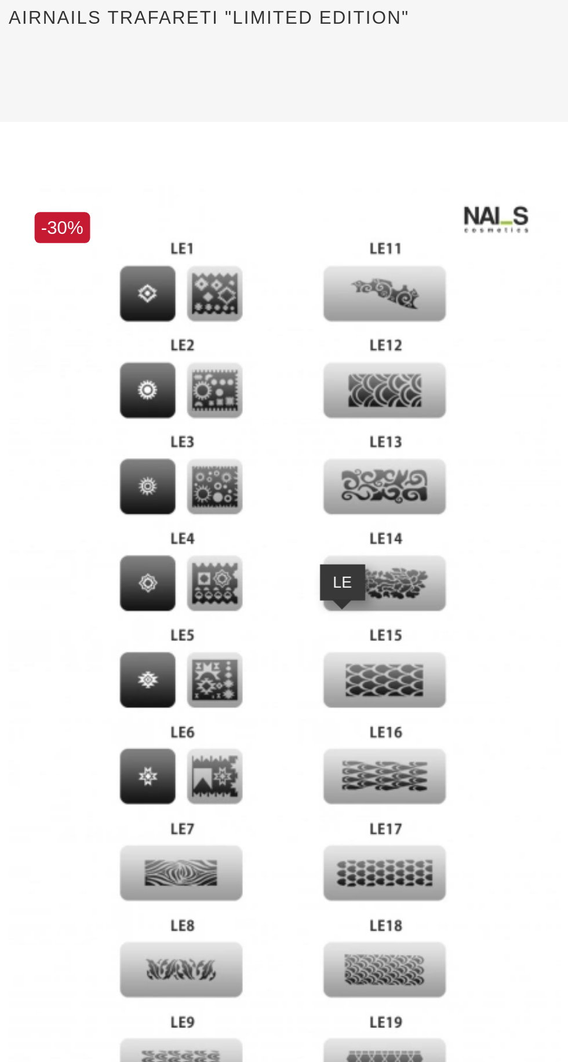
click at [264, 431] on img at bounding box center [207, 537] width 247 height 476
click at [259, 431] on img at bounding box center [207, 537] width 247 height 476
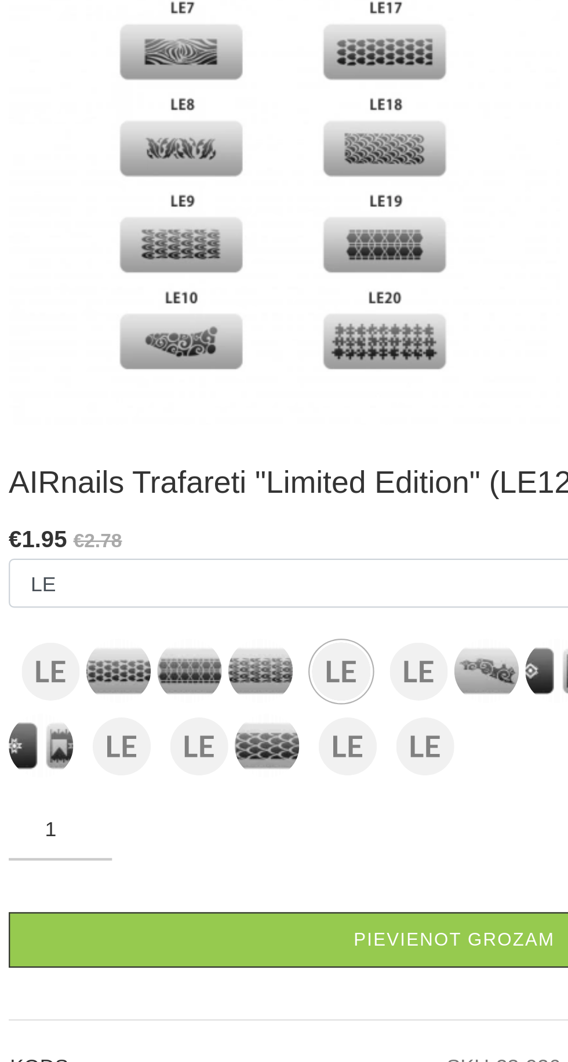
click at [298, 888] on img at bounding box center [298, 884] width 29 height 29
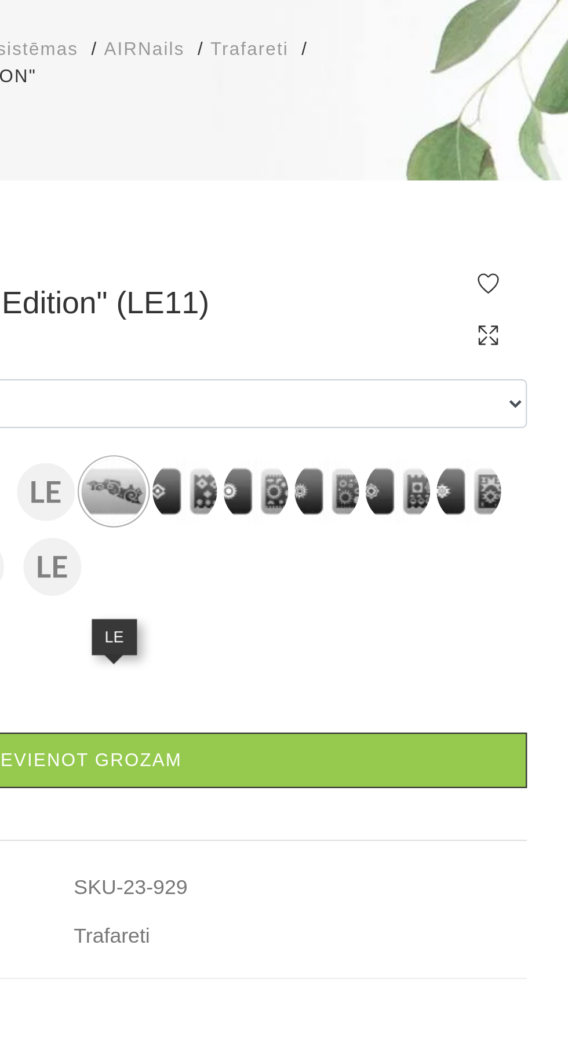
click at [469, 424] on img at bounding box center [457, 409] width 29 height 29
select select "934"
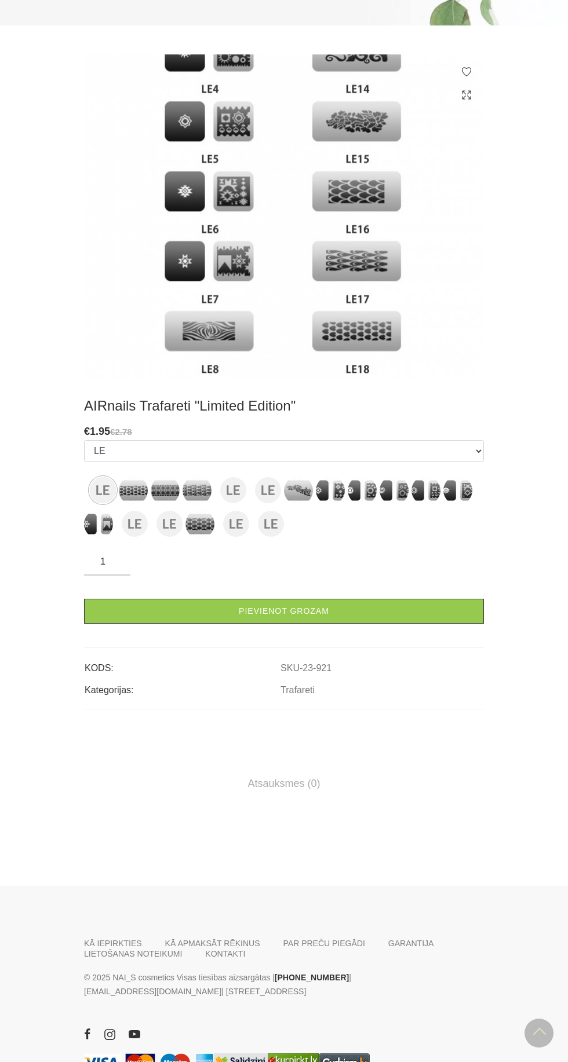
scroll to position [259, 0]
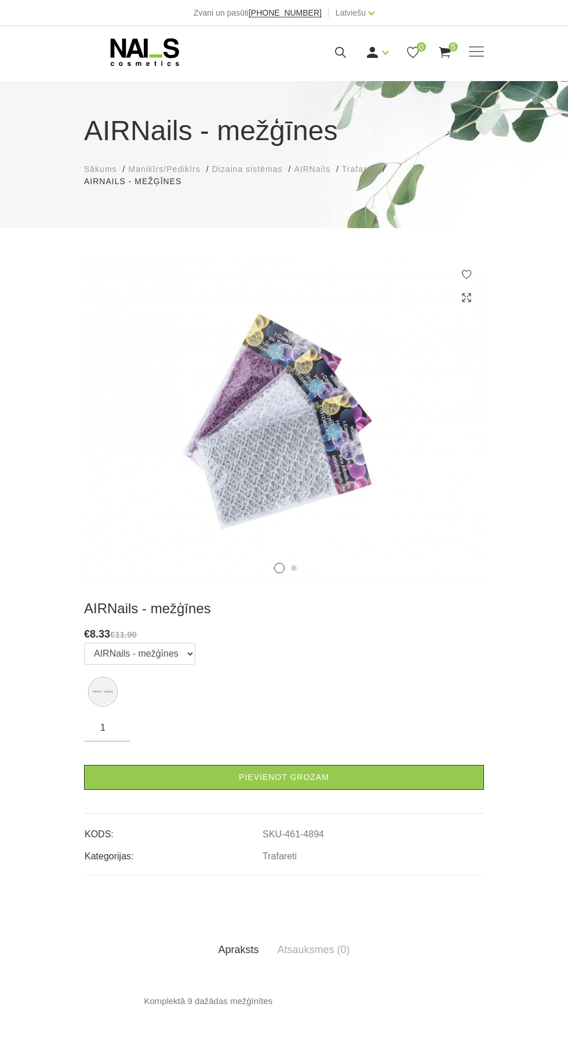
click at [297, 453] on img at bounding box center [284, 419] width 400 height 325
click at [454, 426] on icon at bounding box center [464, 431] width 34 height 34
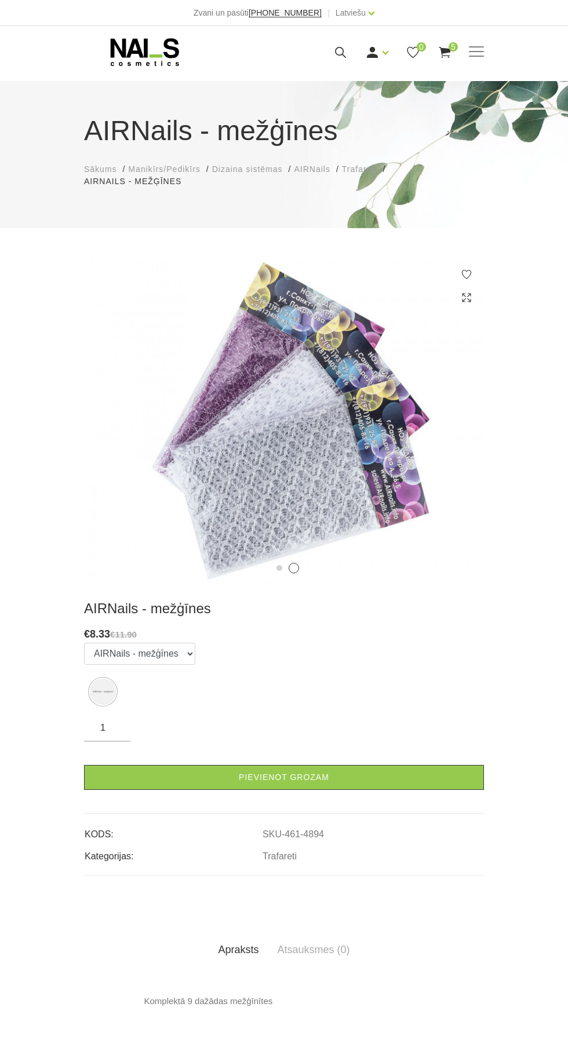
click at [482, 464] on img at bounding box center [284, 419] width 400 height 325
click at [460, 431] on icon at bounding box center [464, 431] width 34 height 34
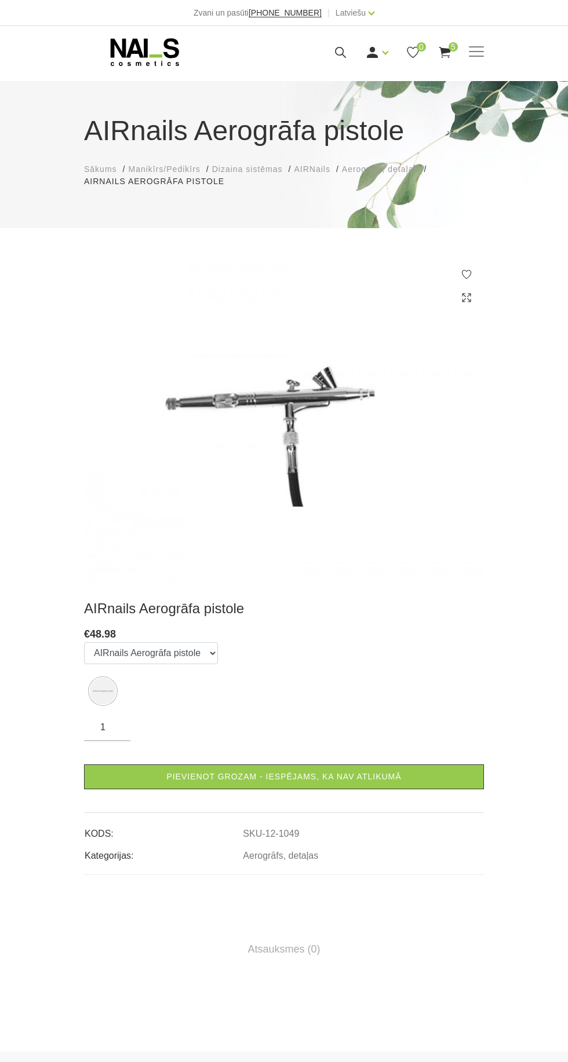
scroll to position [5, 0]
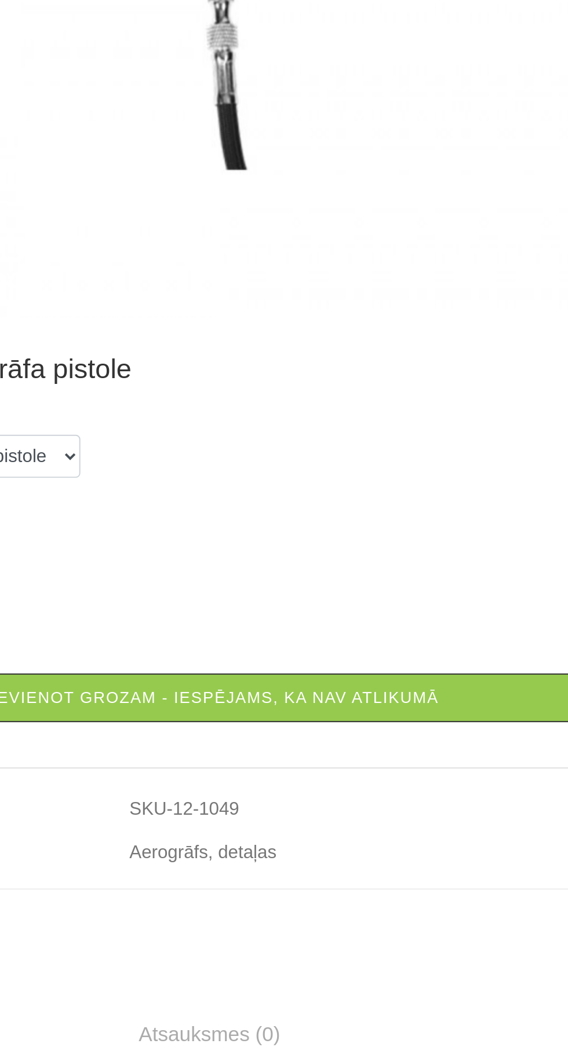
click at [359, 765] on link "Pievienot grozam - iespējams, ka nav atlikumā" at bounding box center [284, 771] width 400 height 25
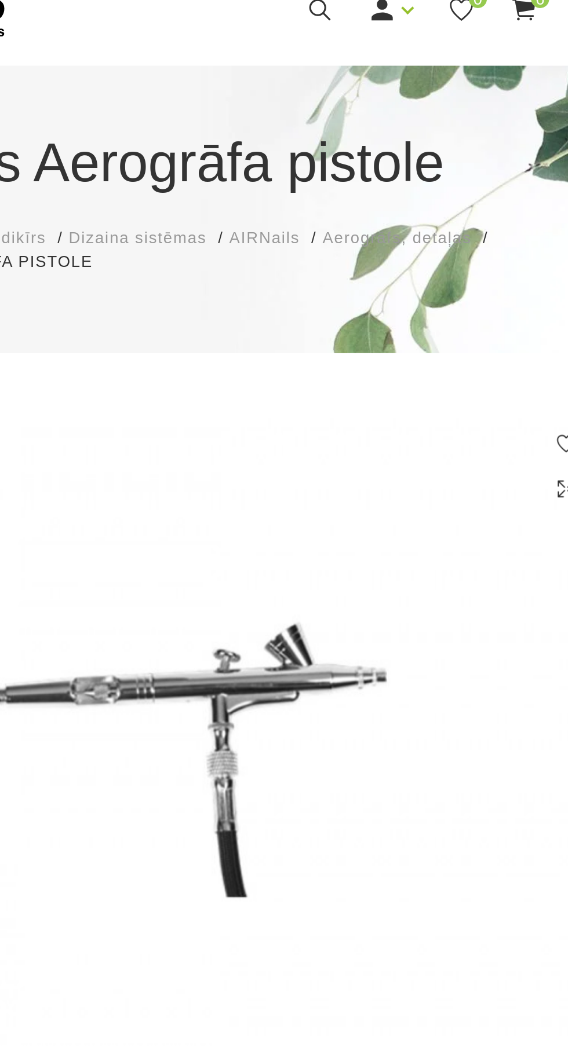
scroll to position [0, 0]
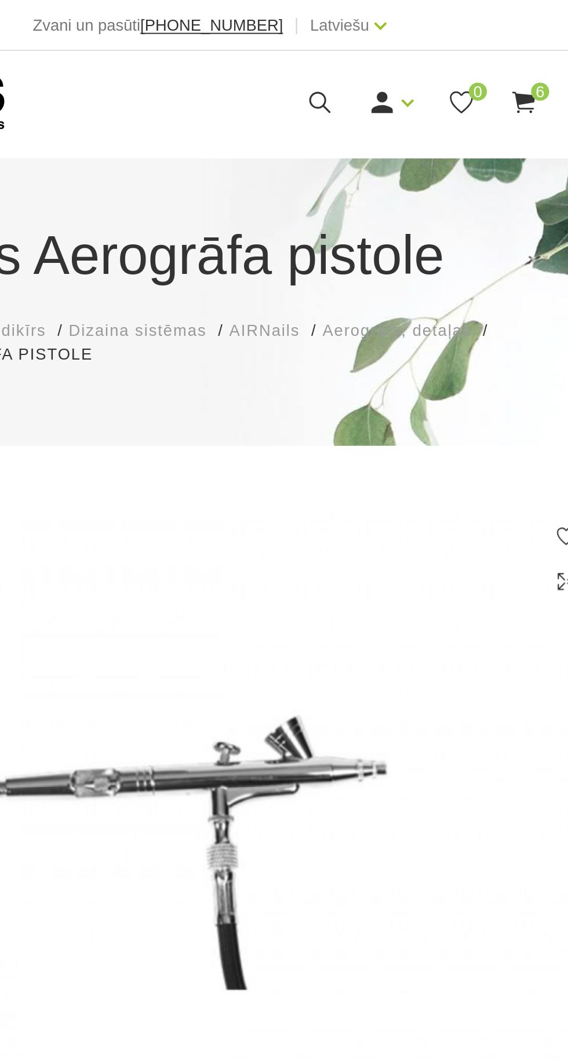
click at [451, 50] on span "6" at bounding box center [452, 46] width 9 height 9
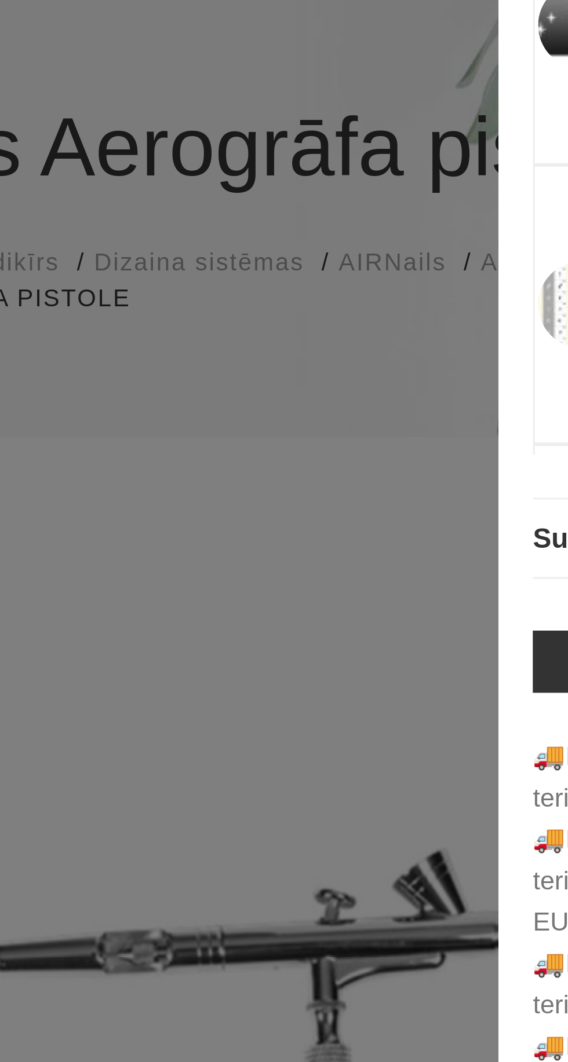
click at [236, 313] on div at bounding box center [284, 531] width 568 height 1062
